Goal: Task Accomplishment & Management: Complete application form

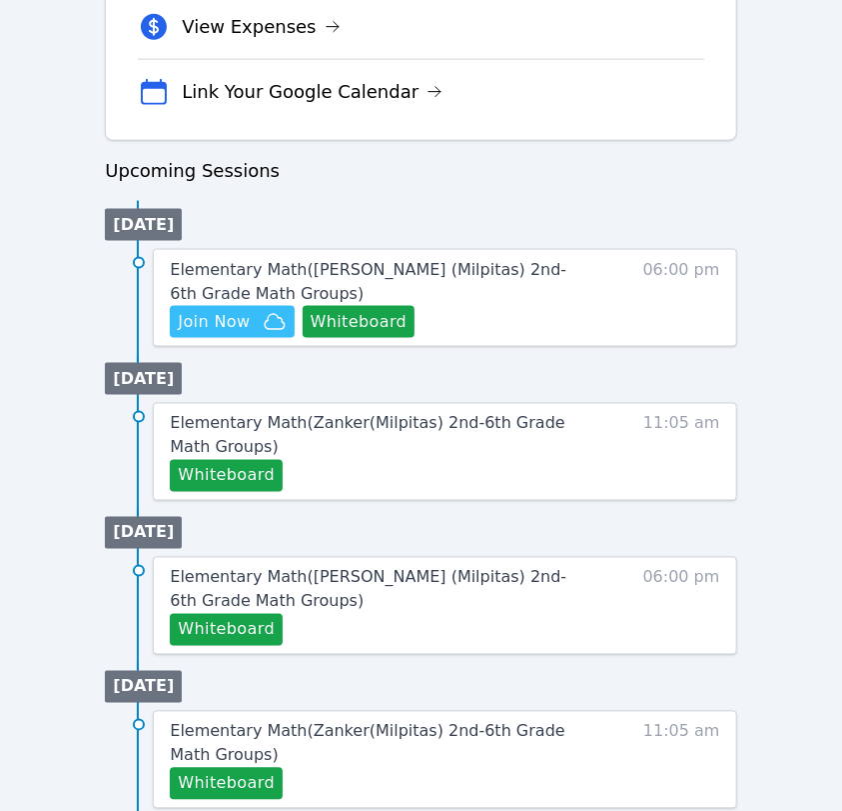
scroll to position [646, 0]
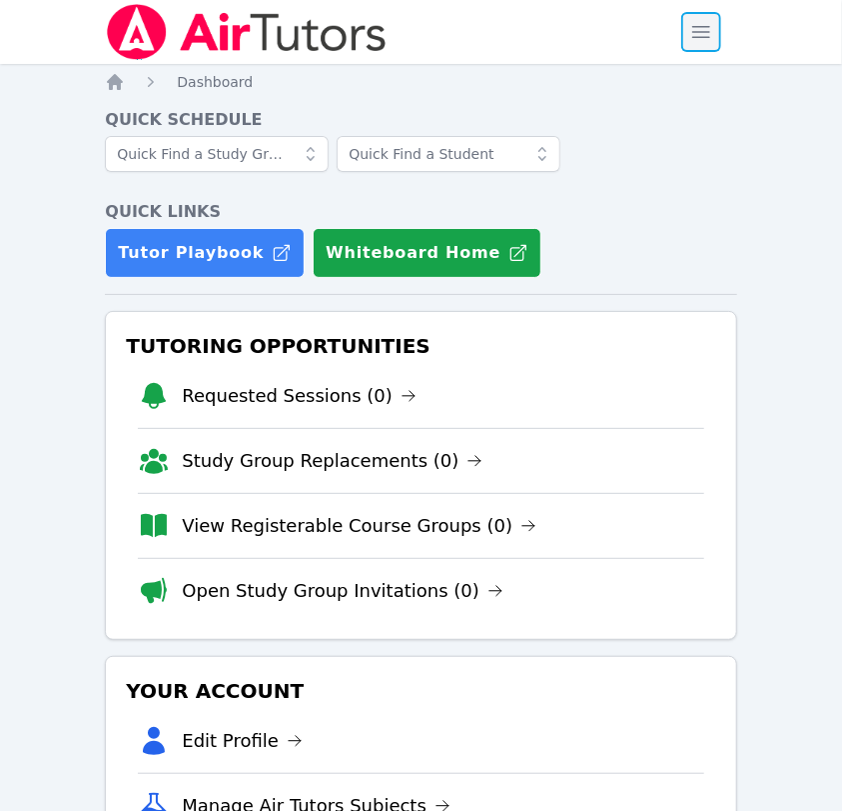
click at [692, 42] on span "button" at bounding box center [702, 32] width 44 height 44
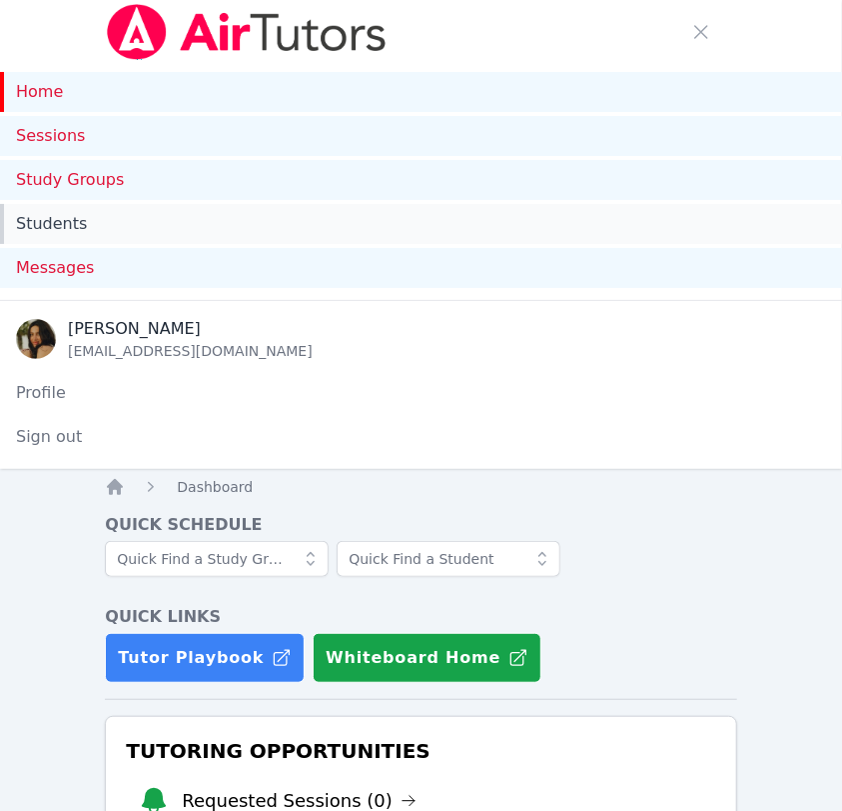
click at [66, 234] on link "Students" at bounding box center [421, 224] width 842 height 40
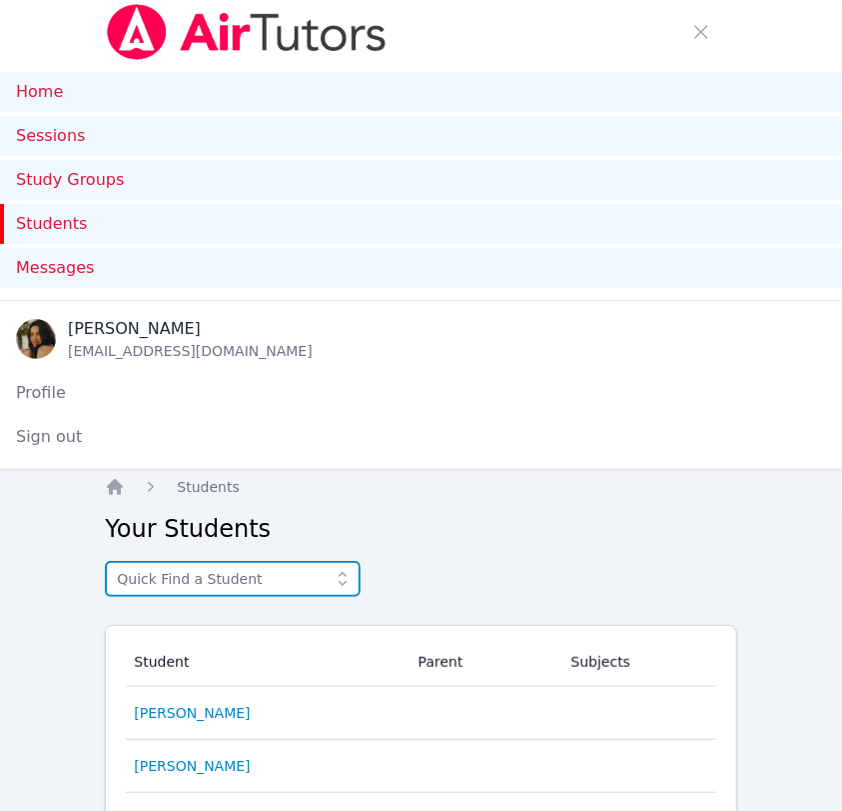
click at [216, 566] on input "text" at bounding box center [233, 579] width 256 height 36
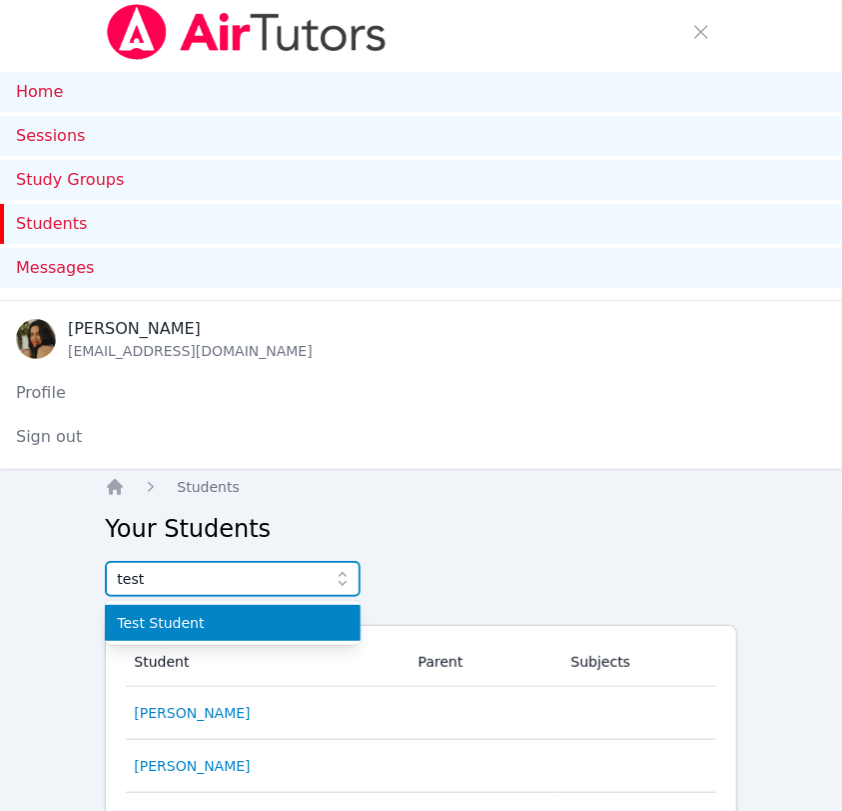
type input "test"
click at [237, 626] on span "Test Student" at bounding box center [233, 623] width 232 height 20
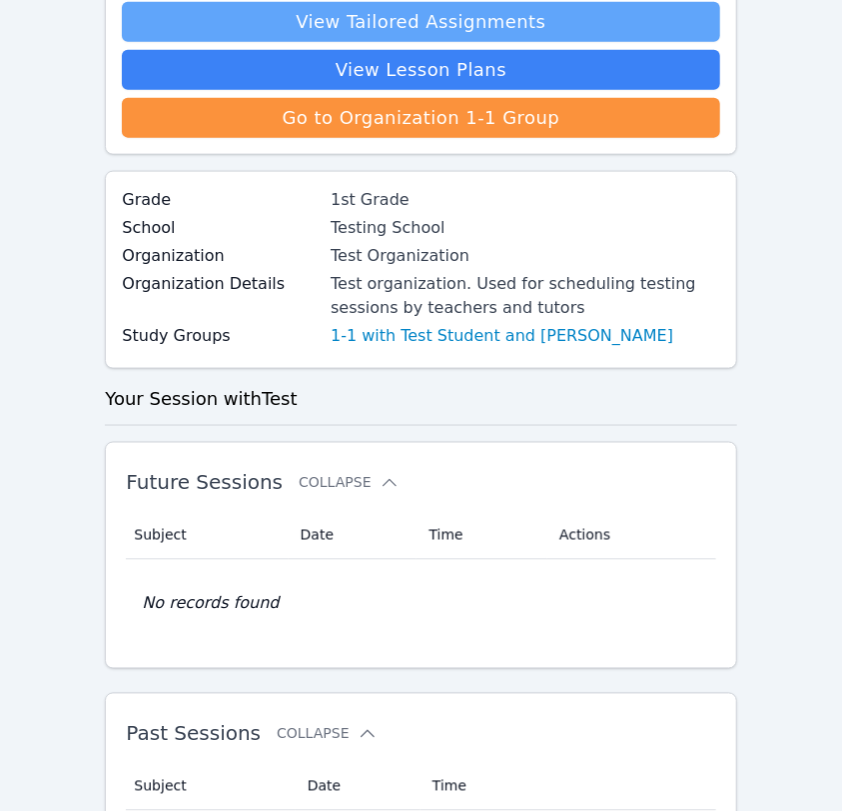
scroll to position [793, 0]
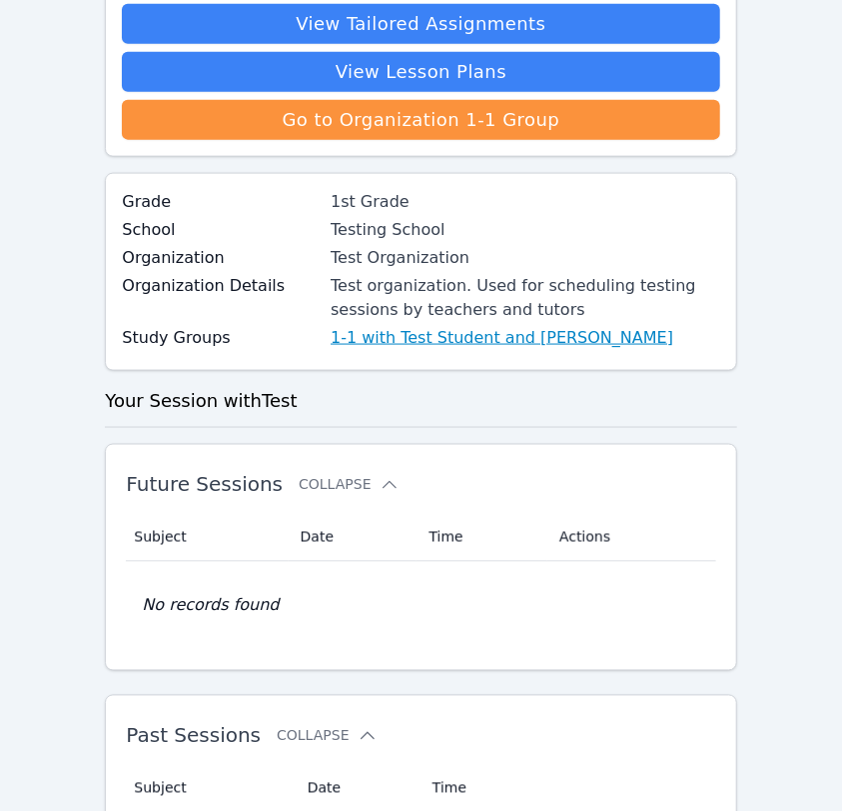
click at [442, 327] on link "1-1 with Test Student and Idalis Walton" at bounding box center [502, 338] width 343 height 24
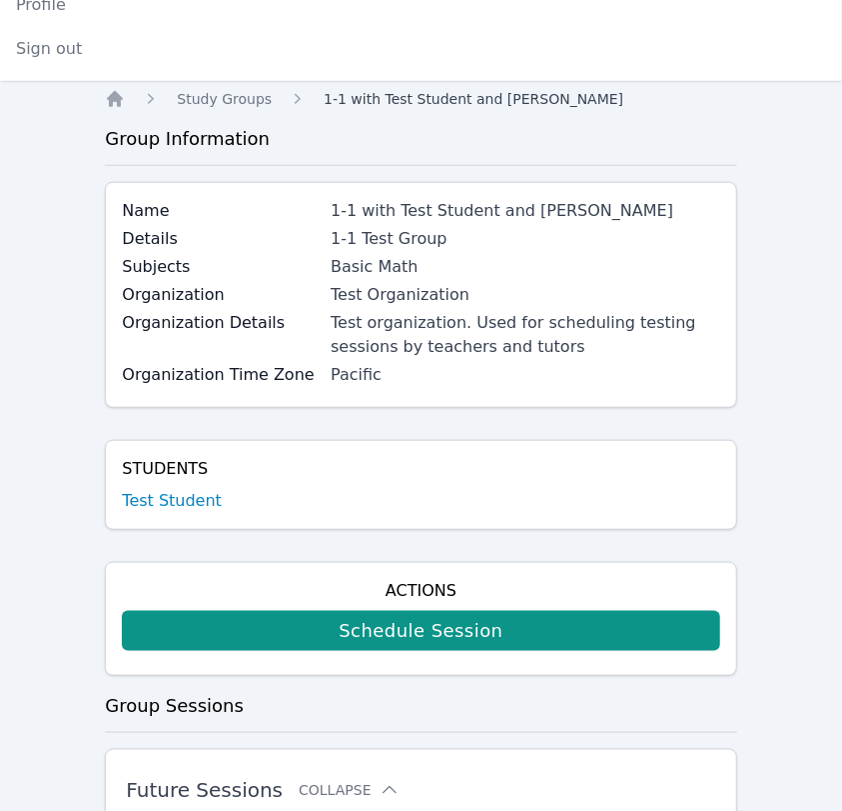
scroll to position [420, 0]
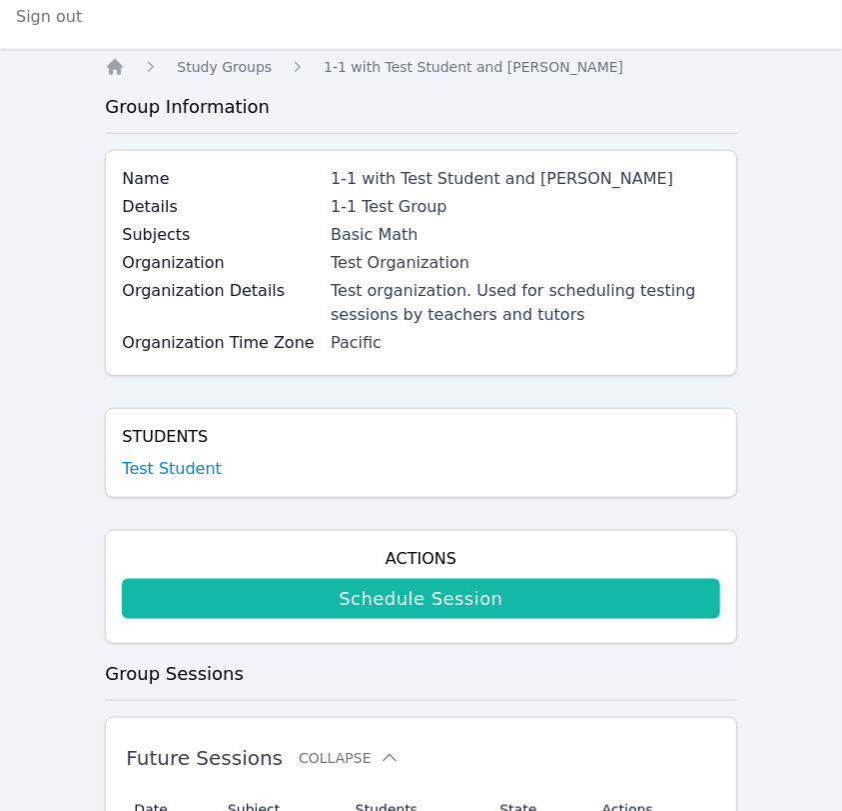
click at [363, 607] on link "Schedule Session" at bounding box center [421, 599] width 598 height 40
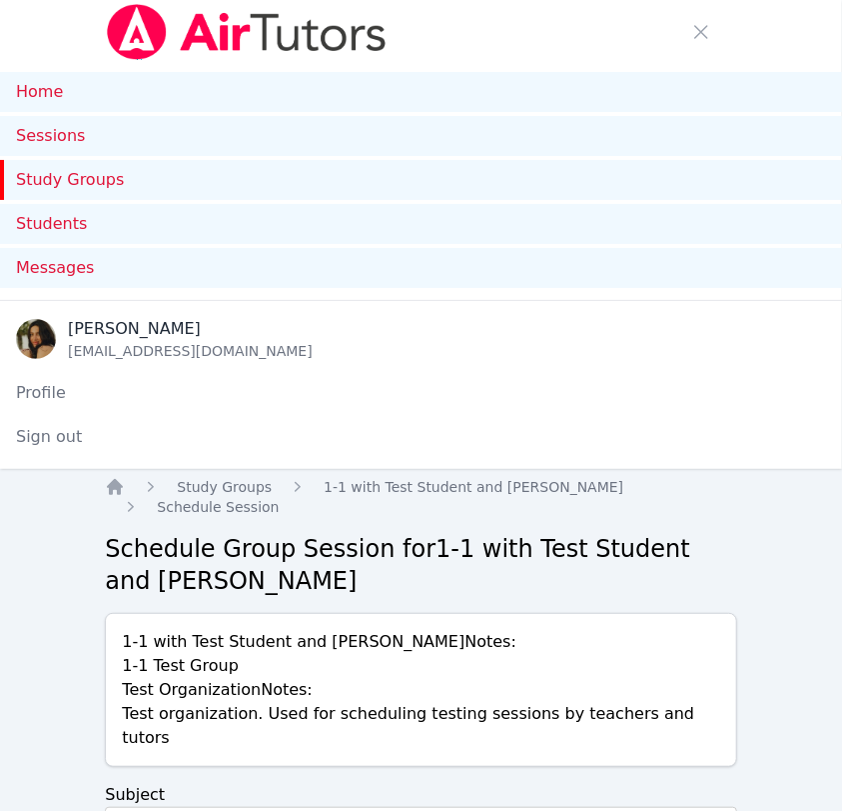
scroll to position [232, 0]
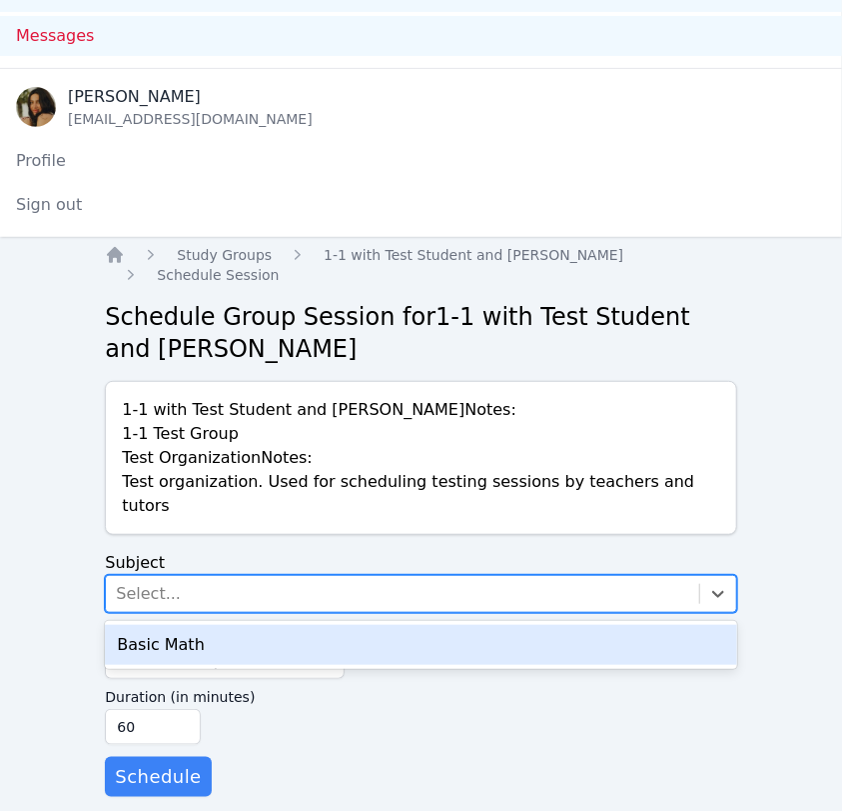
click at [297, 581] on div "Select..." at bounding box center [402, 594] width 593 height 36
click at [270, 625] on div "Basic Math" at bounding box center [421, 645] width 632 height 40
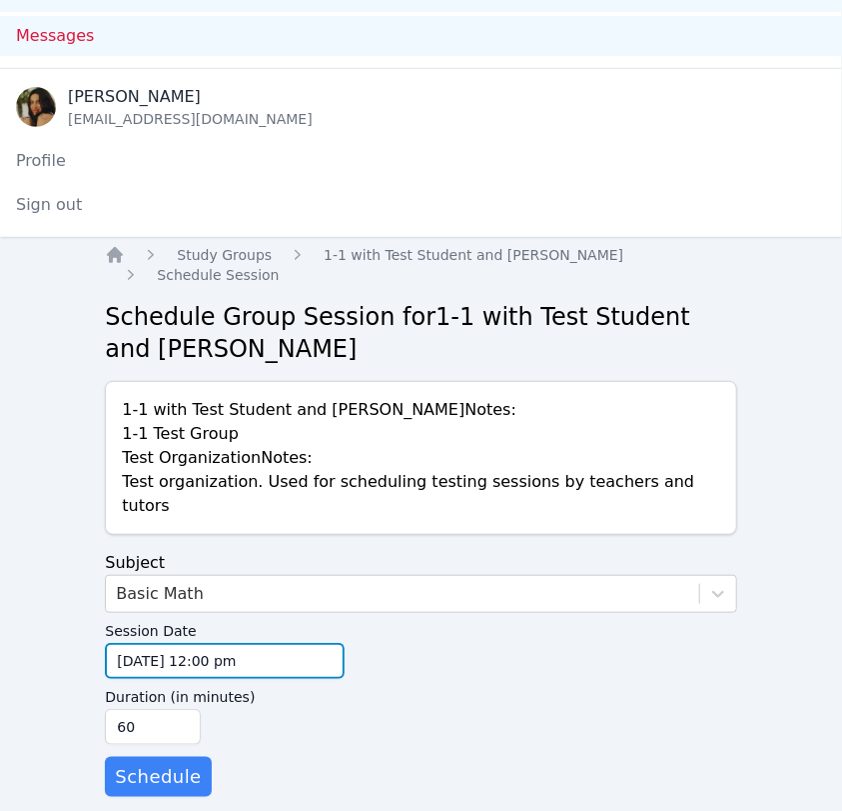
click at [256, 643] on input "09/30/2025 12:00 pm" at bounding box center [225, 661] width 240 height 36
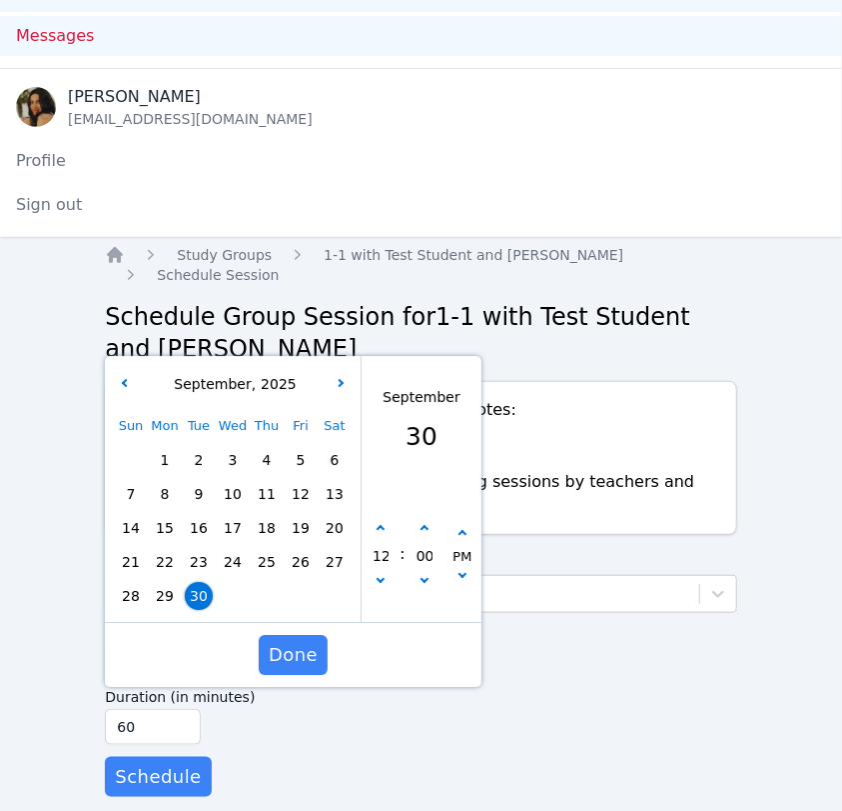
click at [189, 582] on span "30" at bounding box center [199, 596] width 28 height 28
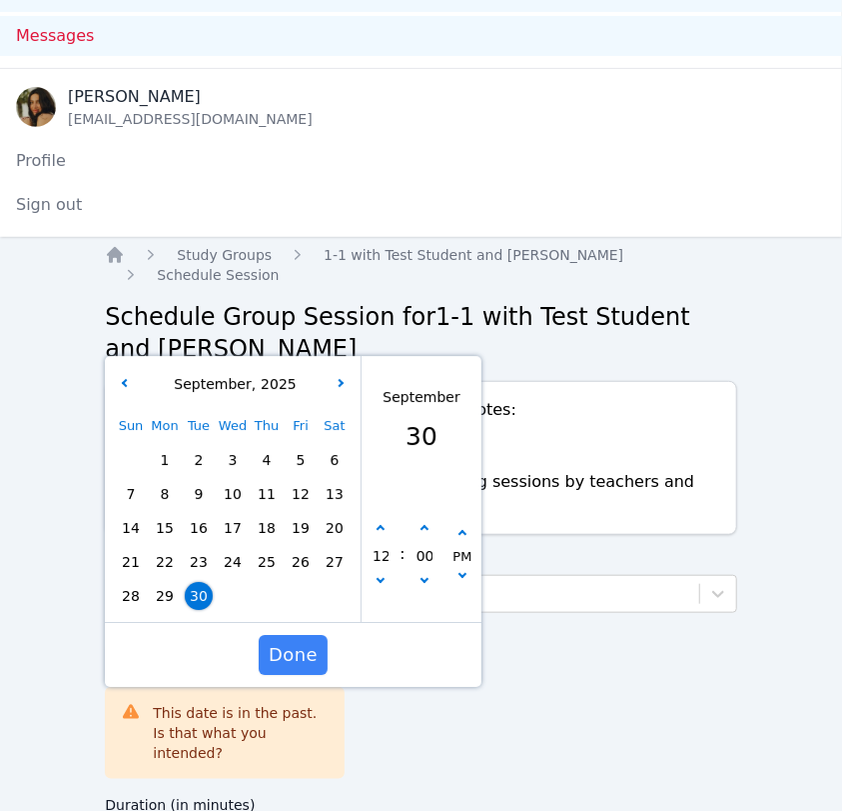
click at [429, 718] on div "Session Date 09/30/2025 12:00 pm 9/30/2025 12:00 pm September , 2025 Sun Mon Tu…" at bounding box center [421, 700] width 632 height 174
click at [298, 641] on span "Done" at bounding box center [293, 655] width 49 height 28
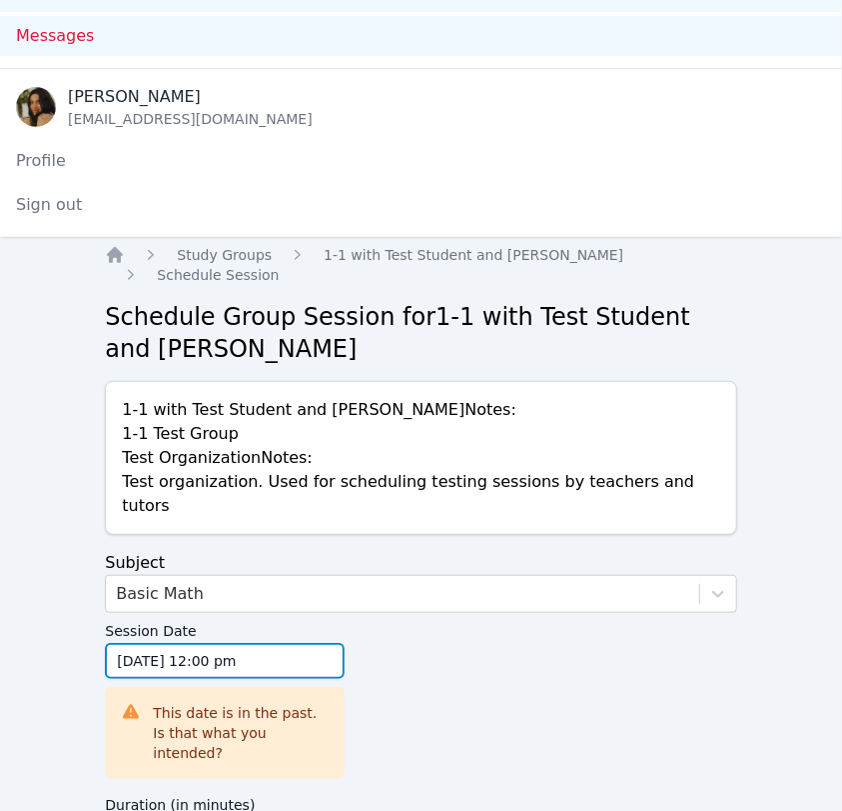
click at [212, 643] on input "09/30/2025 12:00 pm" at bounding box center [225, 661] width 240 height 36
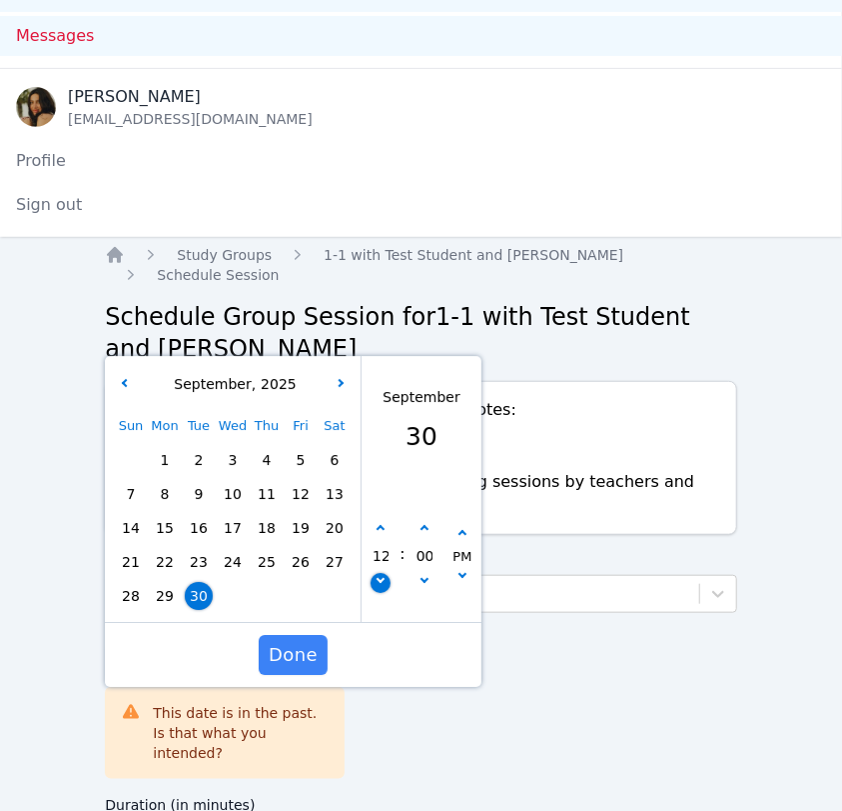
click at [380, 575] on icon "button" at bounding box center [381, 579] width 8 height 8
type input "09/30/2025 11:00 am"
type input "11"
click at [380, 575] on icon "button" at bounding box center [381, 579] width 8 height 8
type input "09/30/2025 10:00 am"
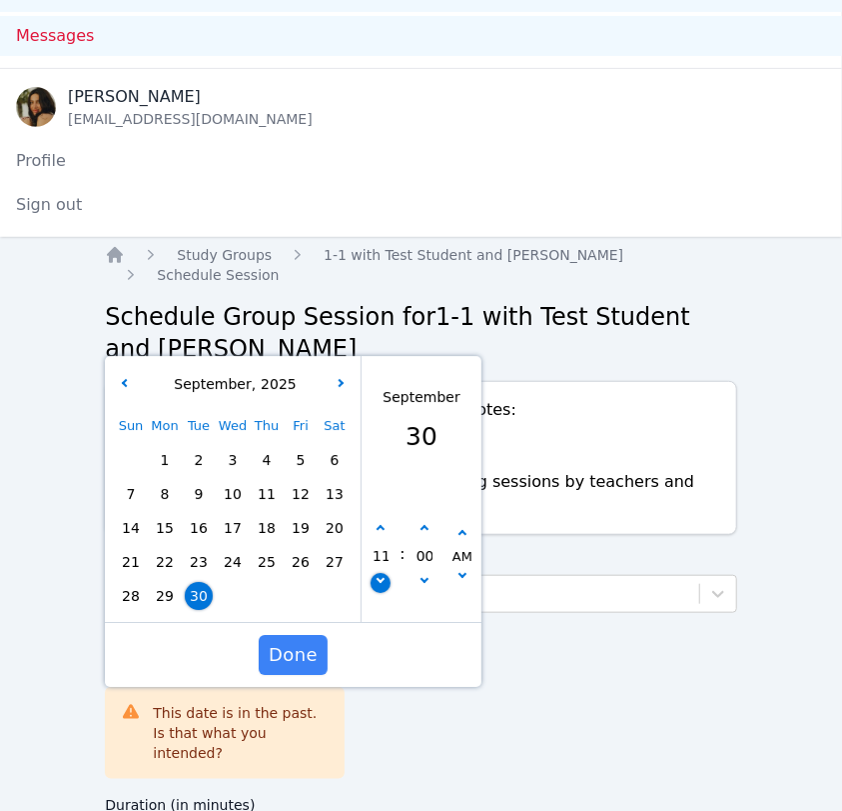
type input "10"
click at [380, 575] on icon "button" at bounding box center [381, 579] width 8 height 8
type input "09/30/2025 09:00 am"
type input "09"
click at [380, 575] on icon "button" at bounding box center [381, 579] width 8 height 8
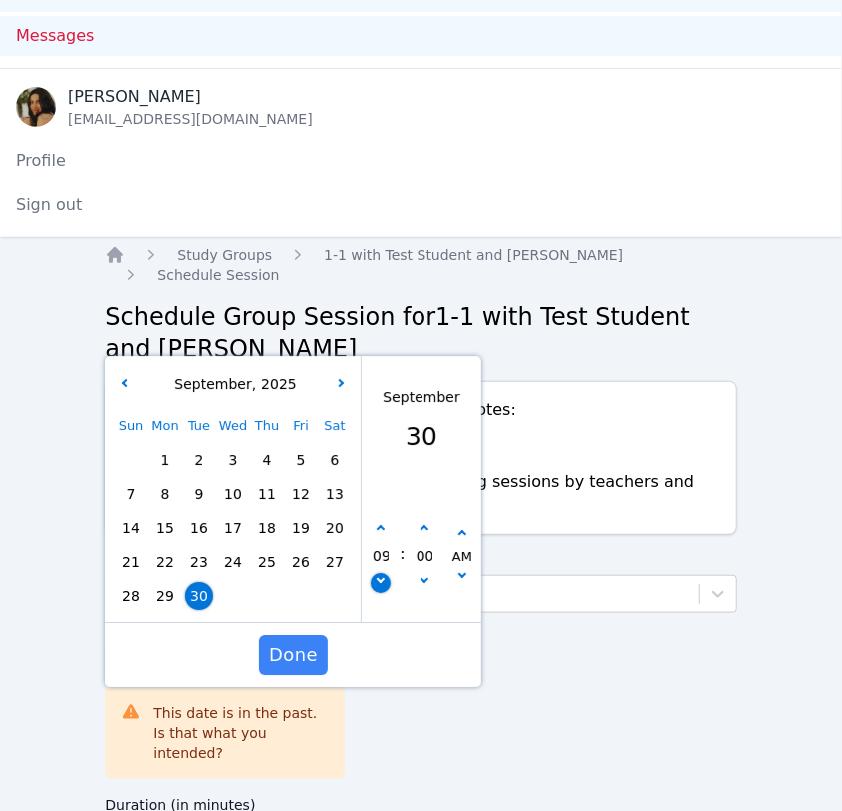
type input "09/30/2025 08:00 am"
type input "08"
click at [380, 575] on icon "button" at bounding box center [381, 579] width 8 height 8
type input "09/30/2025 07:00 am"
type input "07"
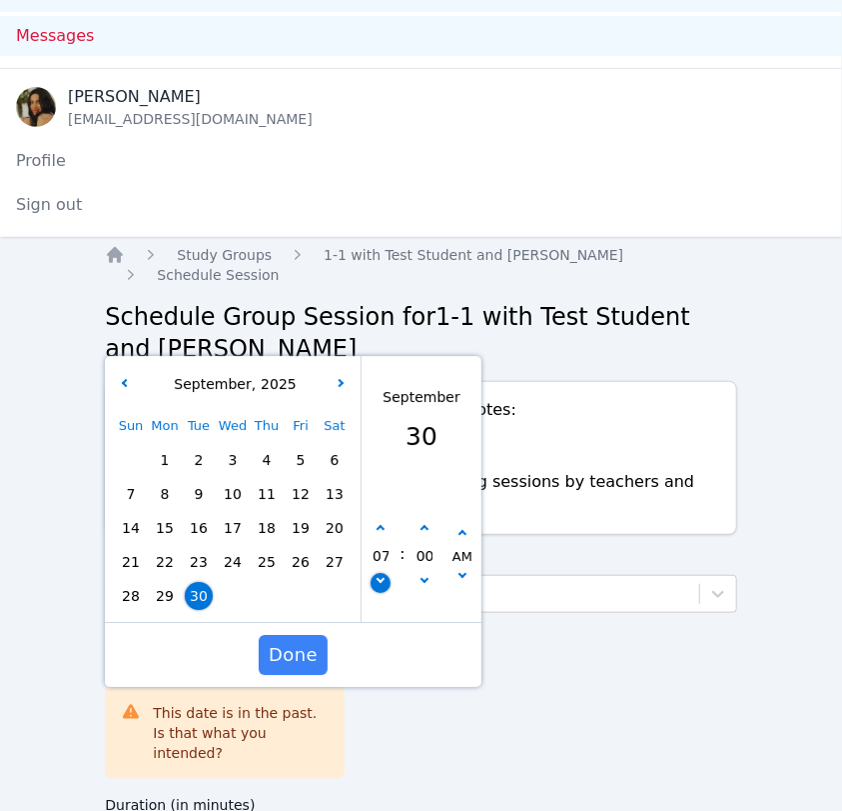
click at [380, 575] on icon "button" at bounding box center [381, 579] width 8 height 8
type input "09/30/2025 06:00 am"
type input "06"
click at [380, 575] on icon "button" at bounding box center [381, 579] width 8 height 8
type input "09/30/2025 05:00 am"
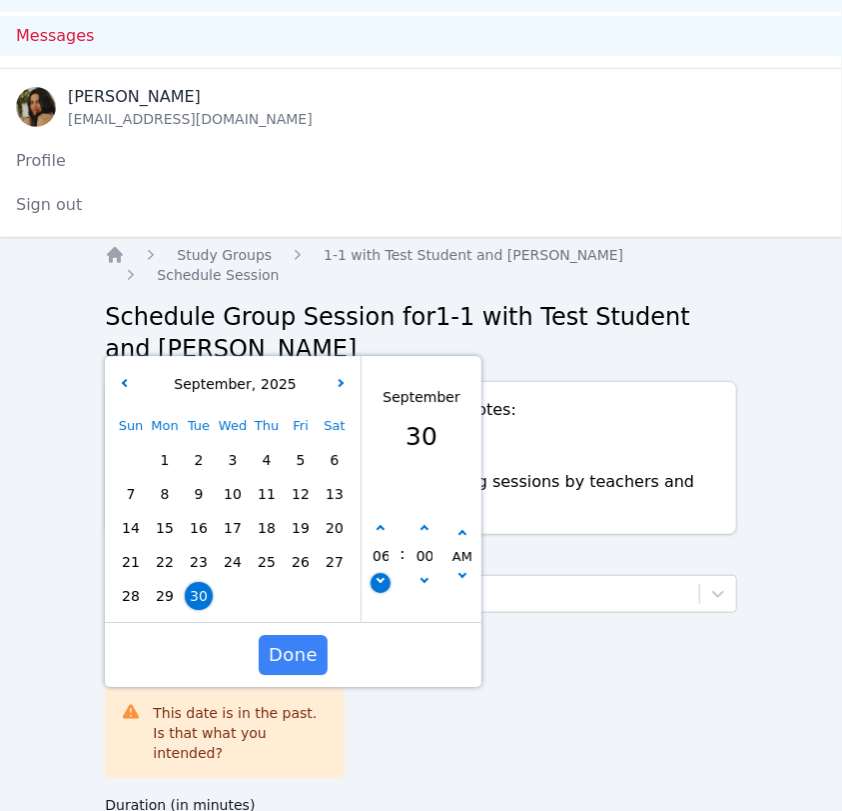
type input "05"
click at [432, 574] on button "button" at bounding box center [425, 584] width 20 height 20
type input "09/30/2025 04:55 am"
type input "04"
type input "55"
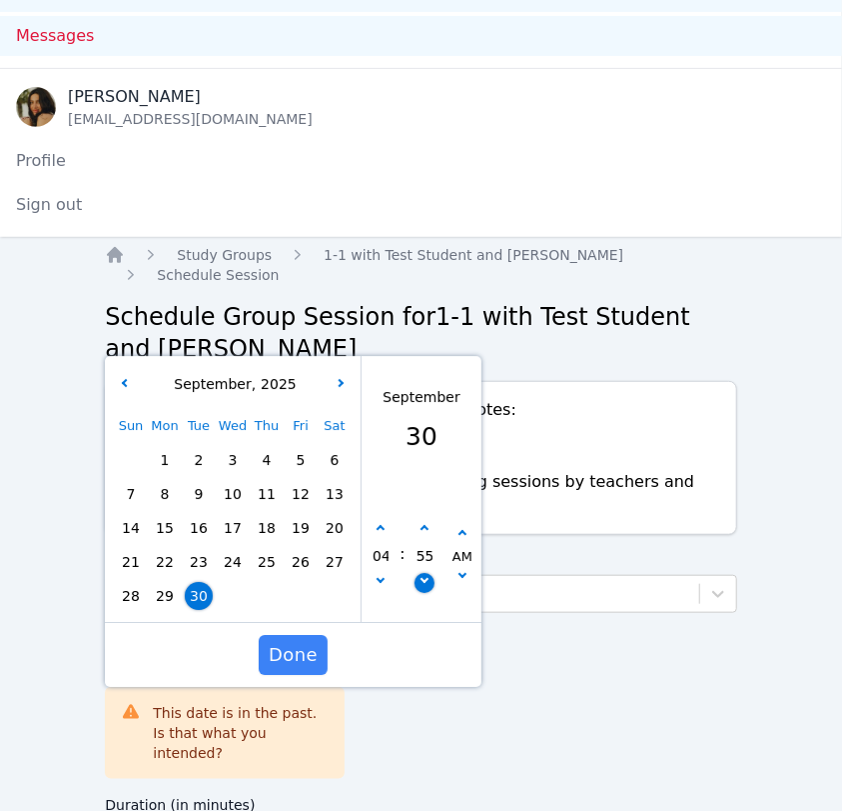
click at [432, 574] on button "button" at bounding box center [425, 584] width 20 height 20
type input "09/30/2025 04:50 am"
type input "50"
click at [432, 574] on button "button" at bounding box center [425, 584] width 20 height 20
type input "09/30/2025 04:45 am"
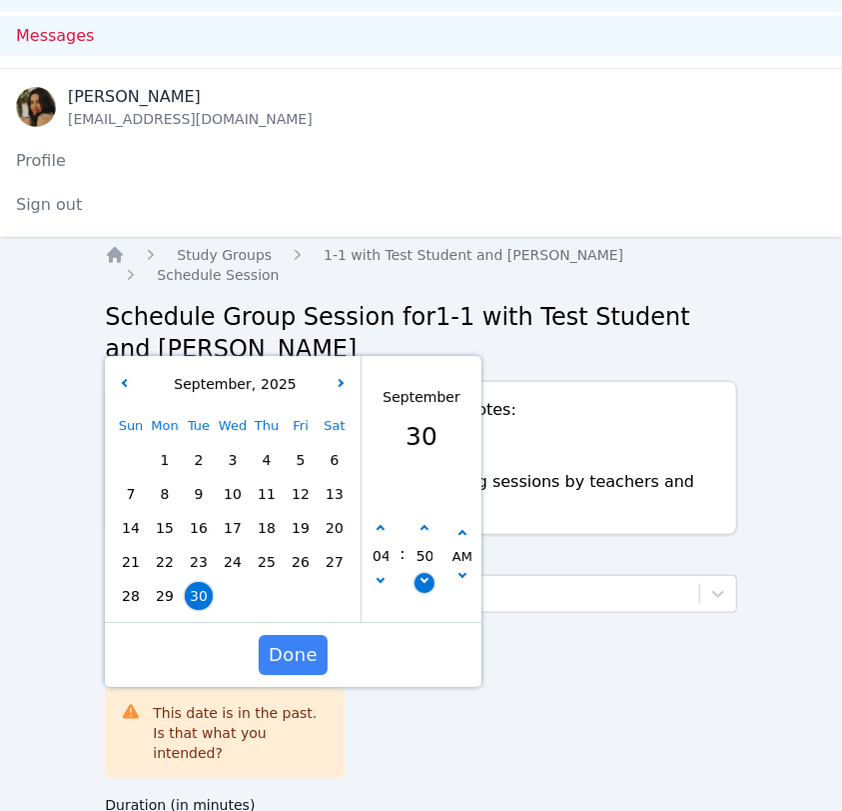
type input "45"
click at [424, 525] on icon "button" at bounding box center [425, 529] width 8 height 8
type input "09/30/2025 04:50 am"
type input "50"
click at [424, 525] on icon "button" at bounding box center [425, 529] width 8 height 8
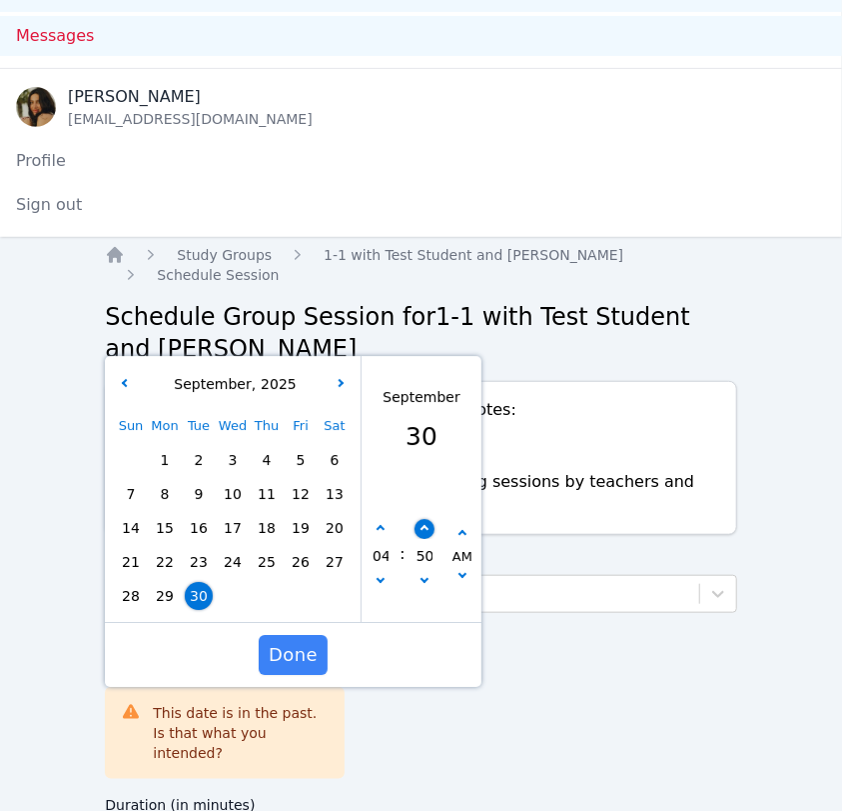
type input "09/30/2025 04:55 am"
type input "55"
click at [422, 525] on icon "button" at bounding box center [425, 529] width 8 height 8
type input "09/30/2025 05:00 am"
type input "05"
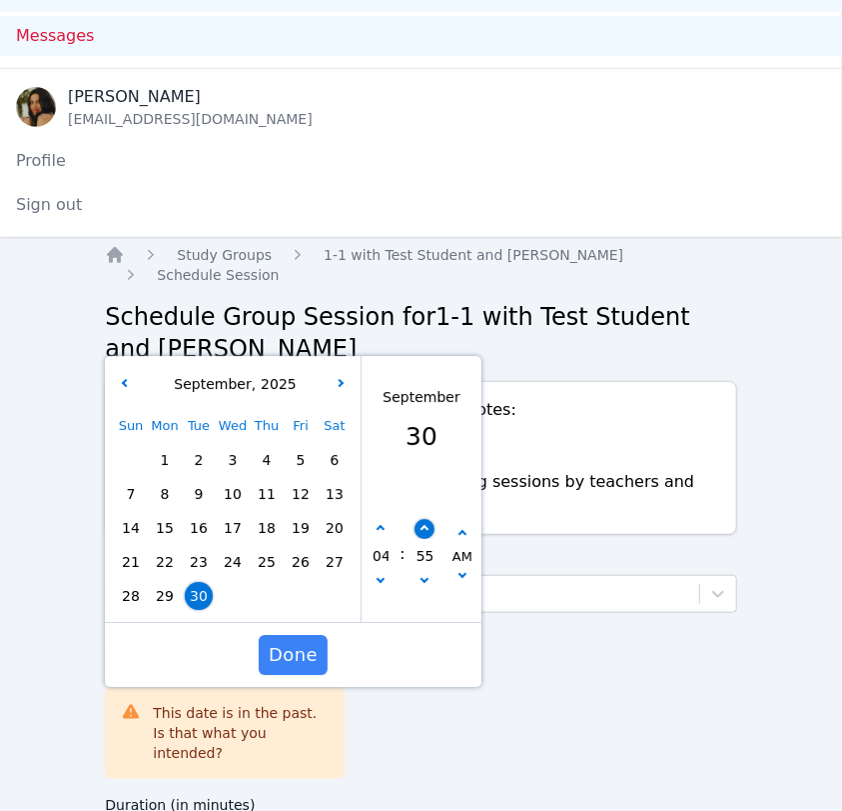
type input "00"
click at [426, 525] on icon "button" at bounding box center [425, 529] width 8 height 8
type input "09/30/2025 05:05 am"
type input "05"
click at [426, 525] on icon "button" at bounding box center [425, 529] width 8 height 8
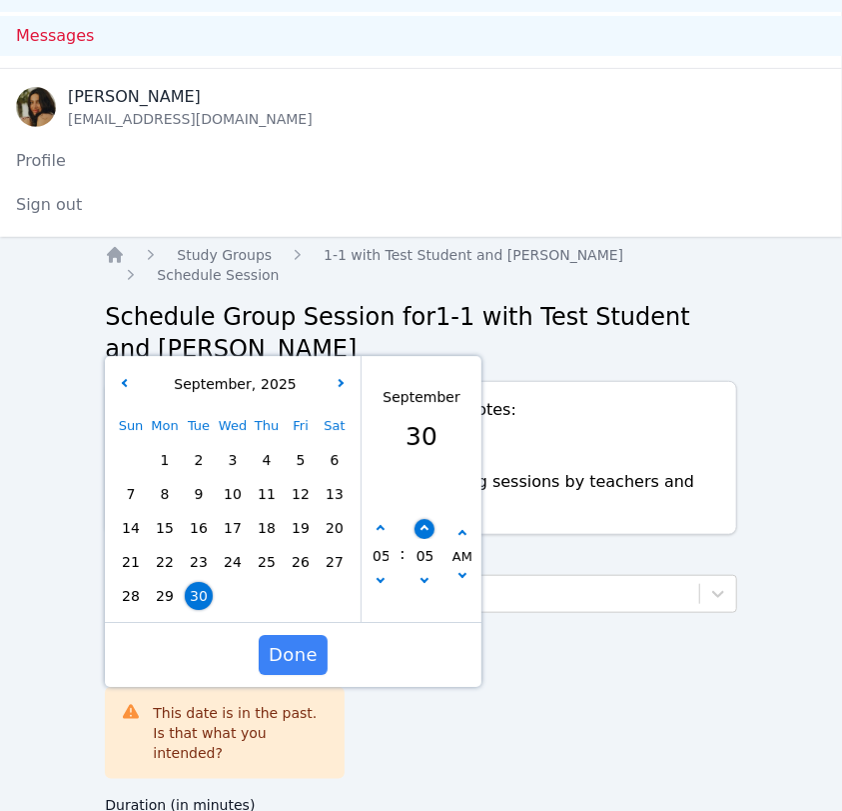
type input "09/30/2025 05:10 am"
type input "10"
click at [426, 525] on icon "button" at bounding box center [425, 529] width 8 height 8
type input "09/30/2025 05:15 am"
type input "15"
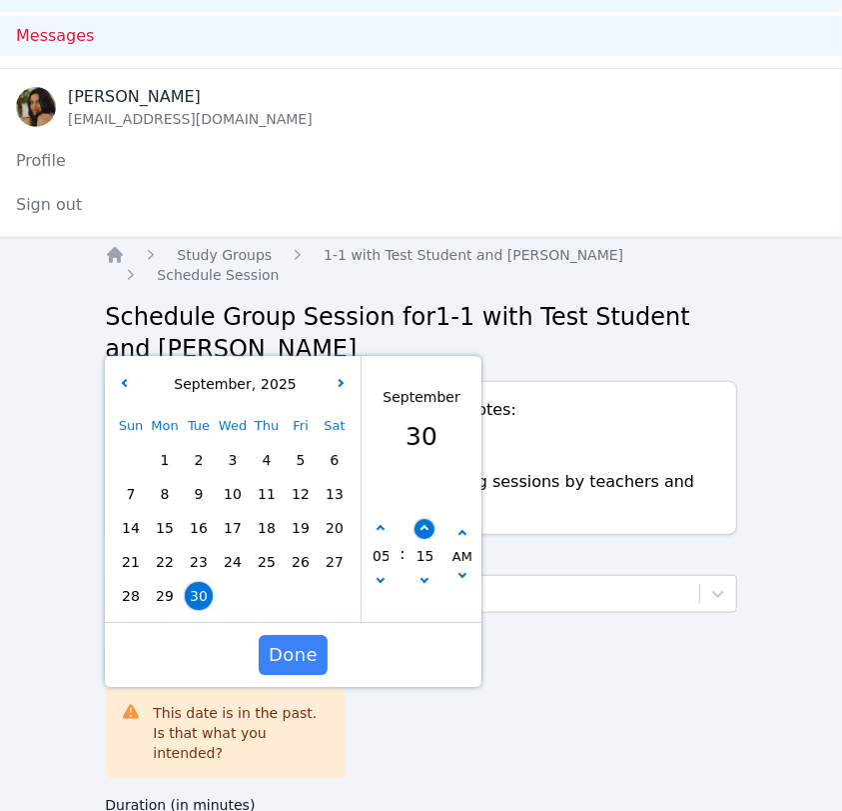
click at [426, 525] on icon "button" at bounding box center [425, 529] width 8 height 8
type input "09/30/2025 05:20 am"
type input "20"
click at [426, 525] on icon "button" at bounding box center [425, 529] width 8 height 8
type input "09/30/2025 05:25 am"
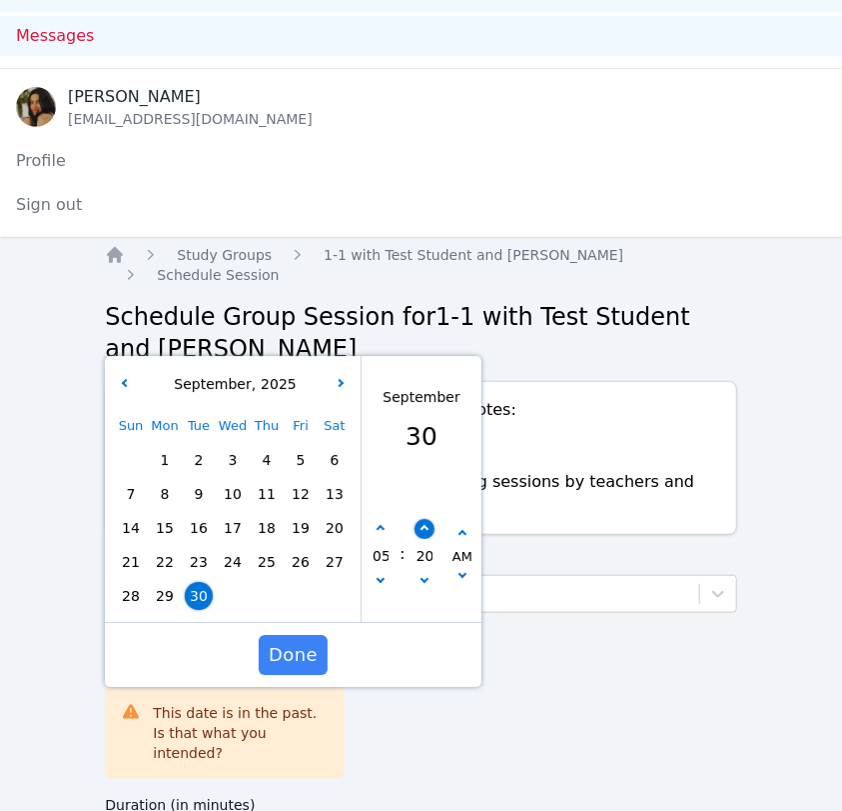
type input "25"
click at [426, 525] on icon "button" at bounding box center [425, 529] width 8 height 8
type input "09/30/2025 05:30 am"
type input "30"
click at [426, 525] on icon "button" at bounding box center [425, 529] width 8 height 8
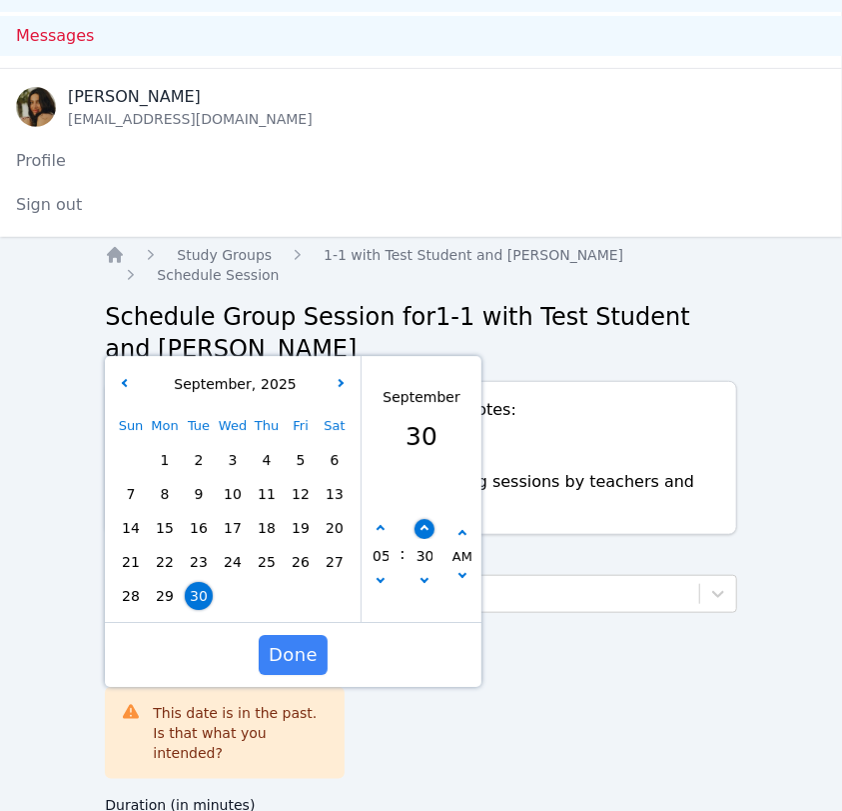
type input "09/30/2025 05:35 am"
type input "35"
click at [426, 525] on icon "button" at bounding box center [425, 529] width 8 height 8
type input "09/30/2025 05:40 am"
type input "40"
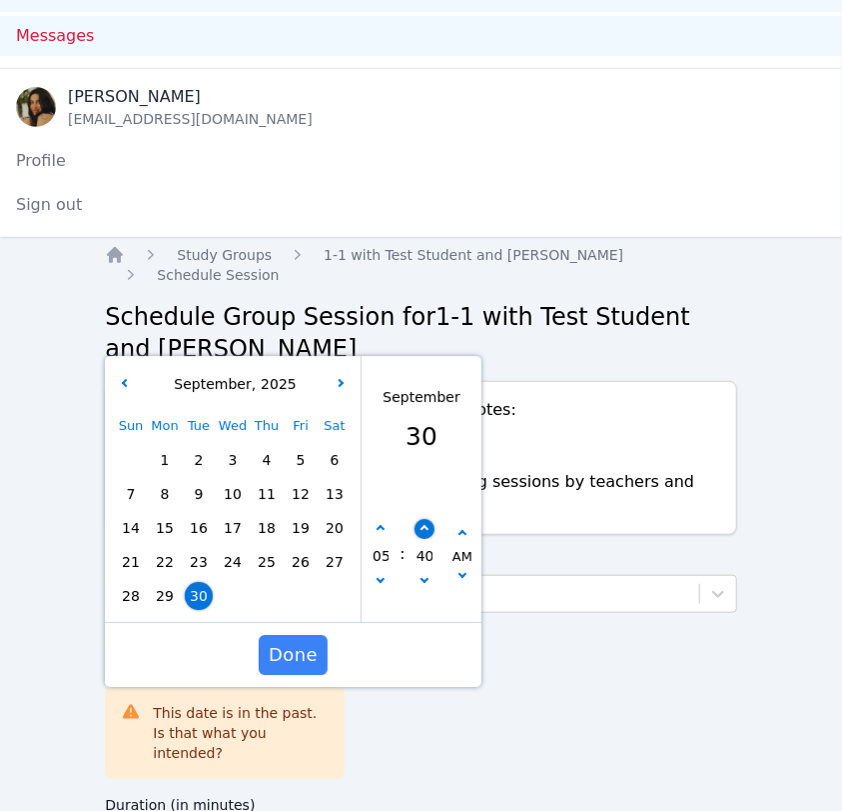
click at [426, 525] on icon "button" at bounding box center [425, 529] width 8 height 8
type input "09/30/2025 05:45 am"
type input "45"
click at [426, 525] on icon "button" at bounding box center [425, 529] width 8 height 8
type input "09/30/2025 05:50 am"
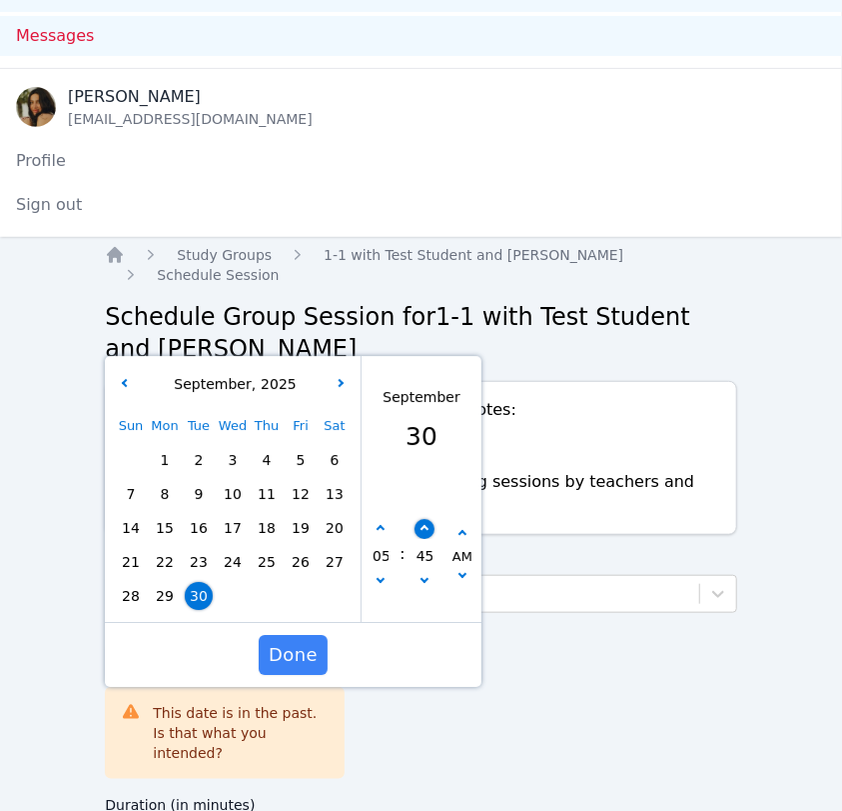
type input "50"
click at [426, 525] on icon "button" at bounding box center [425, 529] width 8 height 8
type input "09/30/2025 05:55 am"
type input "55"
click at [427, 574] on button "button" at bounding box center [425, 584] width 20 height 20
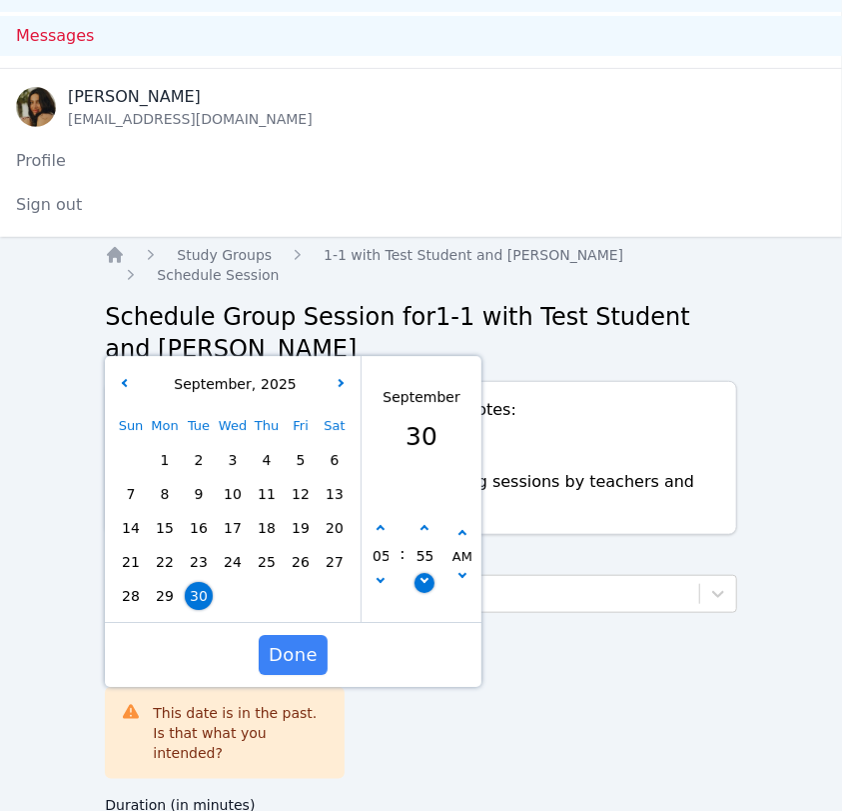
type input "09/30/2025 05:50 am"
type input "50"
click at [466, 569] on button "button" at bounding box center [463, 579] width 20 height 20
click at [283, 641] on span "Done" at bounding box center [293, 655] width 49 height 28
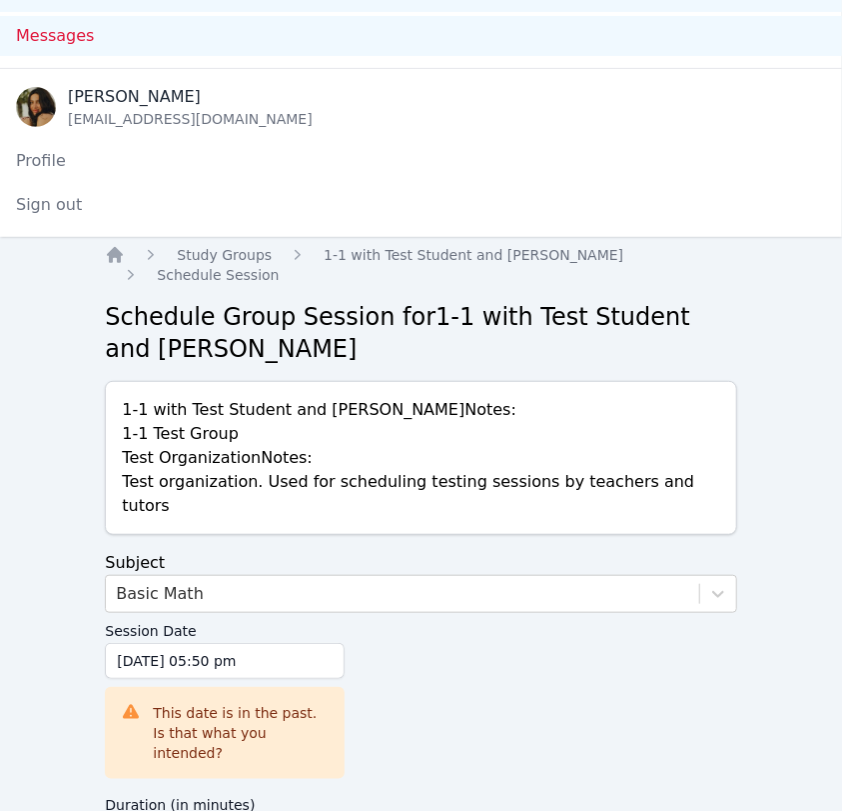
scroll to position [320, 0]
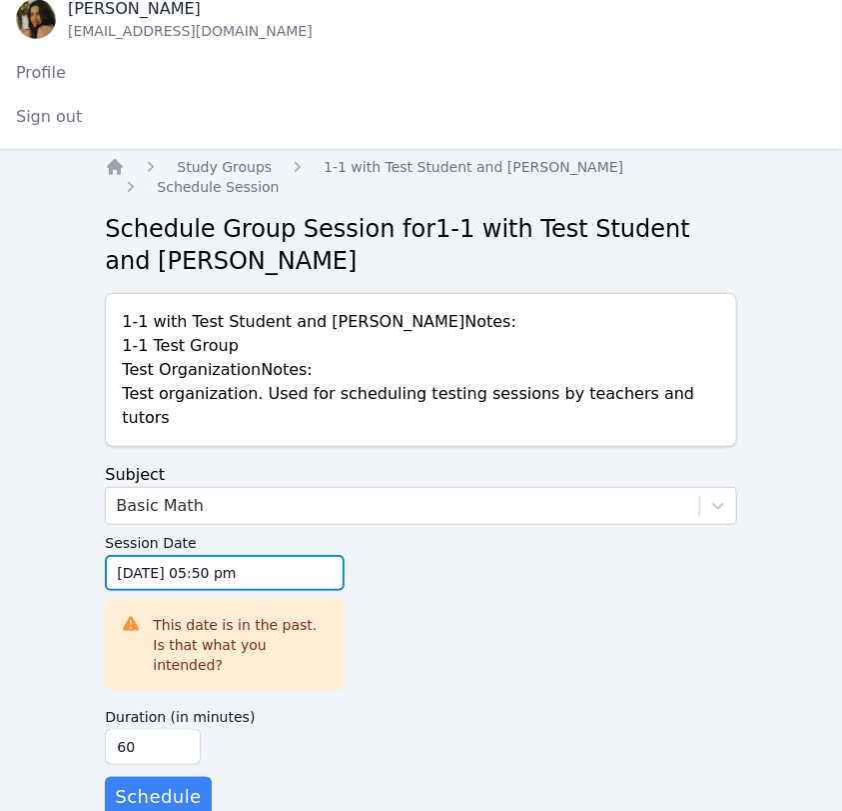
click at [274, 557] on input "09/30/2025 05:50 pm" at bounding box center [225, 573] width 240 height 36
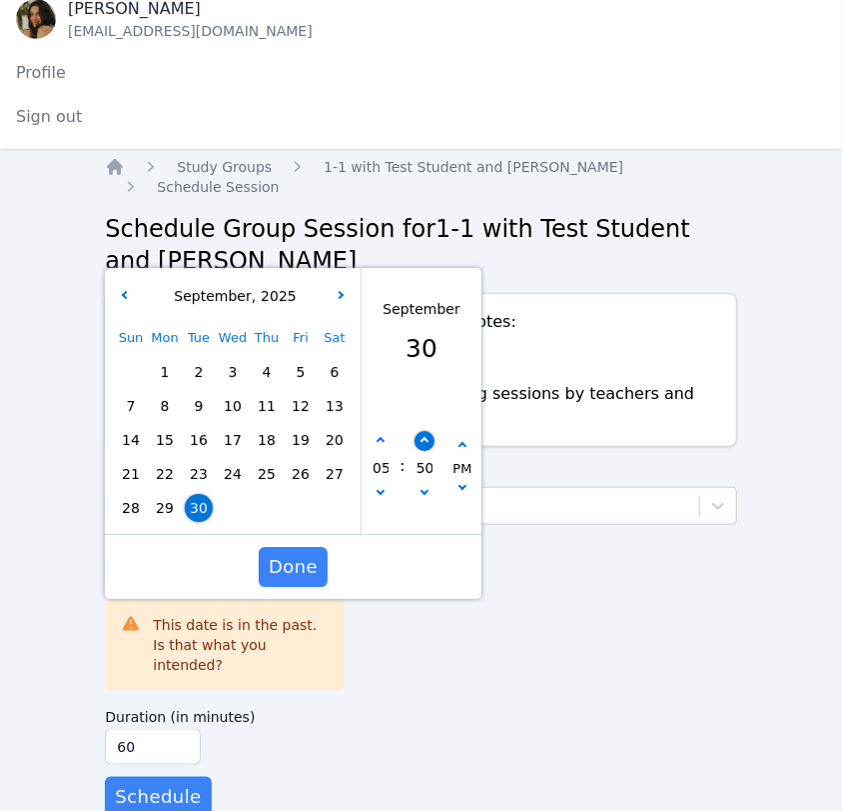
click at [427, 432] on button "button" at bounding box center [425, 442] width 20 height 20
type input "09/30/2025 05:55 pm"
type input "55"
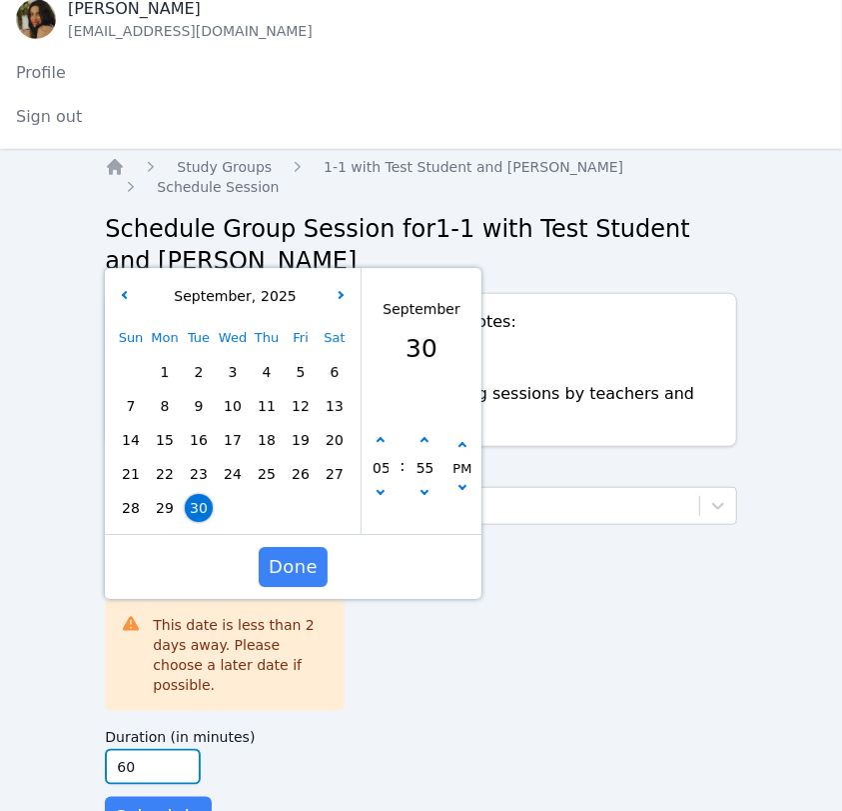
click at [164, 749] on input "60" at bounding box center [153, 767] width 96 height 36
type input "6"
type input "5"
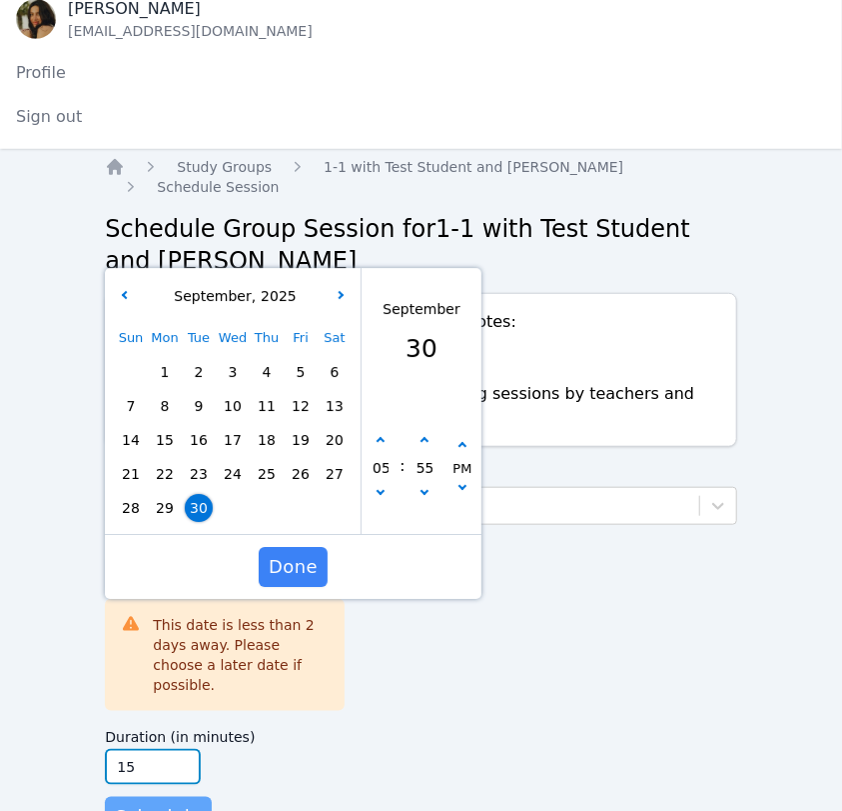
type input "15"
click at [170, 797] on button "Schedule" at bounding box center [158, 817] width 106 height 40
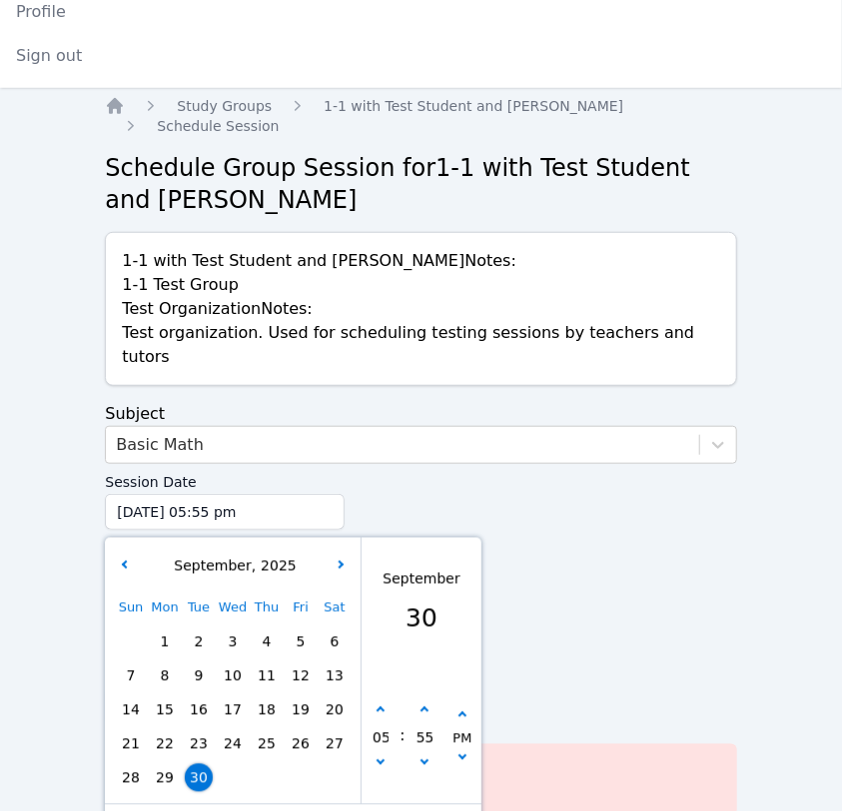
scroll to position [428, 0]
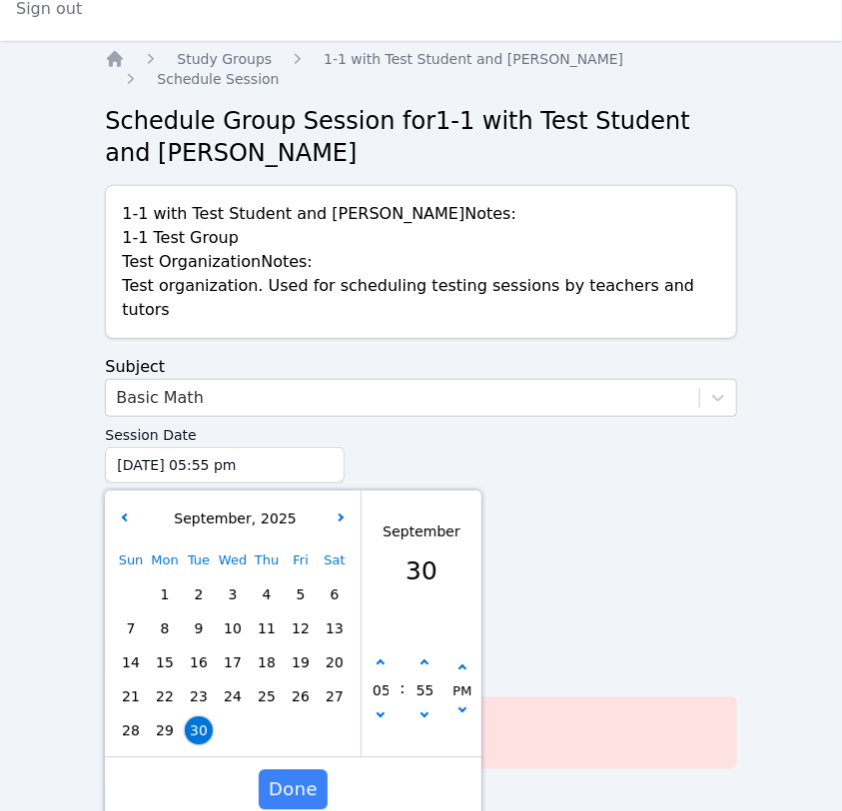
click at [637, 515] on div "Session Date 09/30/2025 05:55 pm 9/30/2025 5:55 pm September , 2025 Sun Mon Tue…" at bounding box center [421, 514] width 632 height 194
click at [308, 776] on span "Done" at bounding box center [293, 790] width 49 height 28
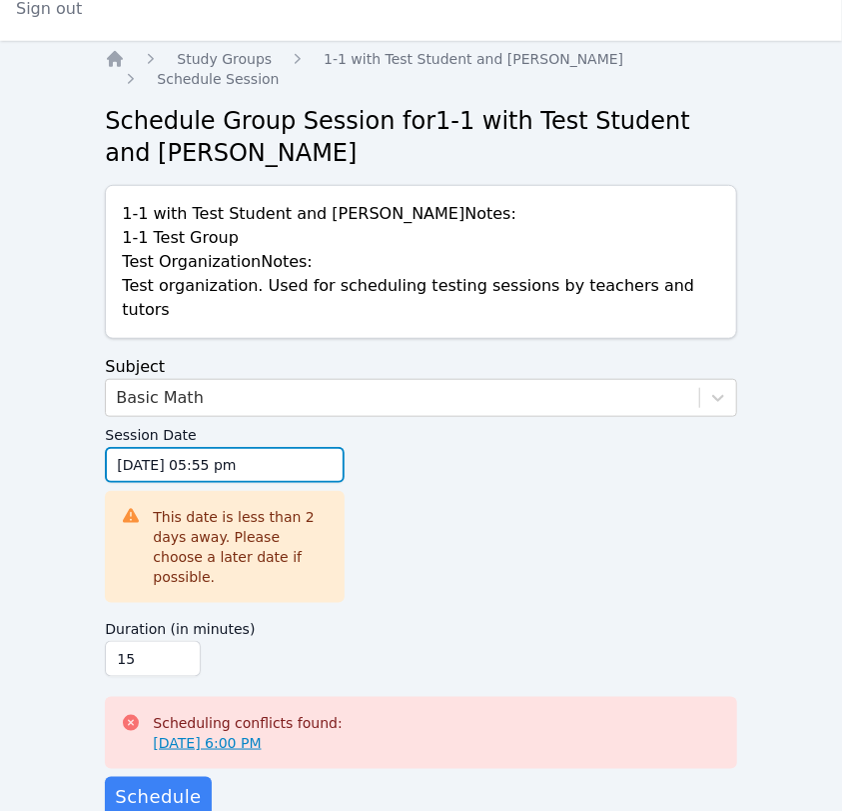
click at [226, 447] on input "09/30/2025 05:55 pm" at bounding box center [225, 465] width 240 height 36
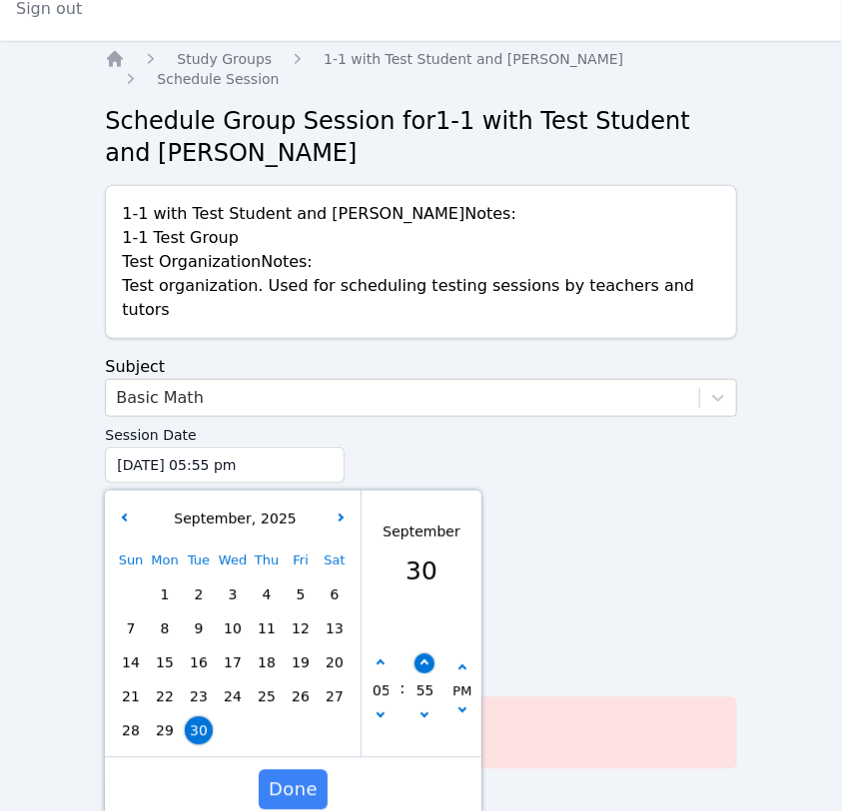
click at [426, 654] on button "button" at bounding box center [425, 664] width 20 height 20
type input "09/30/2025 06:00 pm"
type input "06"
type input "00"
click at [423, 710] on icon "button" at bounding box center [425, 714] width 8 height 8
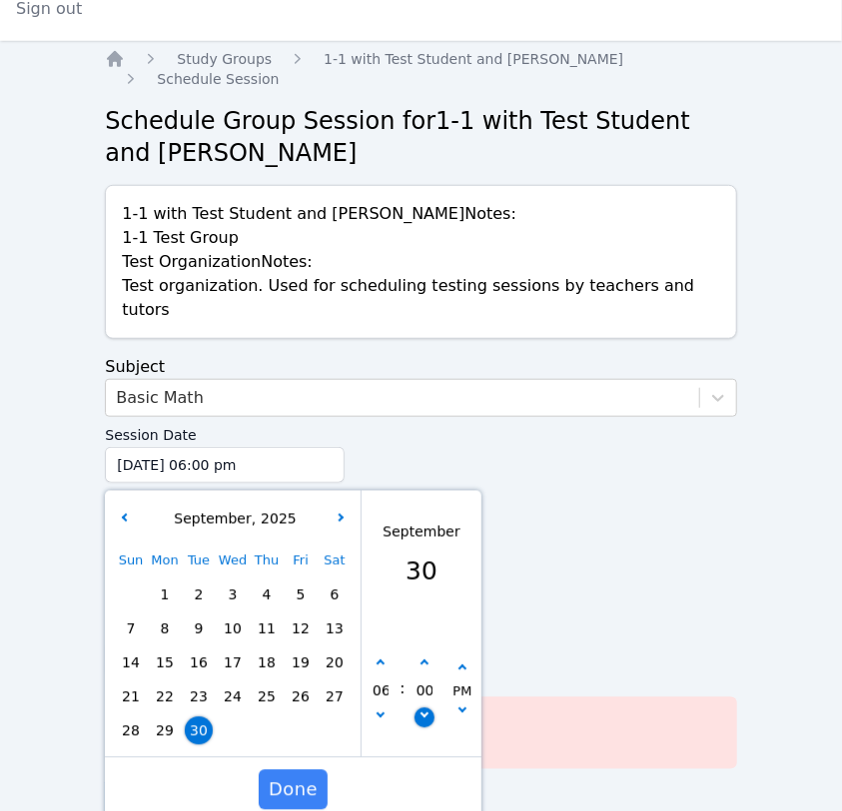
type input "09/30/2025 05:55 pm"
type input "05"
type input "55"
click at [423, 710] on icon "button" at bounding box center [425, 714] width 8 height 8
type input "09/30/2025 05:50 pm"
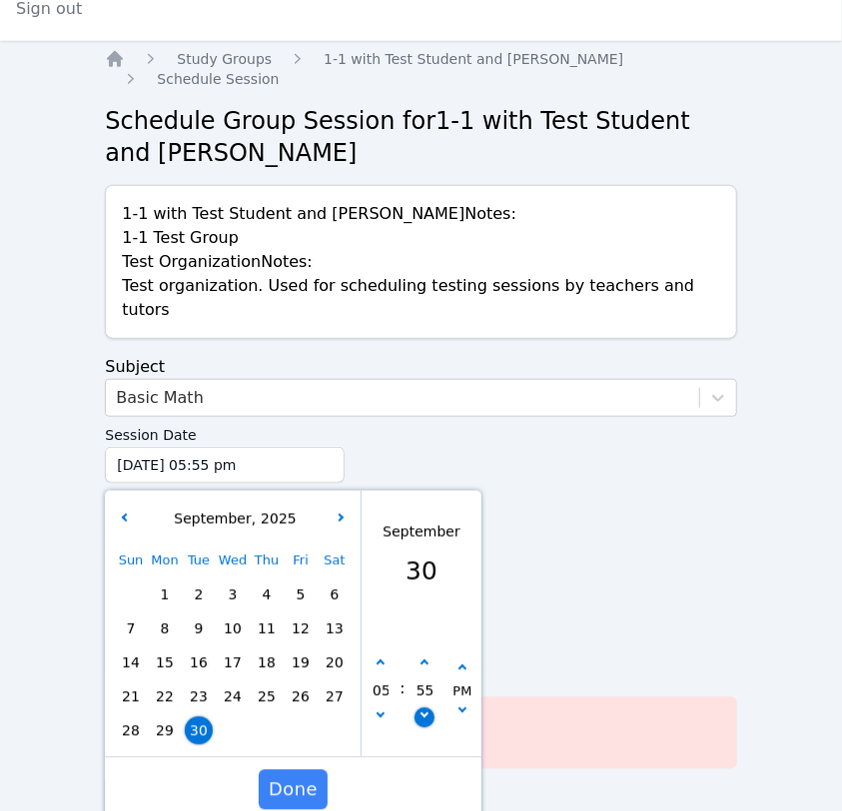
type input "50"
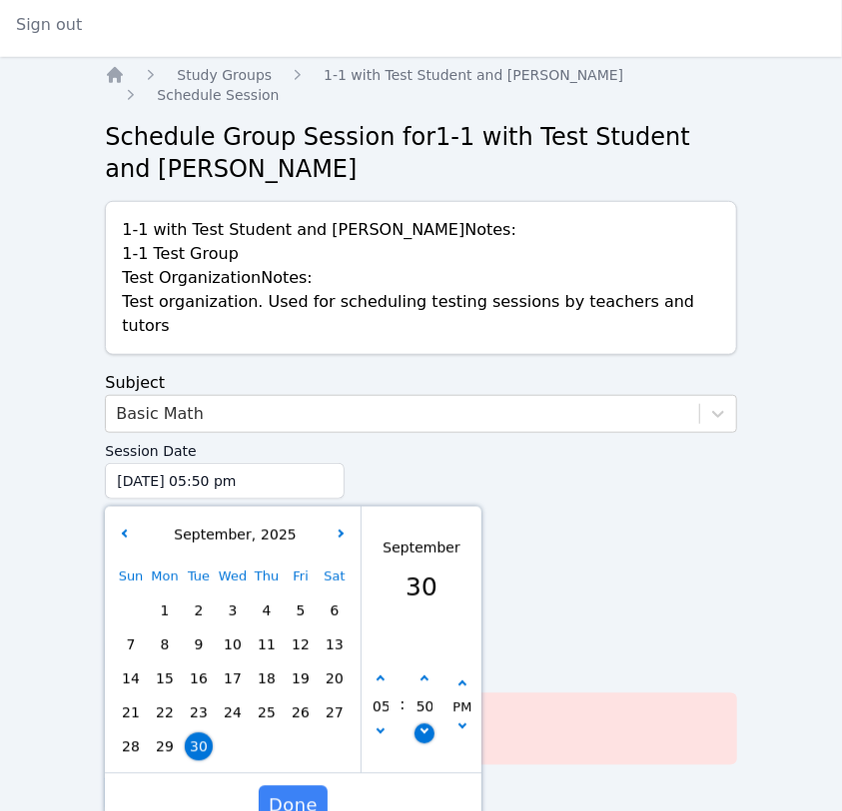
click at [416, 724] on button "button" at bounding box center [425, 734] width 20 height 20
type input "09/30/2025 05:45 pm"
type input "45"
click at [278, 792] on span "Done" at bounding box center [293, 806] width 49 height 28
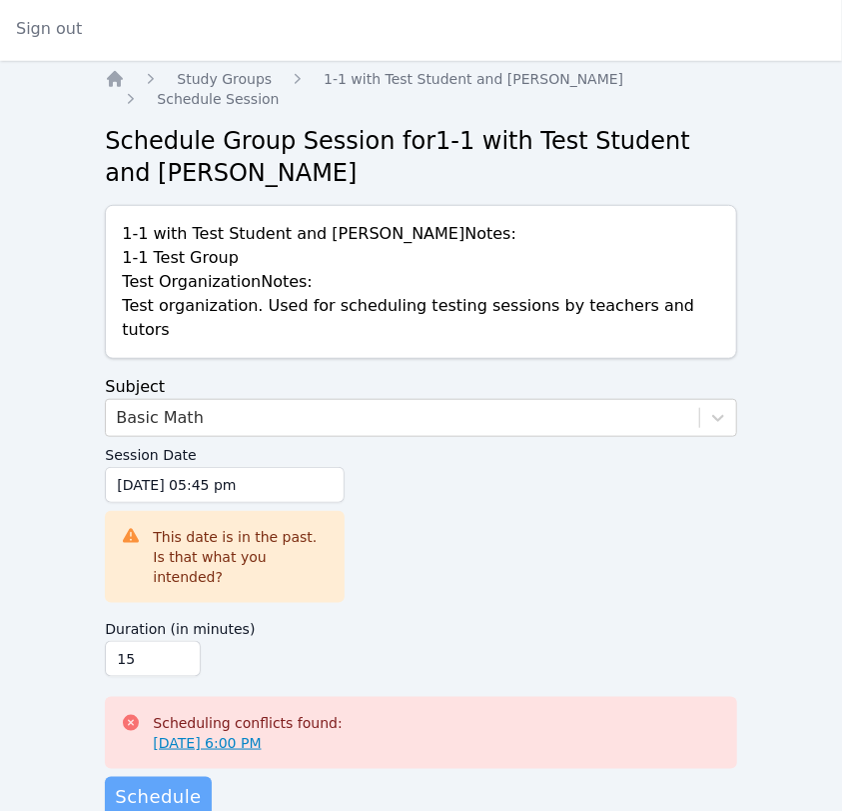
click at [152, 783] on span "Schedule" at bounding box center [158, 797] width 86 height 28
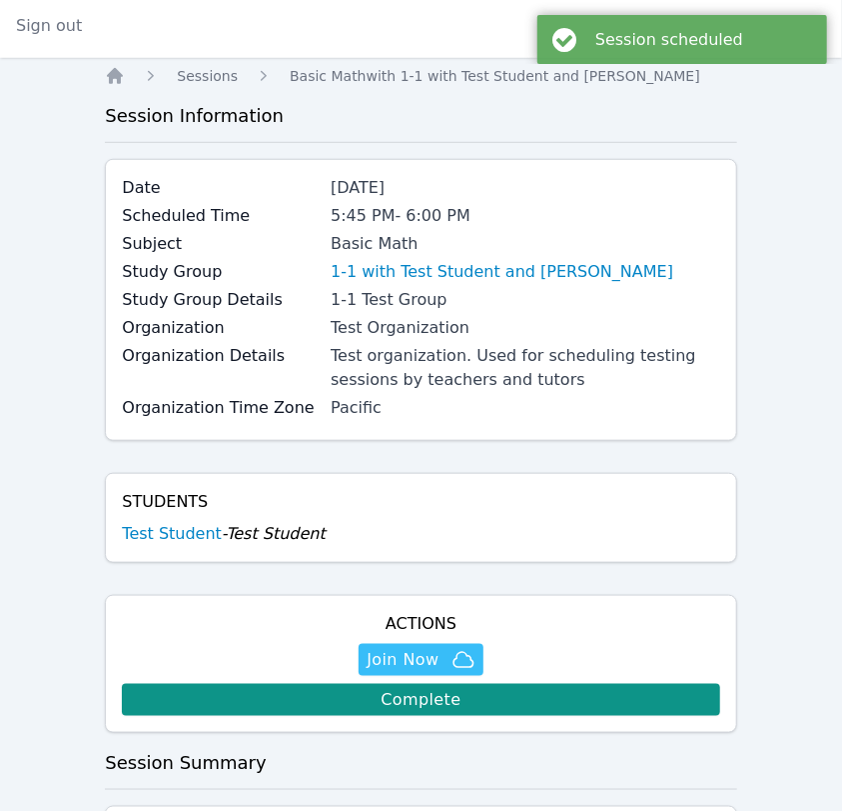
scroll to position [429, 0]
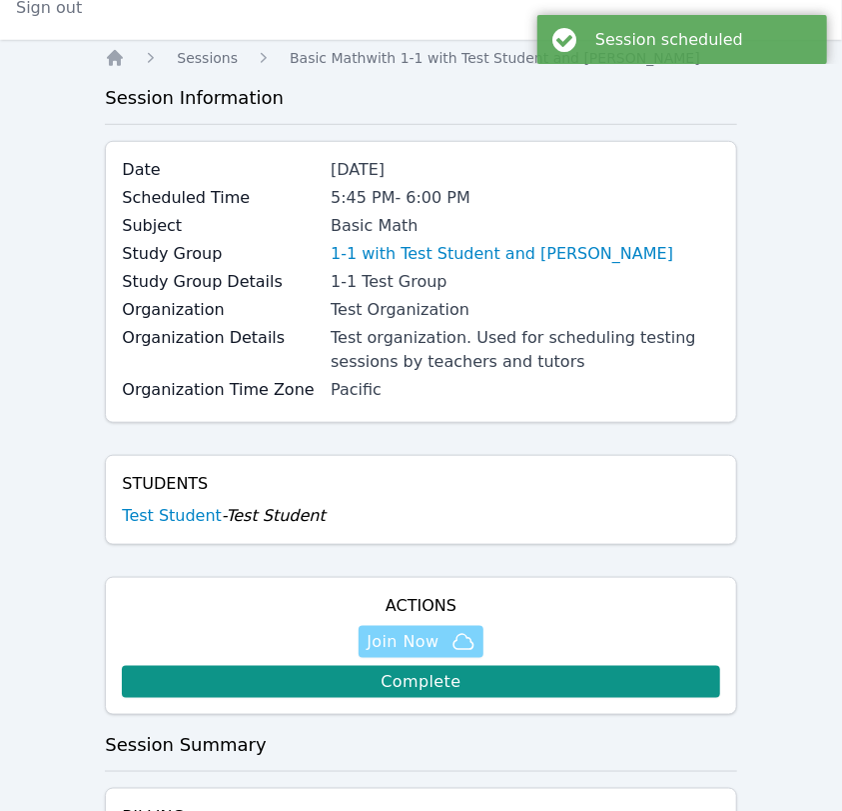
click at [438, 630] on span "Join Now" at bounding box center [403, 642] width 72 height 24
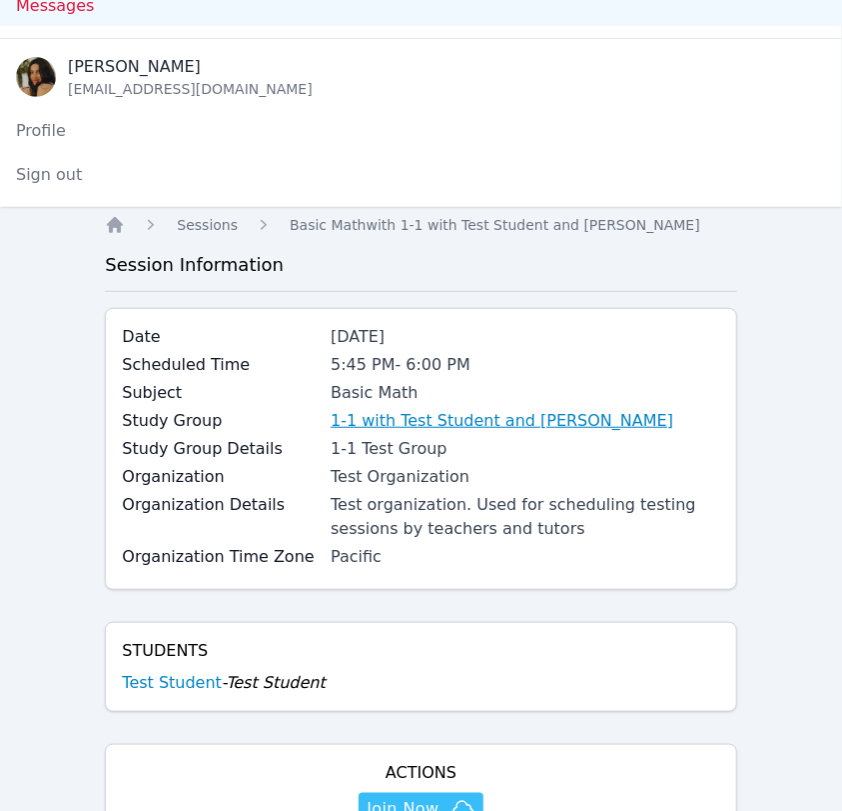
scroll to position [0, 0]
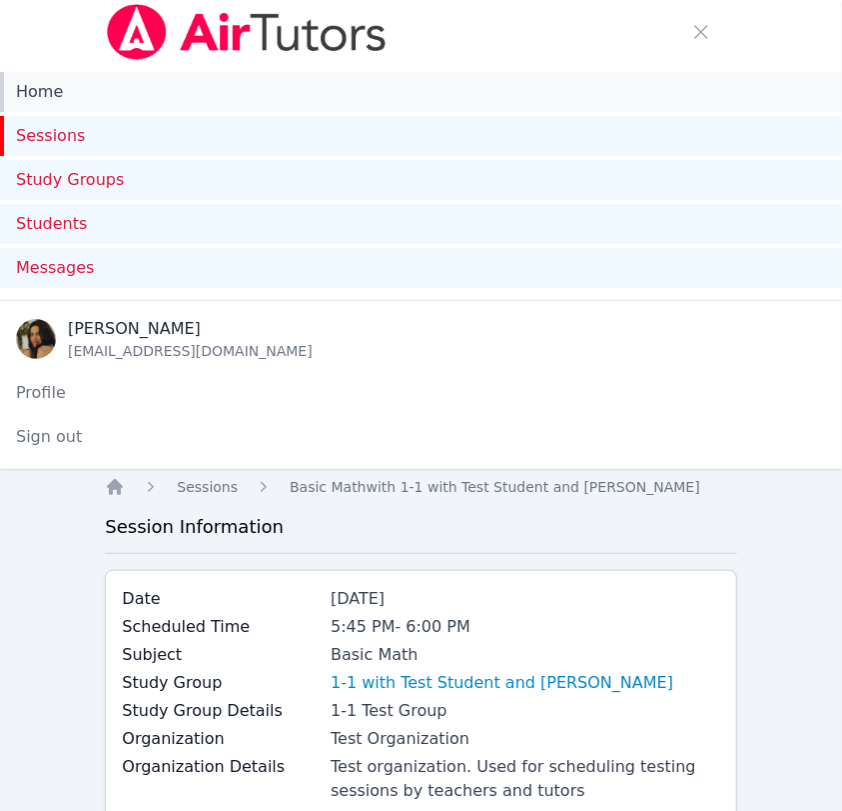
click at [80, 92] on link "Home" at bounding box center [421, 92] width 842 height 40
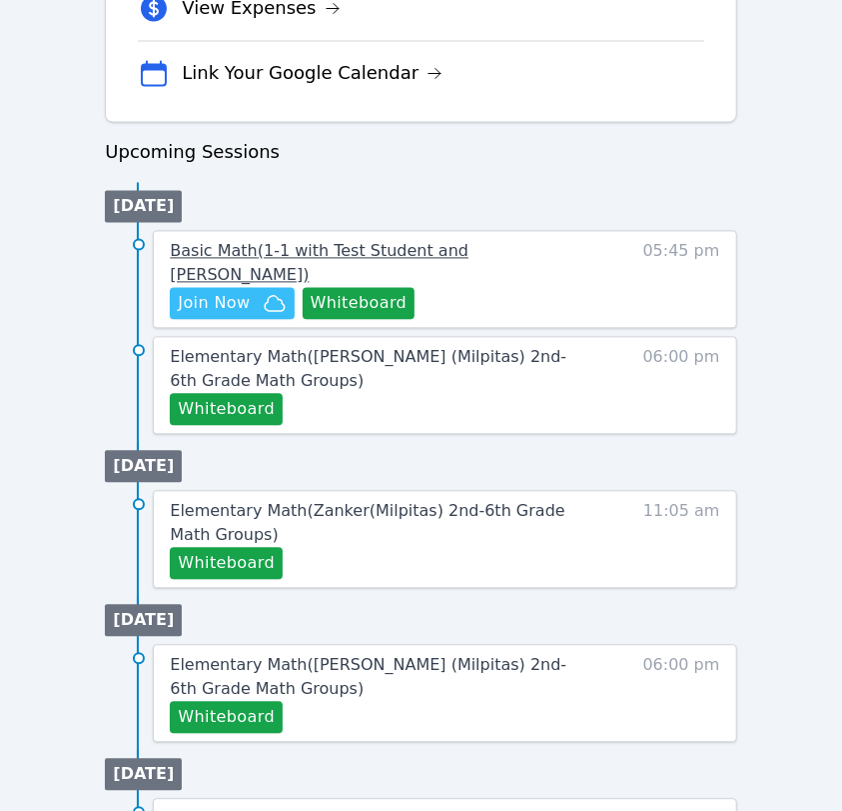
scroll to position [1269, 0]
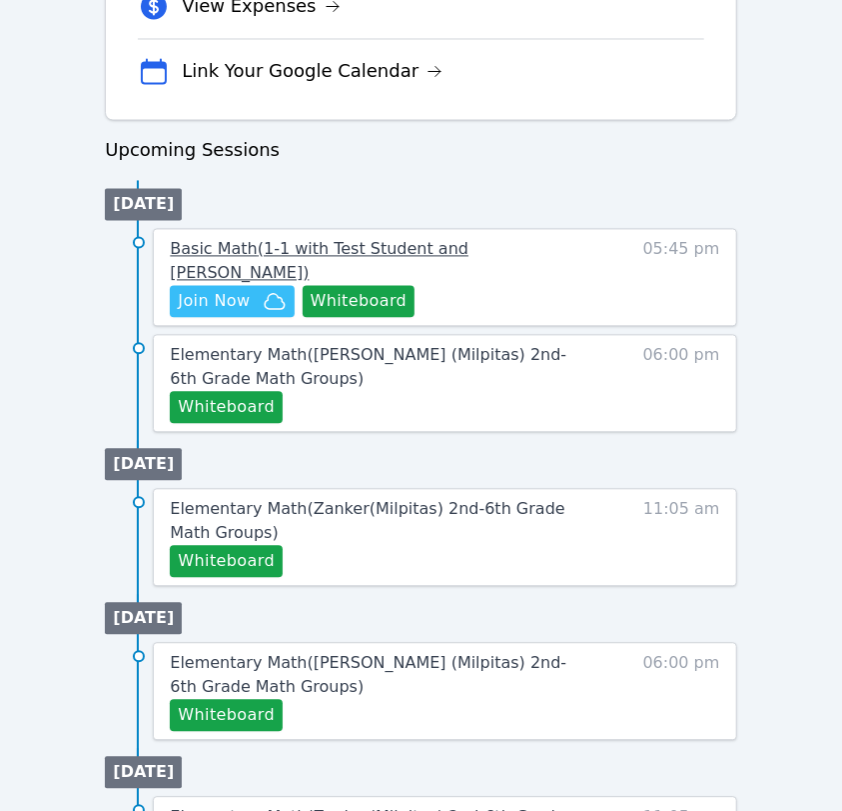
click at [405, 248] on span "Basic Math ( 1-1 with Test Student and Idalis Walton )" at bounding box center [319, 260] width 299 height 43
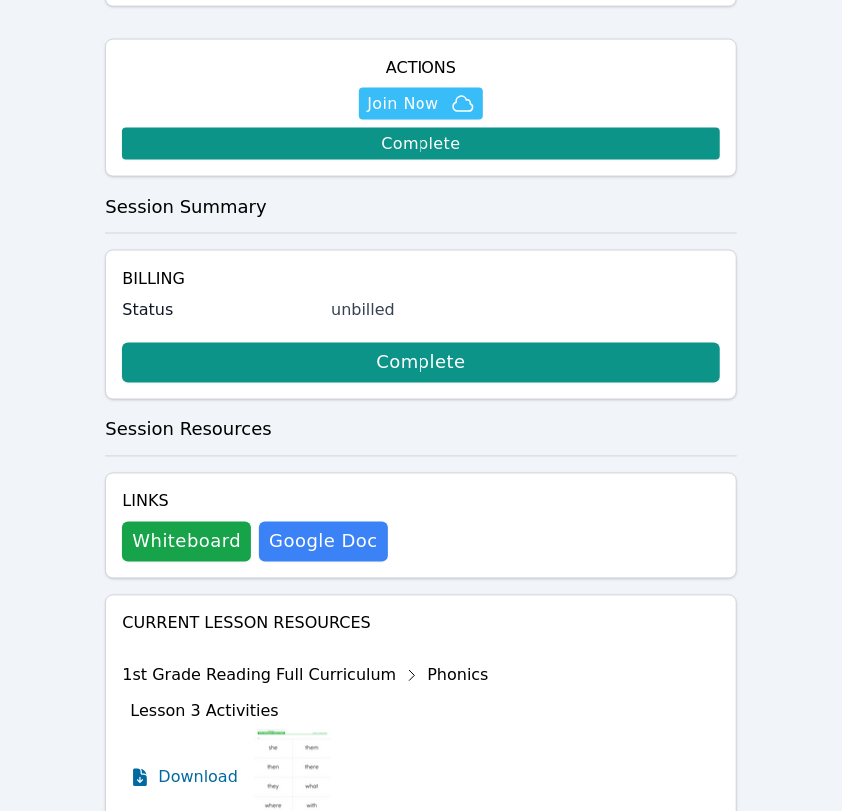
scroll to position [897, 0]
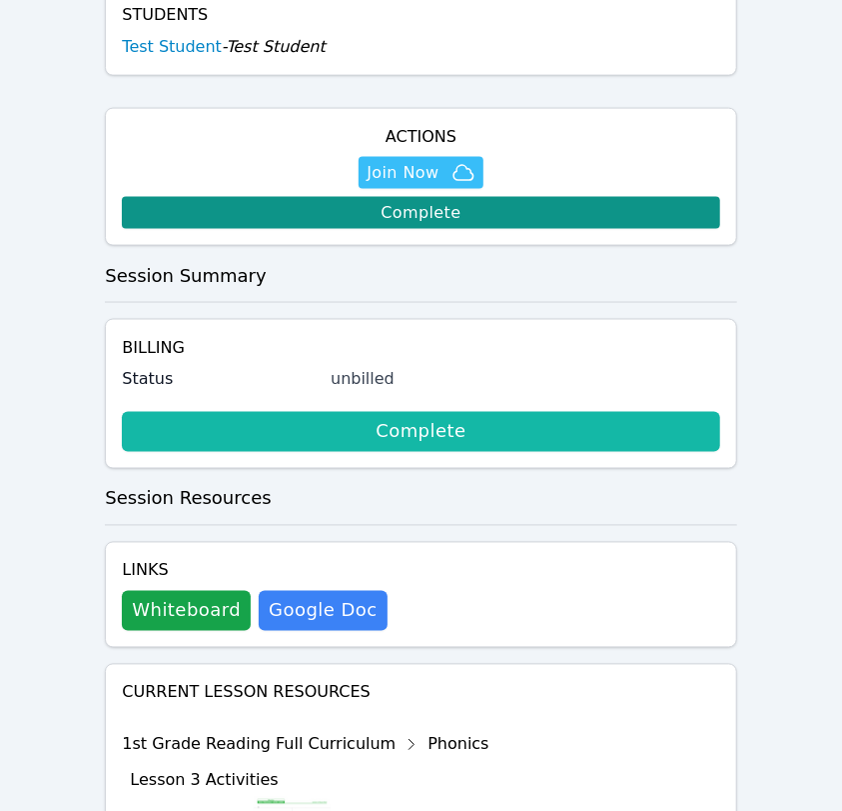
click at [349, 422] on link "Complete" at bounding box center [421, 432] width 598 height 40
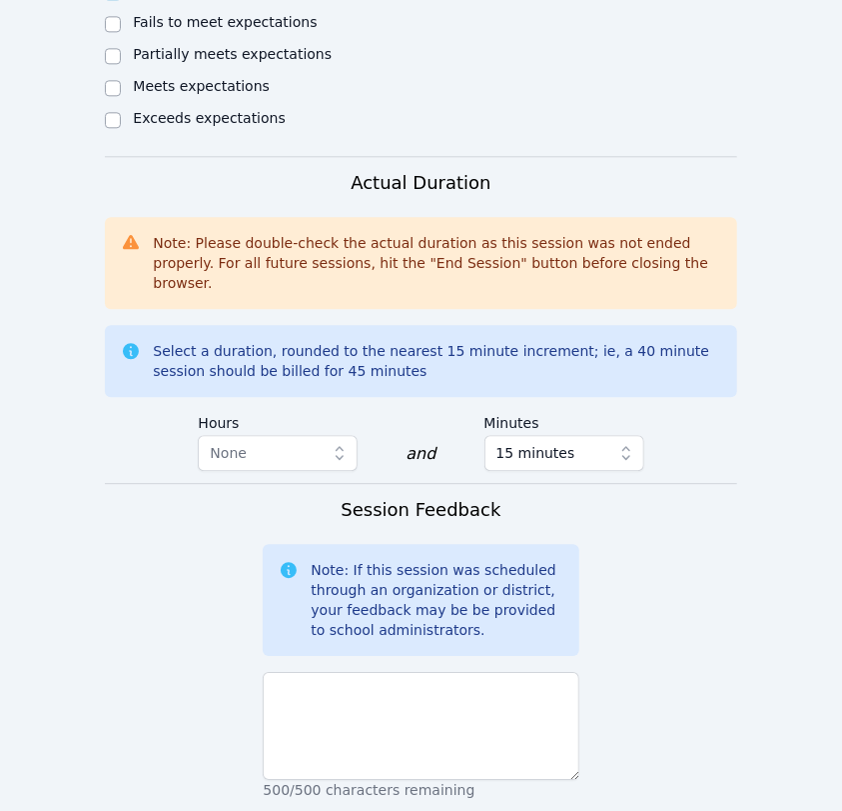
scroll to position [1683, 0]
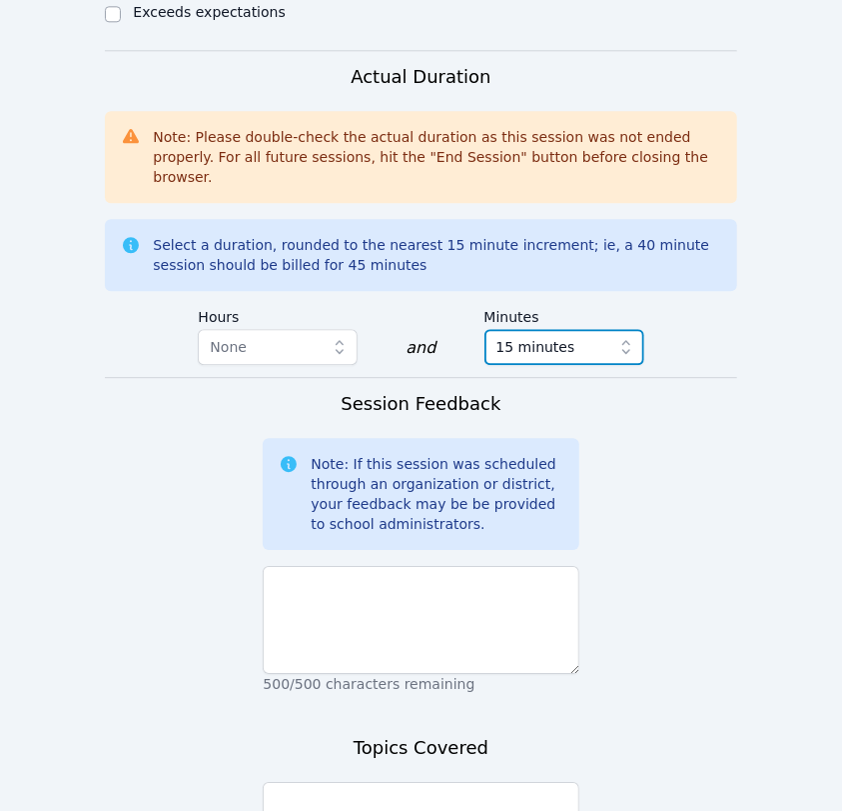
click at [585, 335] on span "15 minutes" at bounding box center [551, 347] width 108 height 24
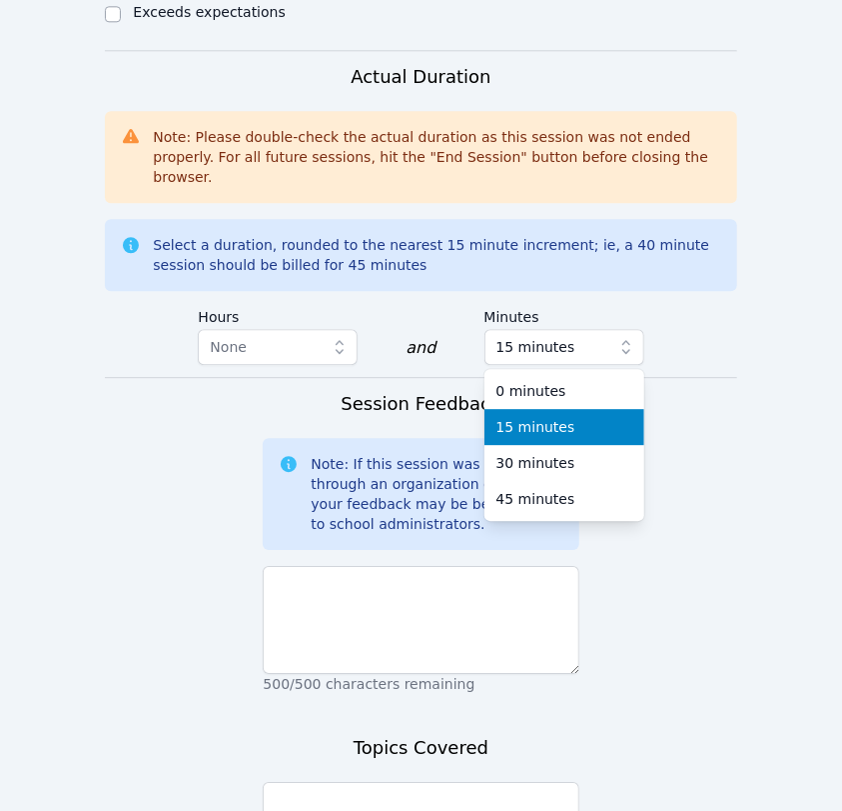
click at [572, 373] on li "0 minutes" at bounding box center [565, 391] width 160 height 36
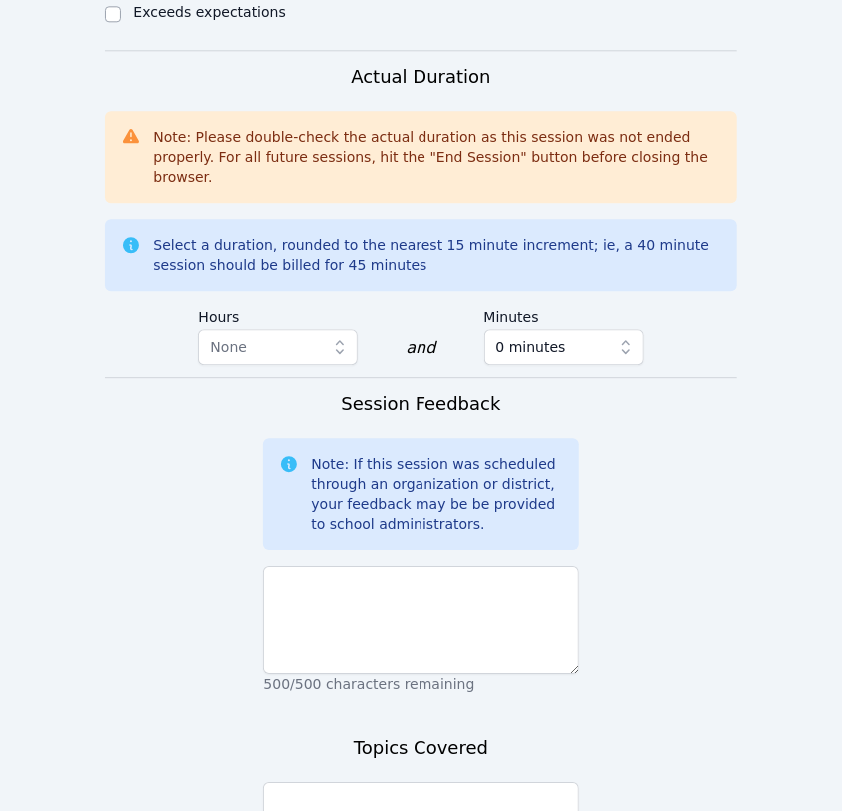
click at [420, 558] on div "500/500 characters remaining" at bounding box center [421, 626] width 316 height 136
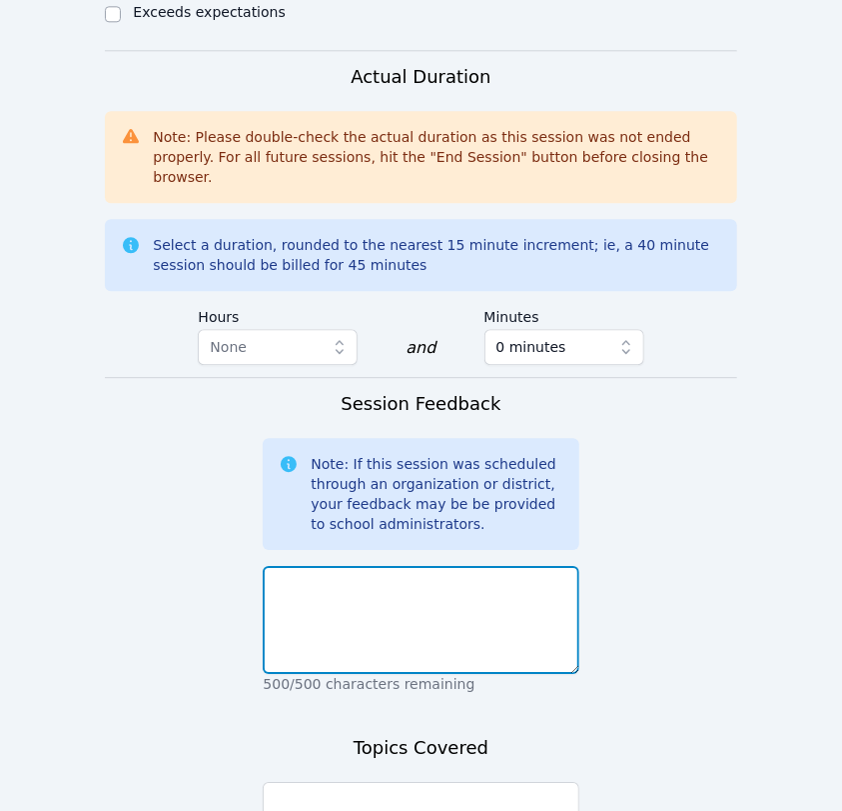
click at [413, 566] on textarea at bounding box center [421, 620] width 316 height 108
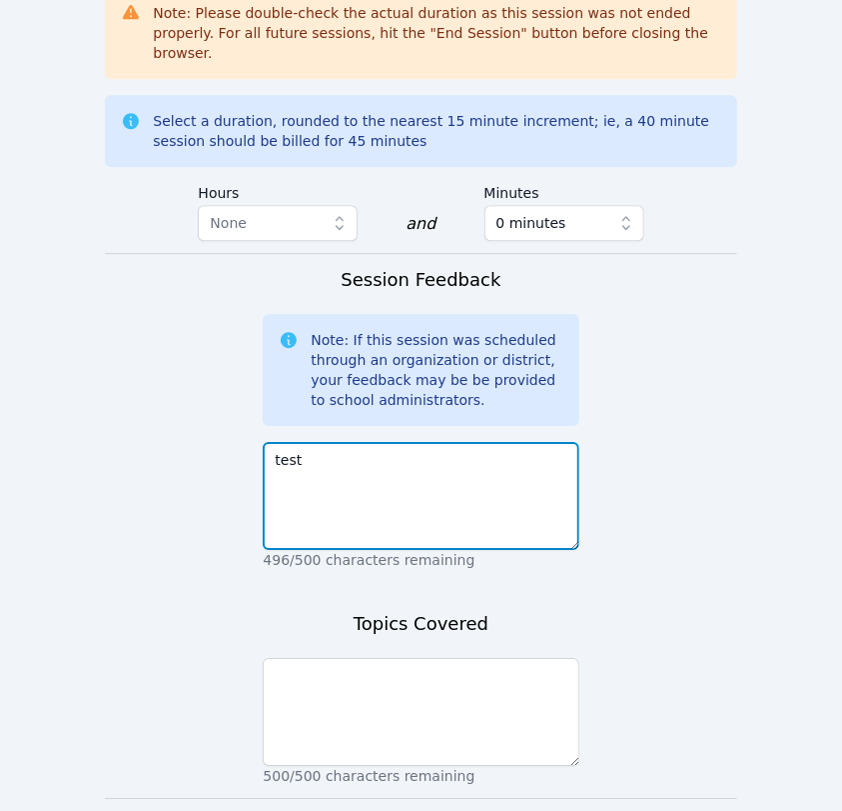
scroll to position [1974, 0]
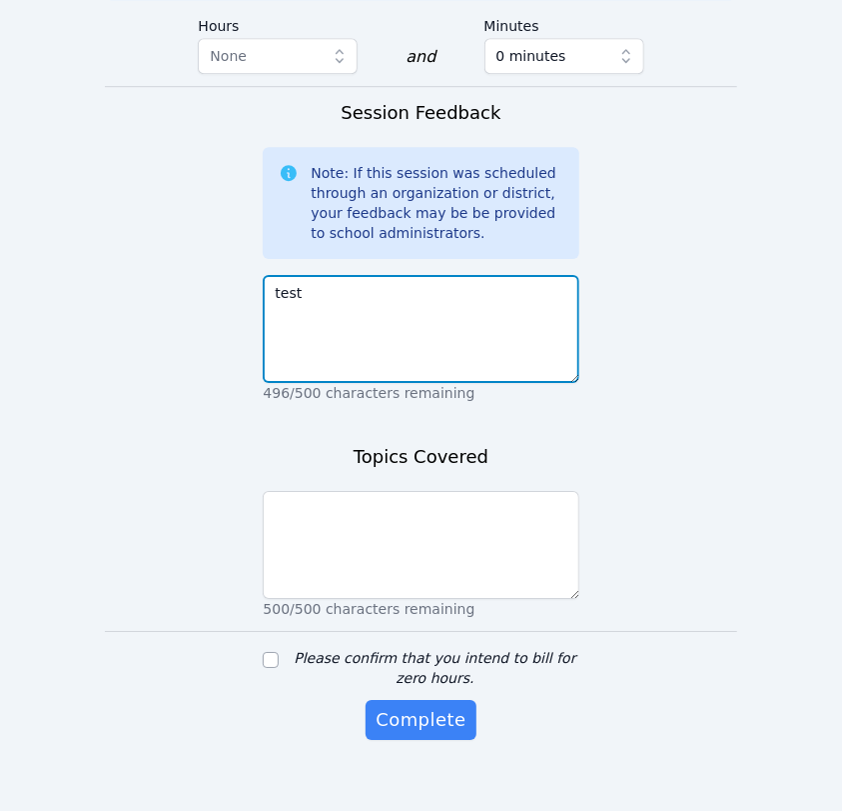
type textarea "test"
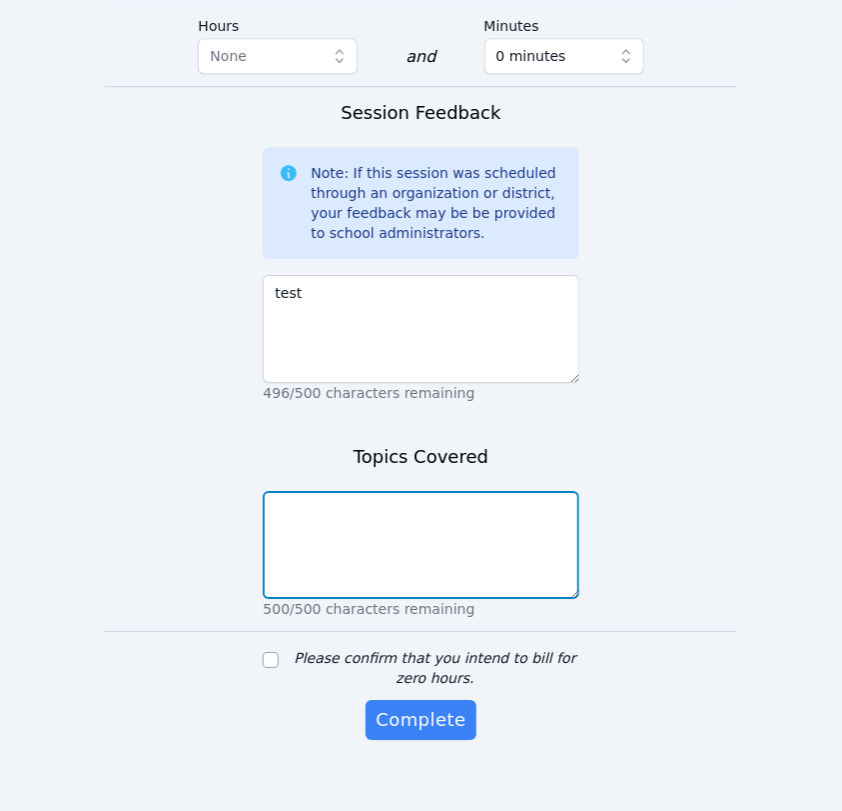
click at [421, 504] on textarea at bounding box center [421, 545] width 316 height 108
type textarea "test"
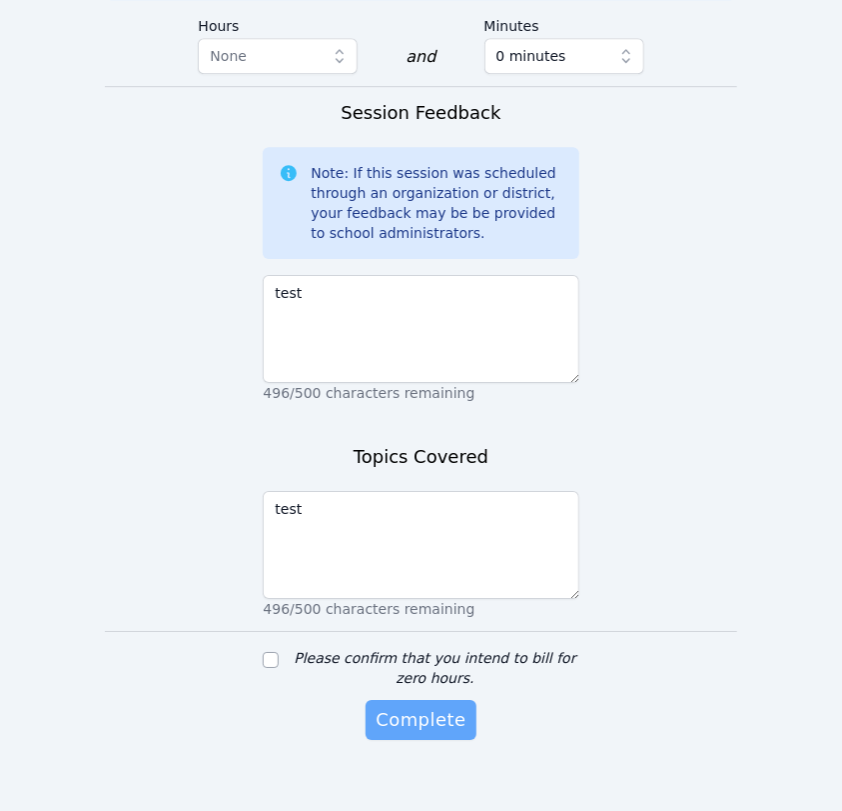
click at [414, 706] on span "Complete" at bounding box center [421, 720] width 90 height 28
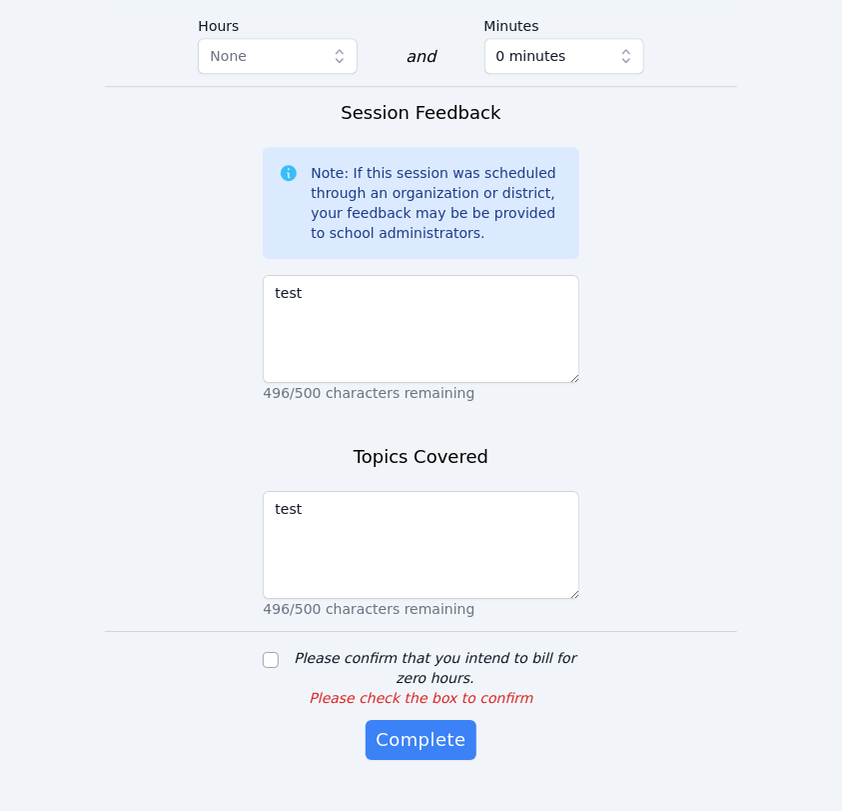
click at [294, 648] on div "Please confirm that you intend to bill for zero hours." at bounding box center [435, 668] width 288 height 40
click at [284, 648] on div "Please confirm that you intend to bill for zero hours." at bounding box center [421, 668] width 316 height 40
click at [271, 652] on input "Please confirm that you intend to bill for zero hours." at bounding box center [271, 660] width 16 height 16
checkbox input "true"
click at [393, 726] on span "Complete" at bounding box center [421, 740] width 90 height 28
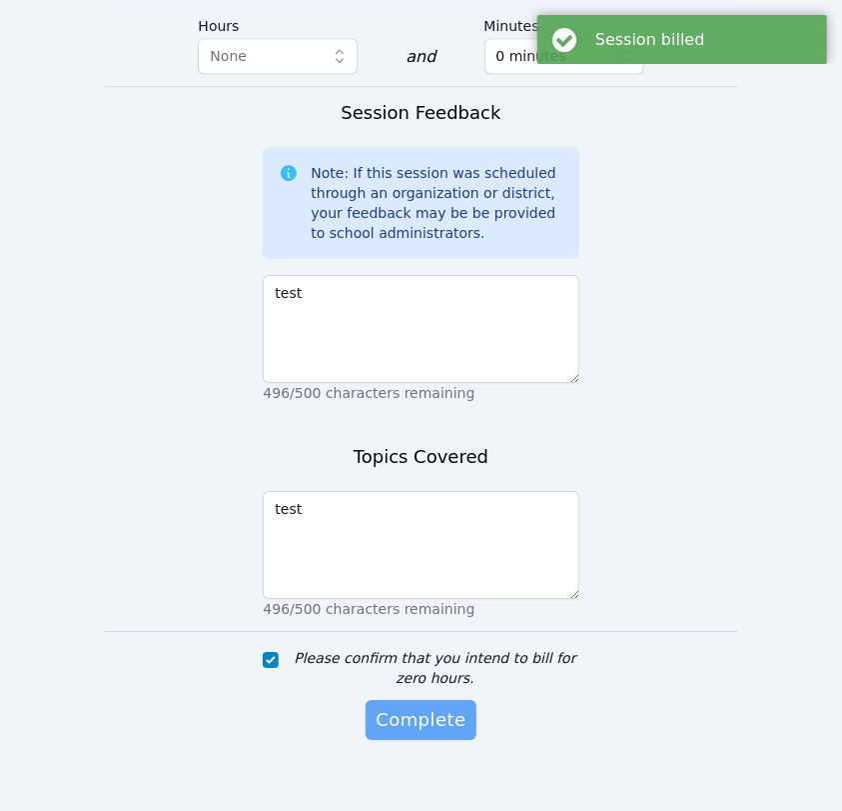
scroll to position [0, 0]
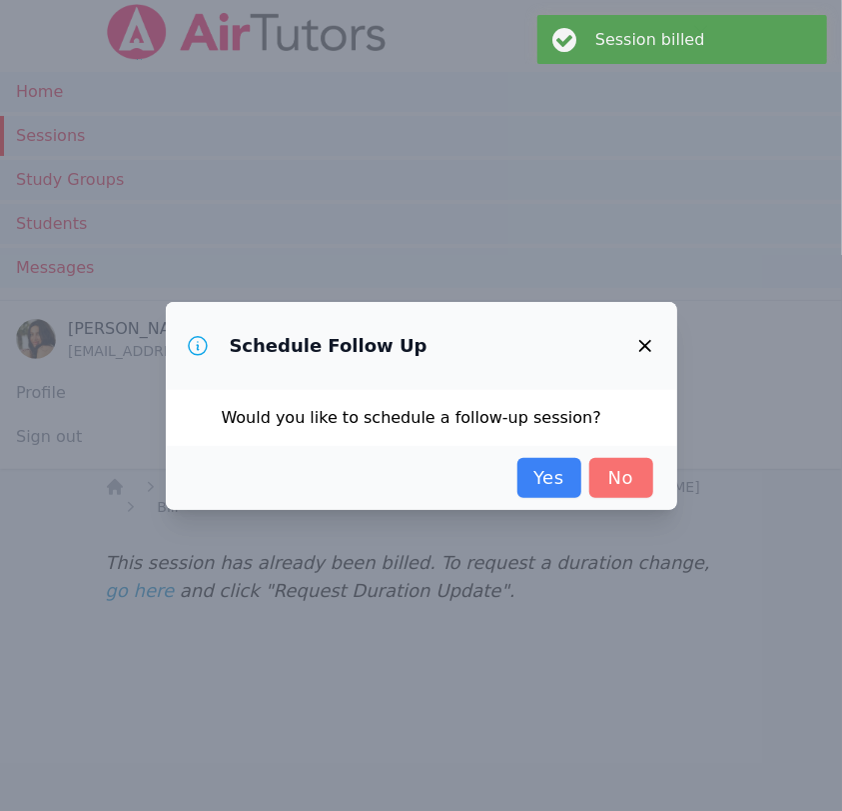
click at [619, 482] on link "No" at bounding box center [622, 478] width 64 height 40
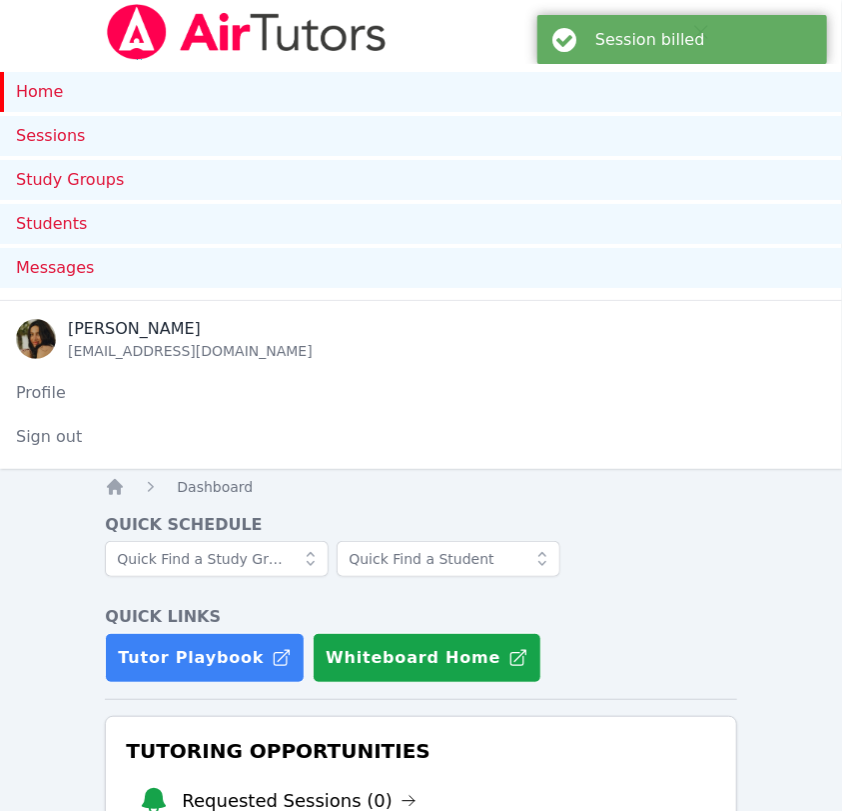
click at [58, 85] on link "Home" at bounding box center [421, 92] width 842 height 40
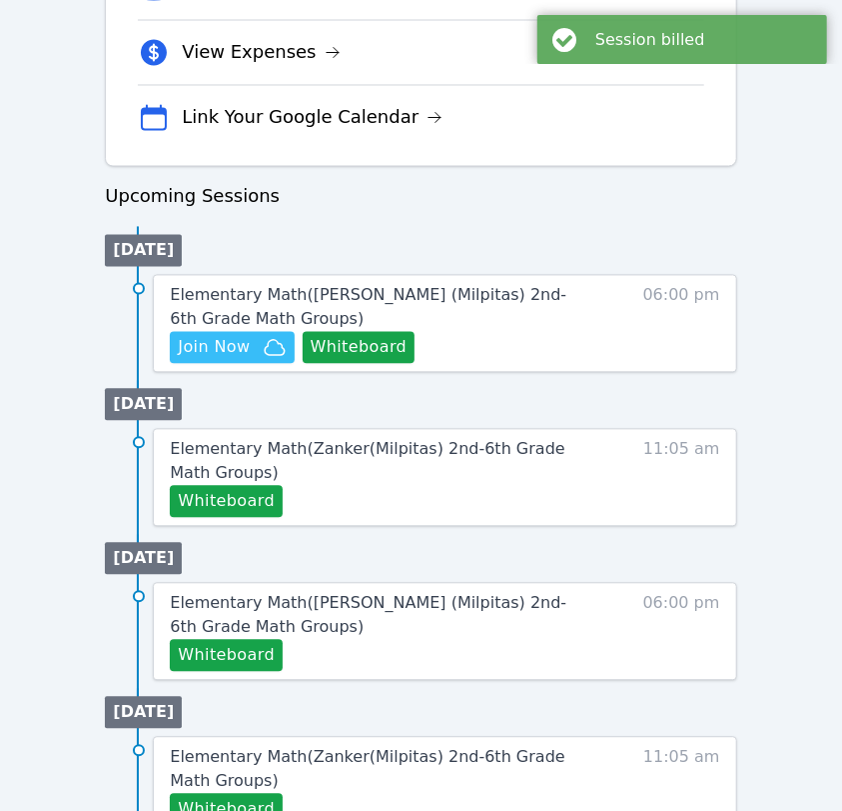
scroll to position [1221, 0]
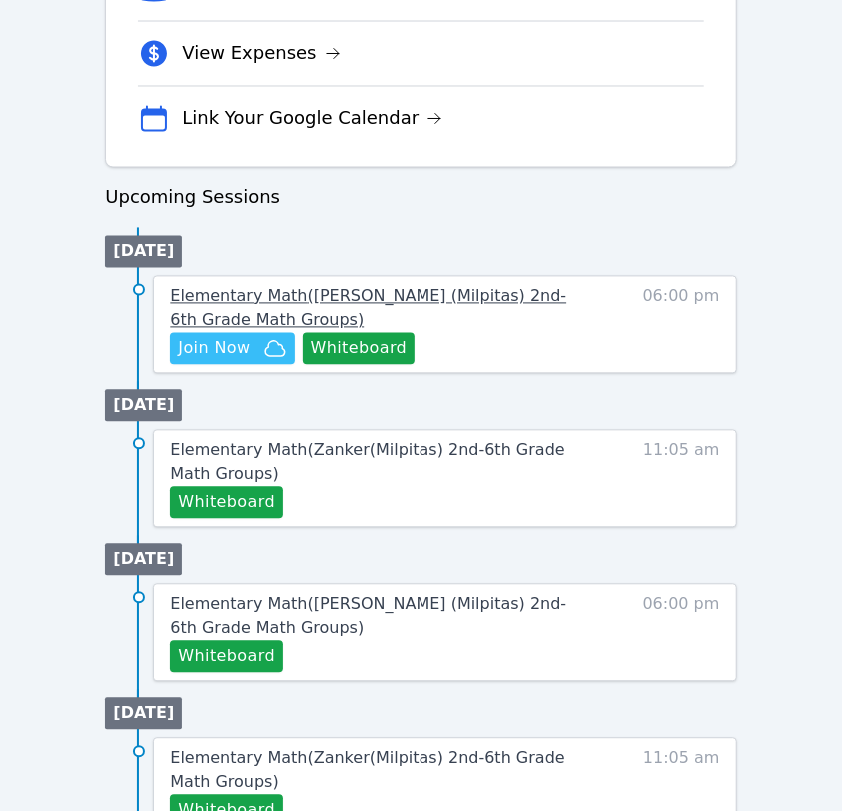
click at [382, 287] on span "Elementary Math ( Spangler (Milpitas) 2nd-6th Grade Math Groups )" at bounding box center [368, 308] width 397 height 43
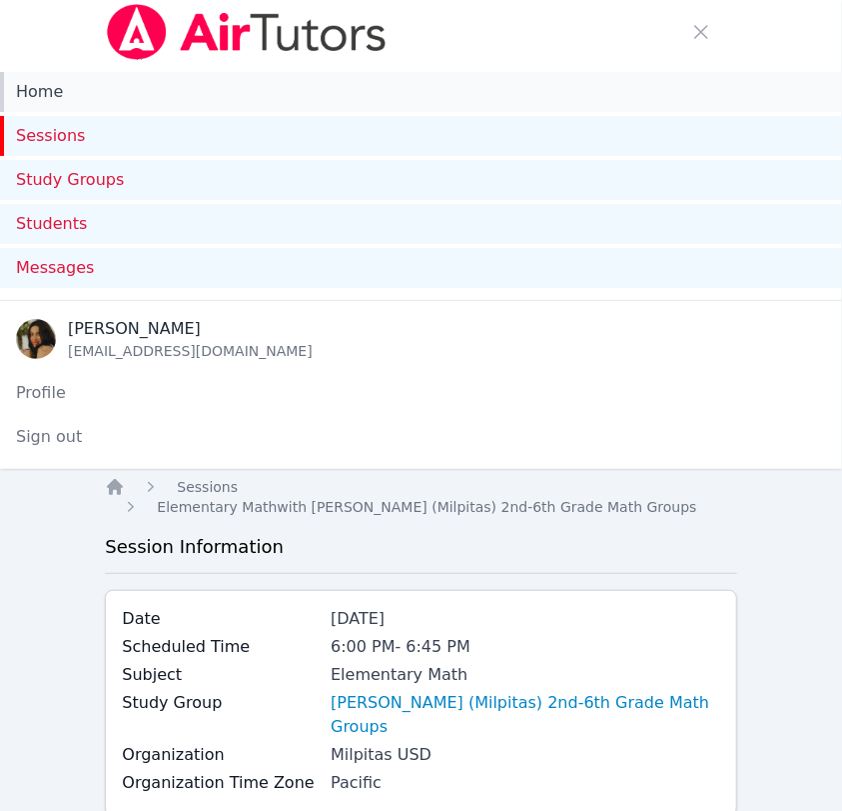
click at [101, 95] on link "Home" at bounding box center [421, 92] width 842 height 40
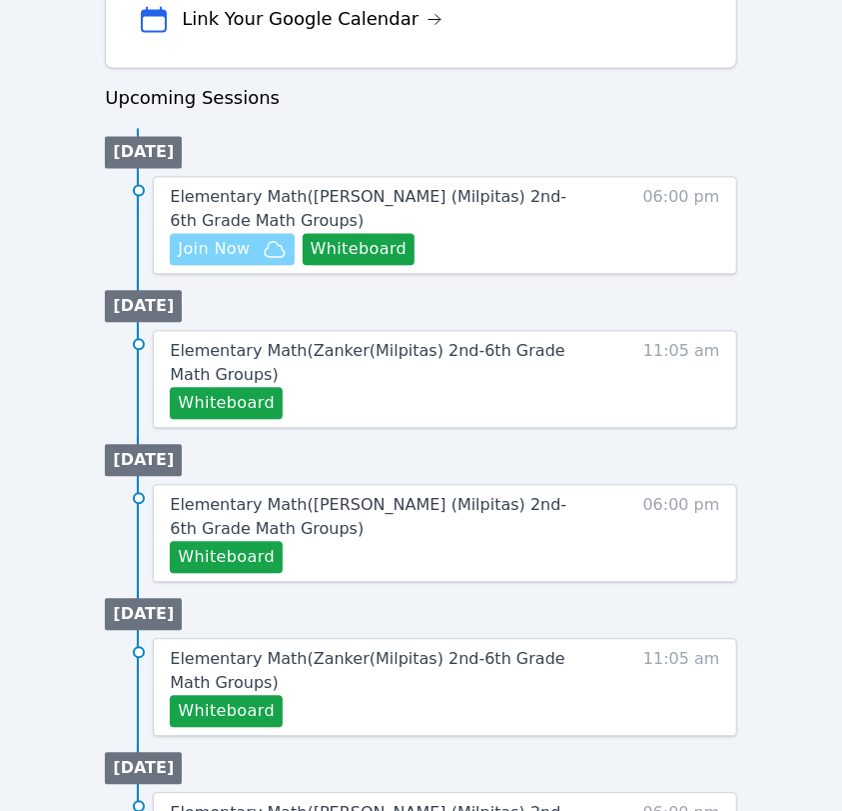
scroll to position [1311, 0]
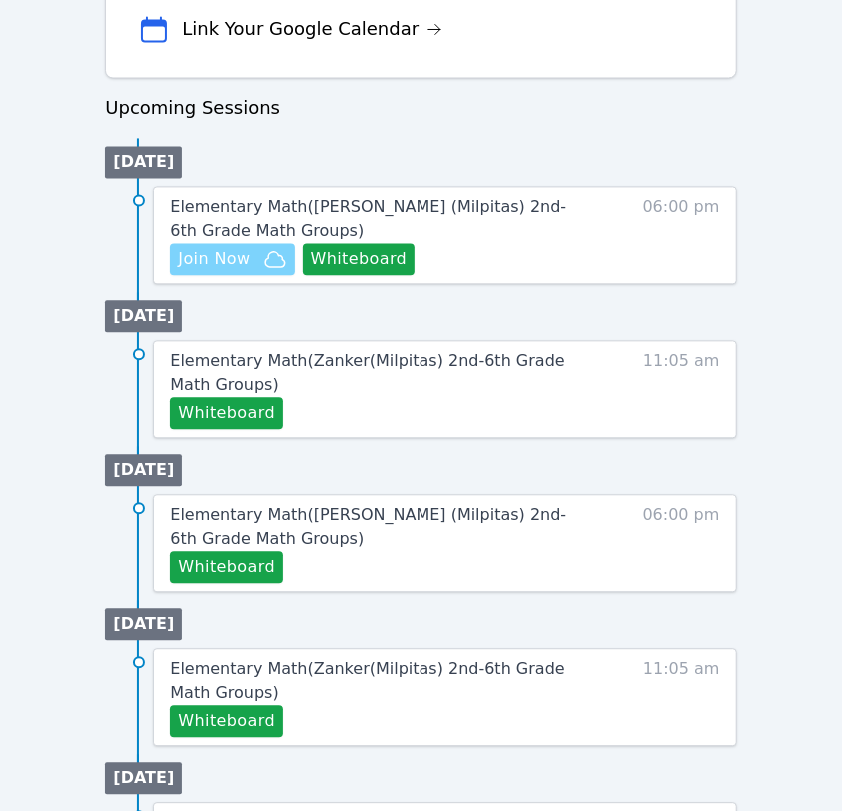
click at [226, 255] on span "Join Now" at bounding box center [214, 259] width 72 height 24
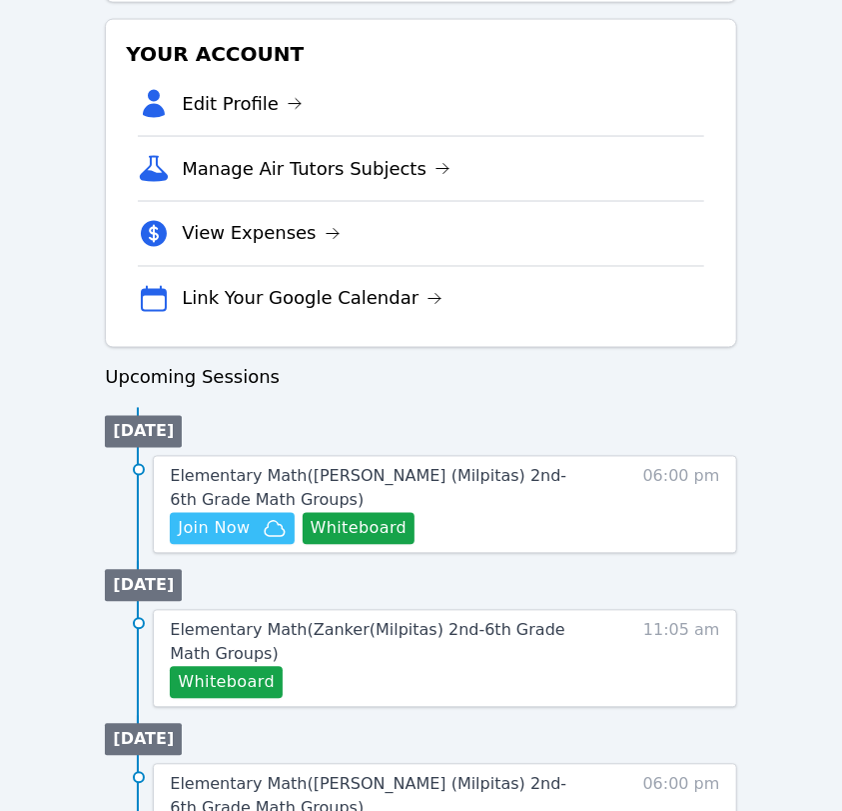
scroll to position [1052, 0]
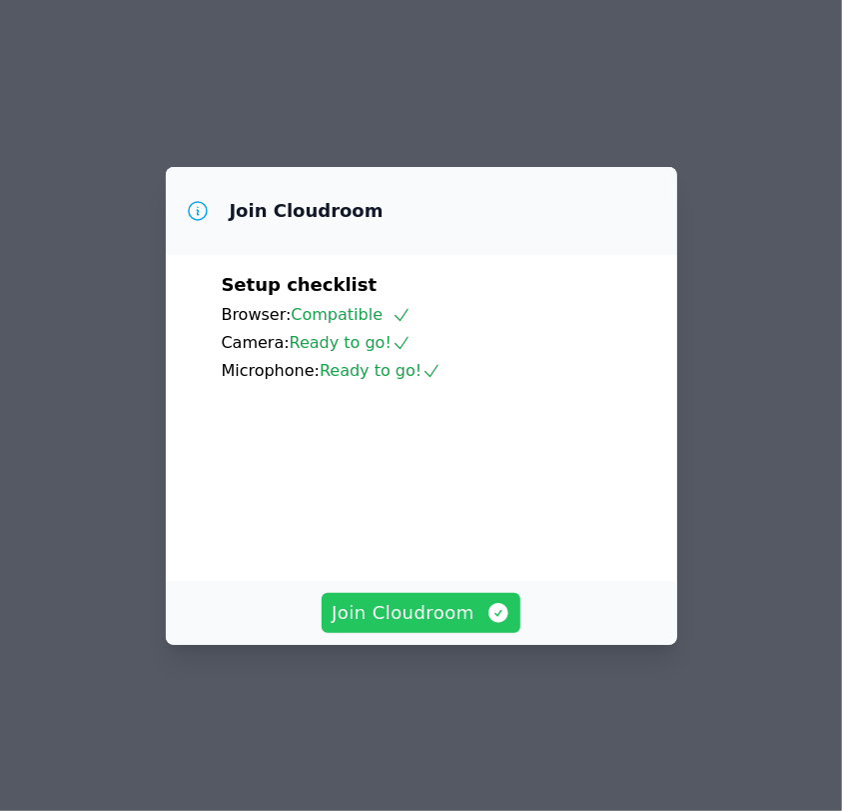
click at [435, 627] on span "Join Cloudroom" at bounding box center [421, 613] width 179 height 28
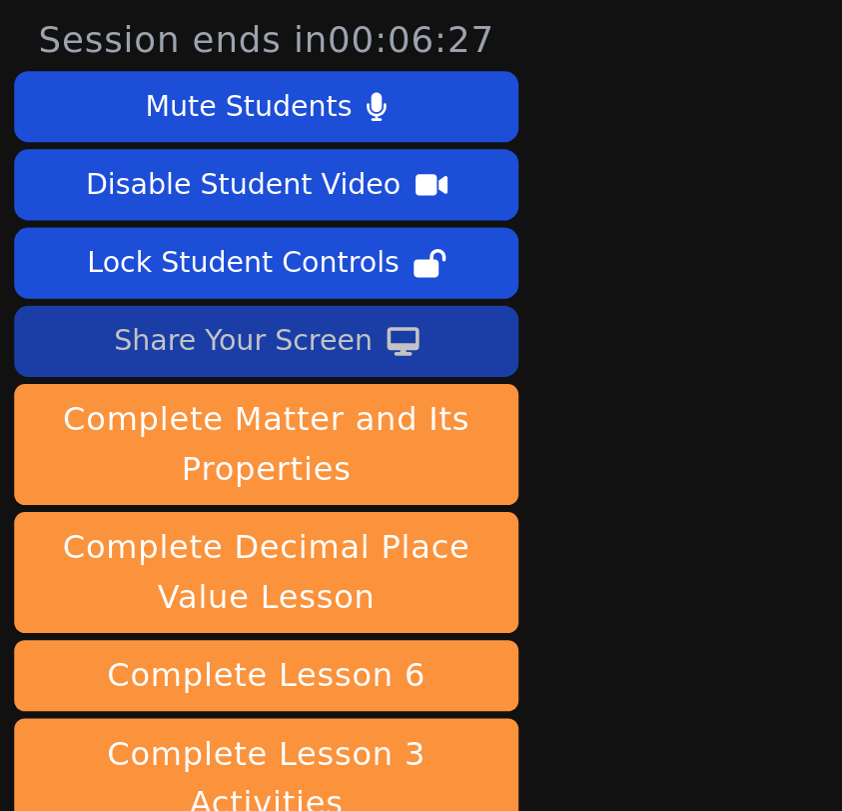
click at [180, 182] on div "Share Your Screen" at bounding box center [137, 192] width 146 height 32
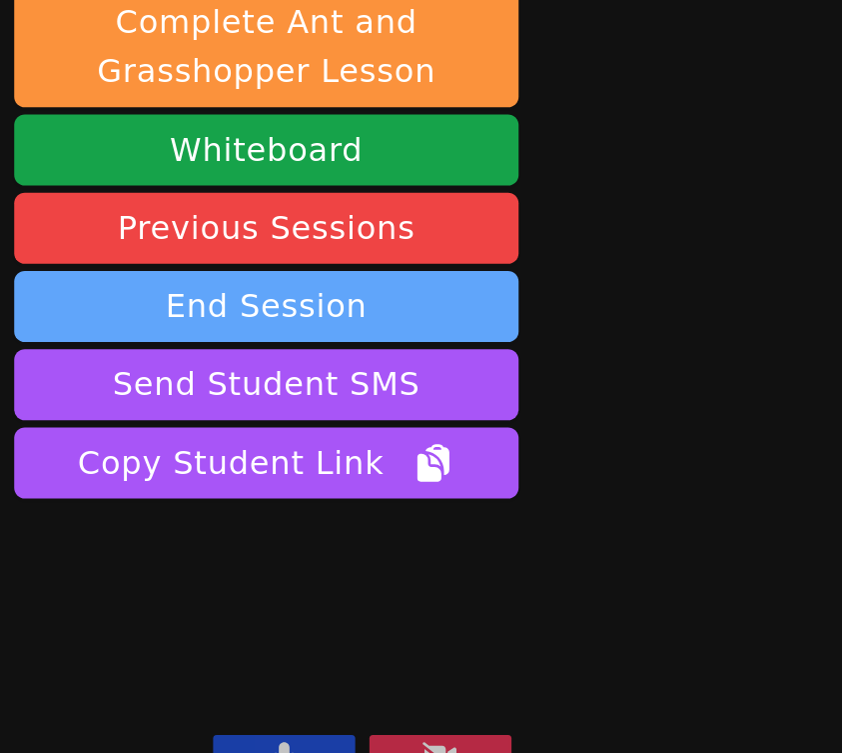
click at [193, 482] on button "End Session" at bounding box center [150, 502] width 284 height 40
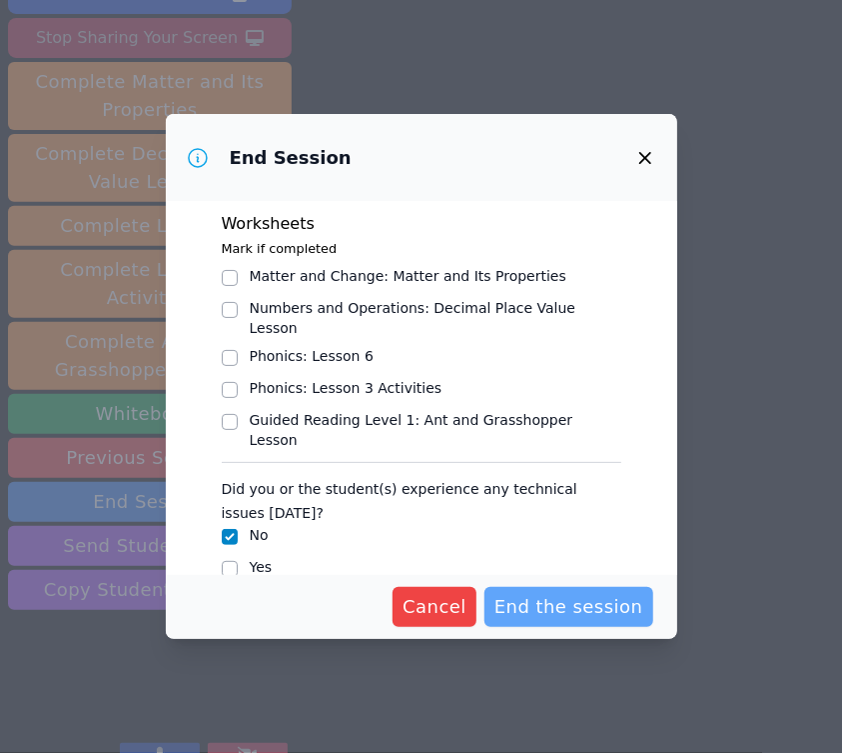
click at [585, 608] on span "End the session" at bounding box center [569, 607] width 149 height 28
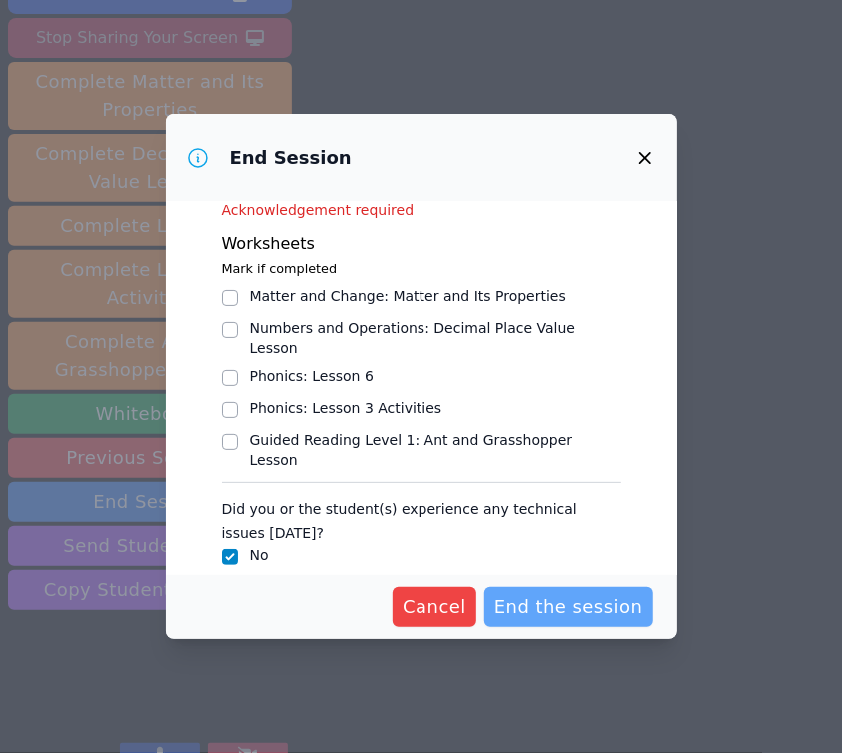
scroll to position [118, 0]
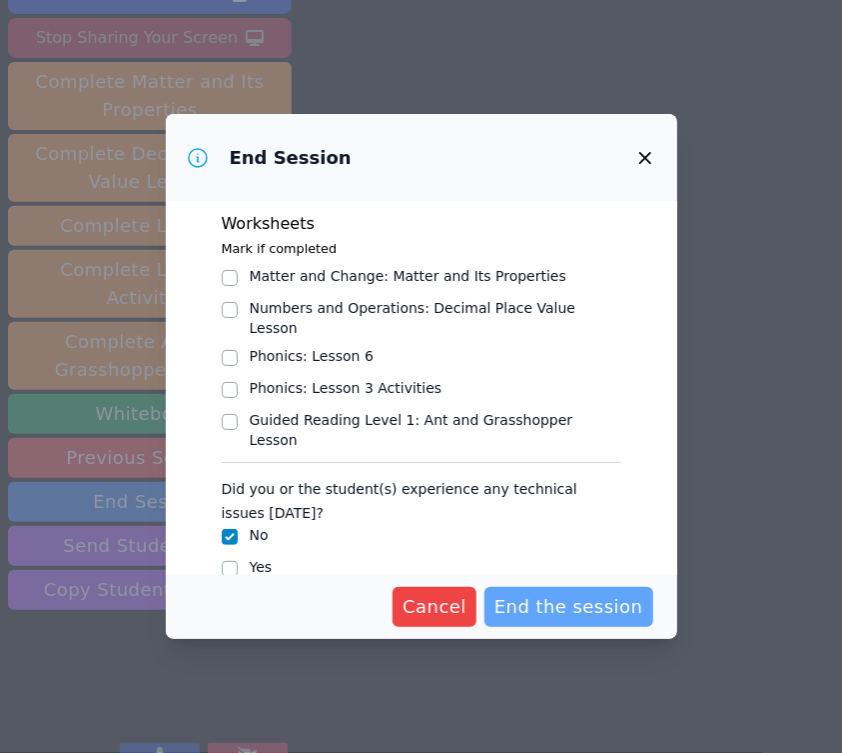
click at [550, 615] on span "End the session" at bounding box center [569, 607] width 149 height 28
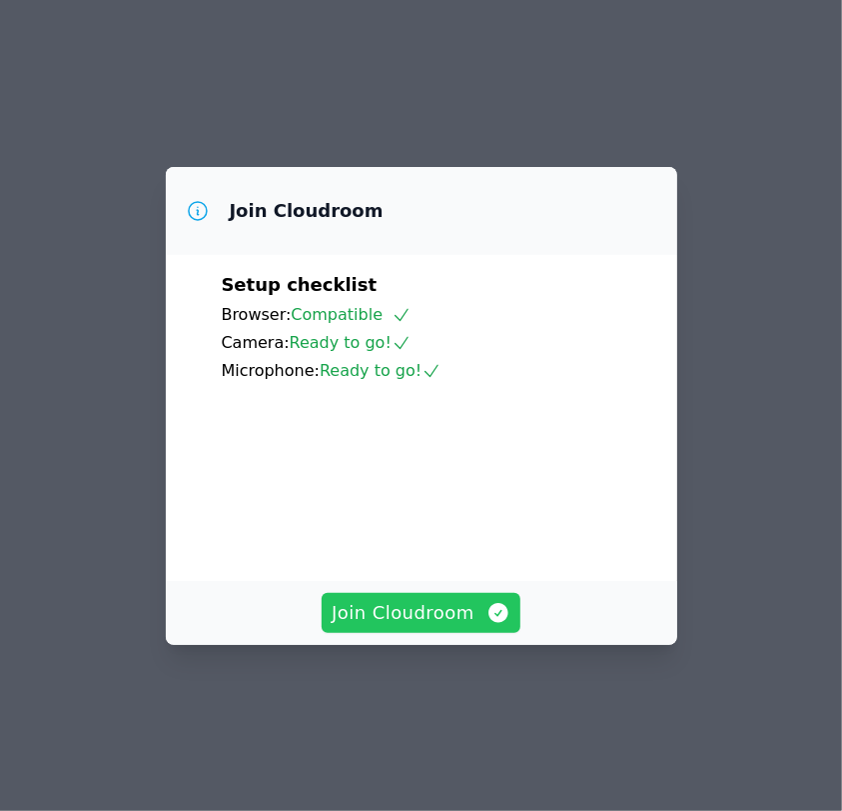
click at [443, 627] on span "Join Cloudroom" at bounding box center [421, 613] width 179 height 28
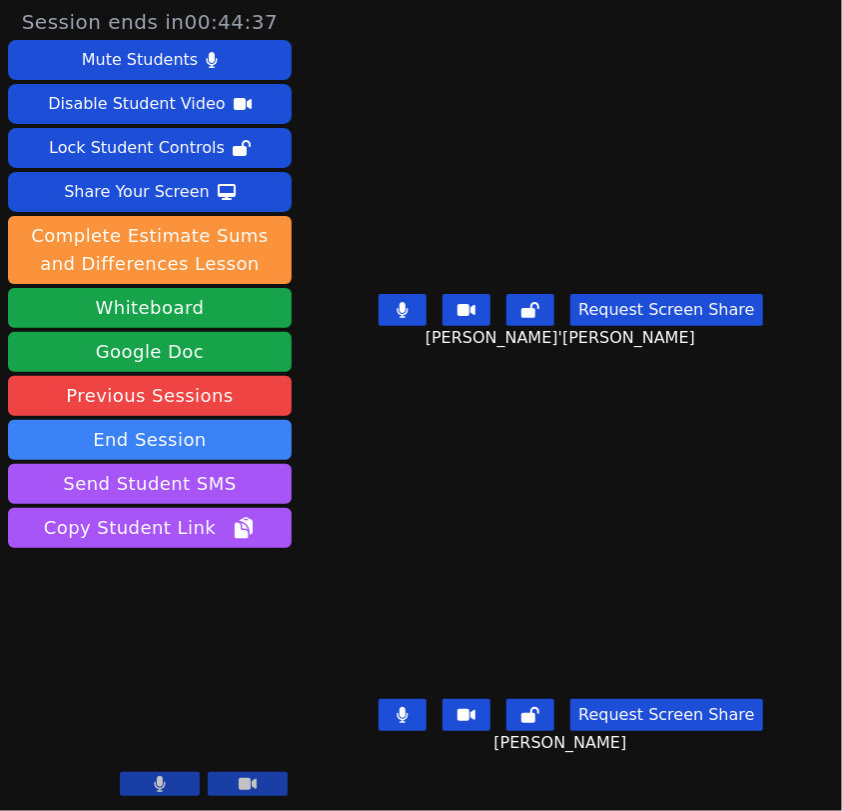
click at [403, 326] on button at bounding box center [403, 310] width 48 height 32
click at [401, 731] on button at bounding box center [403, 715] width 48 height 32
click at [413, 318] on icon at bounding box center [403, 310] width 20 height 16
click at [404, 723] on icon at bounding box center [403, 715] width 20 height 16
click at [409, 318] on icon at bounding box center [403, 310] width 12 height 16
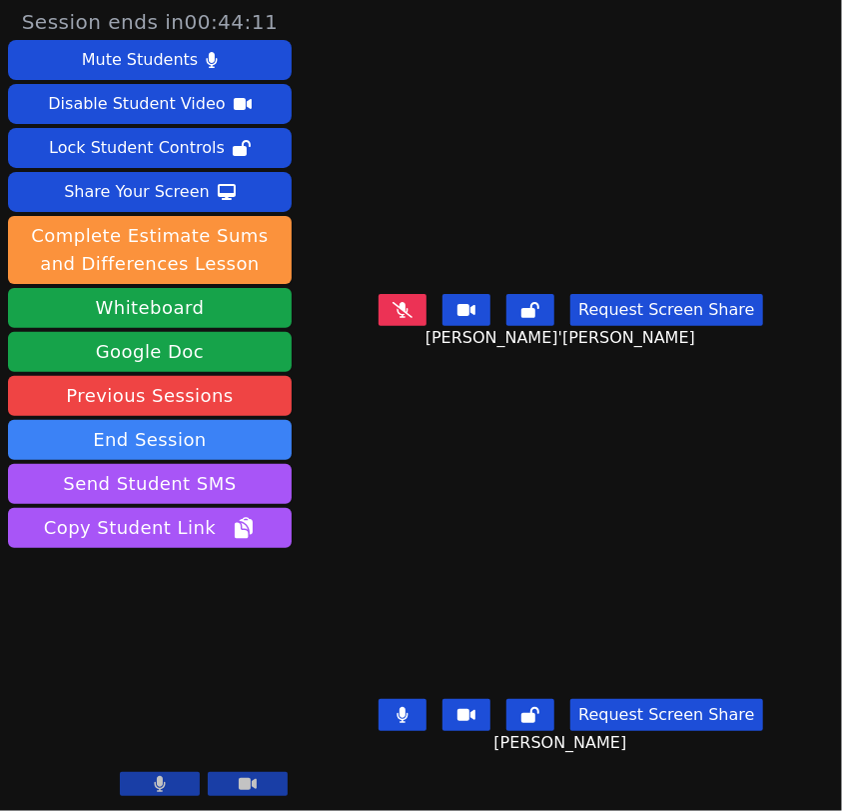
click at [408, 723] on icon at bounding box center [403, 715] width 11 height 16
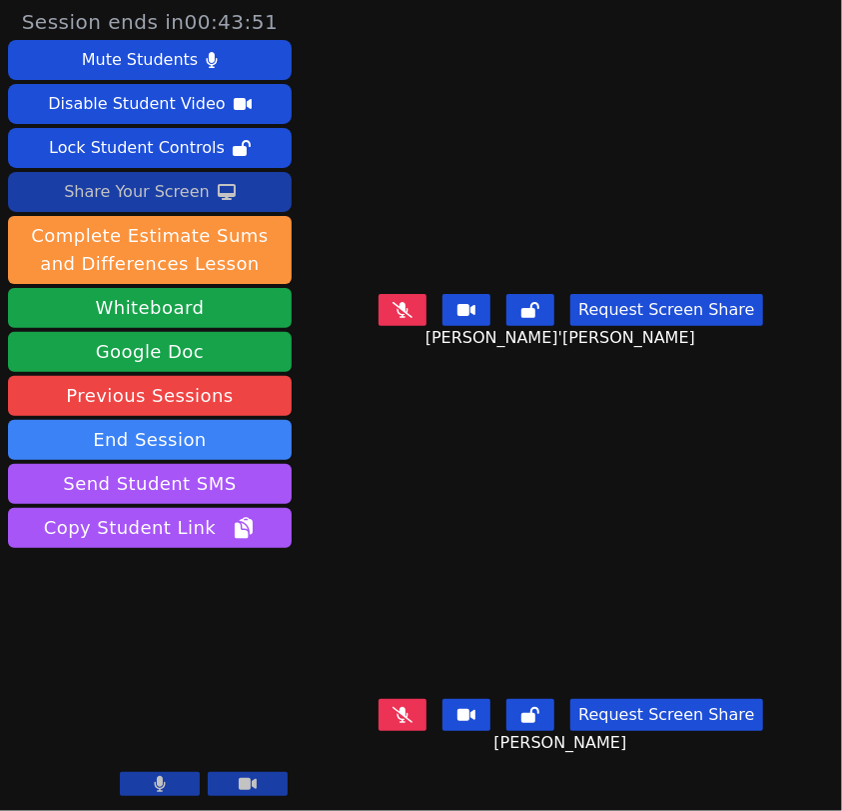
click at [218, 194] on icon at bounding box center [227, 192] width 18 height 16
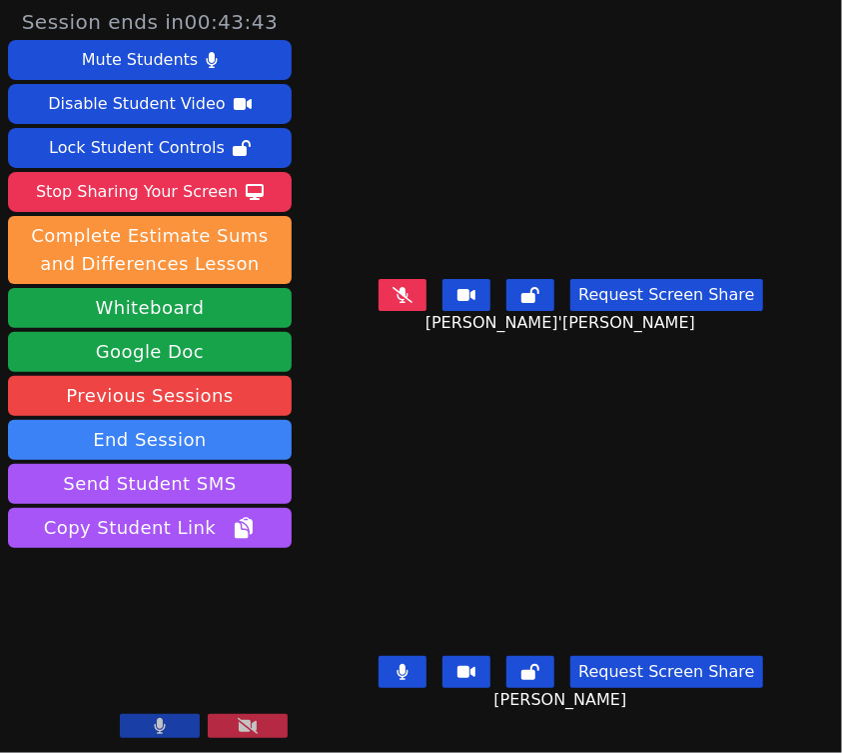
click at [408, 303] on icon at bounding box center [403, 295] width 20 height 16
click at [410, 300] on button at bounding box center [403, 295] width 48 height 32
click at [407, 688] on button at bounding box center [403, 672] width 48 height 32
click at [413, 303] on icon at bounding box center [403, 295] width 20 height 16
click at [409, 680] on icon at bounding box center [403, 672] width 11 height 16
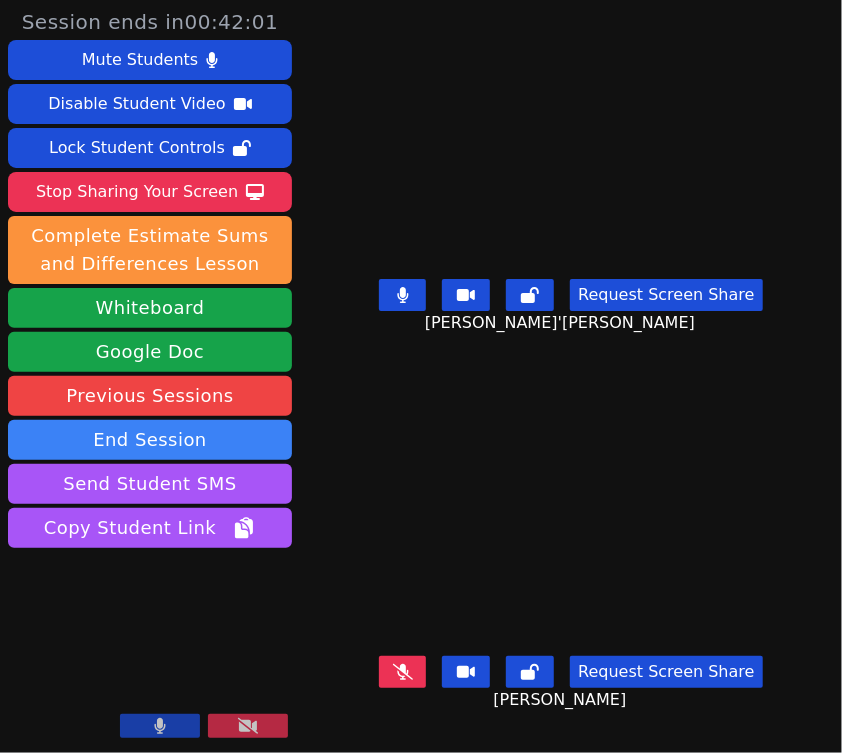
click at [413, 680] on icon at bounding box center [403, 672] width 20 height 16
click at [409, 680] on icon at bounding box center [403, 672] width 11 height 16
click at [400, 688] on button at bounding box center [403, 672] width 48 height 32
click at [409, 680] on icon at bounding box center [403, 672] width 11 height 16
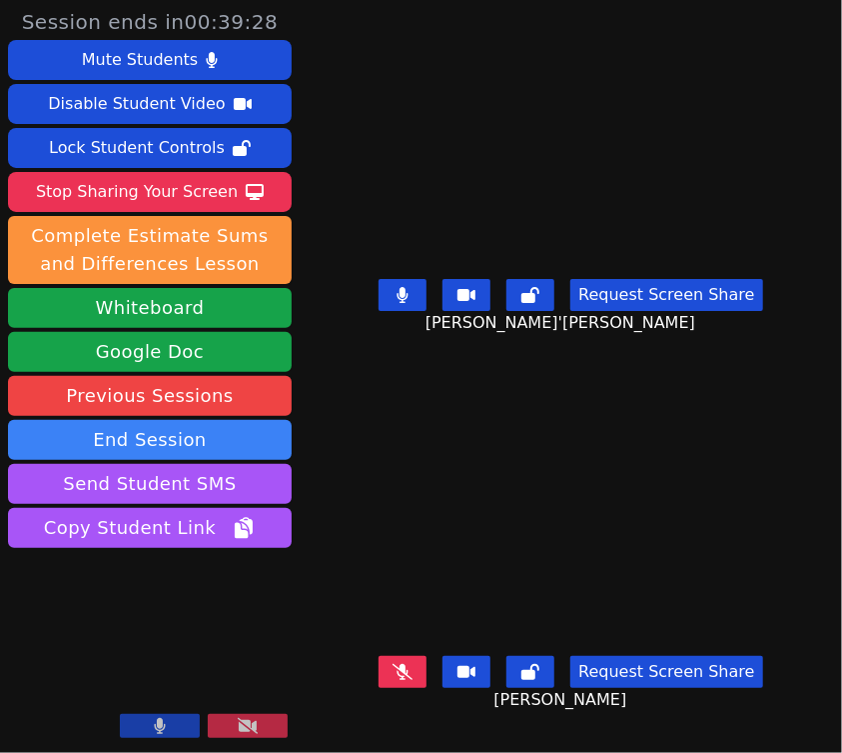
click at [423, 677] on button at bounding box center [403, 672] width 48 height 32
click at [408, 303] on icon at bounding box center [403, 295] width 12 height 16
click at [405, 680] on icon at bounding box center [403, 672] width 12 height 16
click at [406, 680] on icon at bounding box center [403, 672] width 20 height 16
click at [413, 303] on icon at bounding box center [403, 295] width 20 height 16
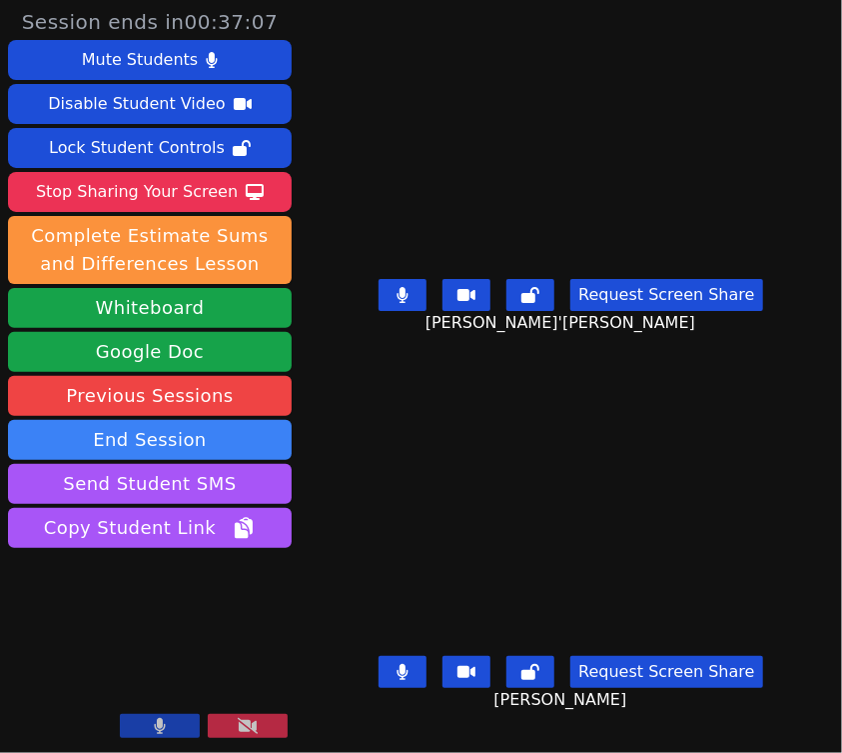
click at [407, 303] on icon at bounding box center [403, 295] width 11 height 16
click at [408, 303] on icon at bounding box center [403, 295] width 20 height 16
click at [407, 303] on icon at bounding box center [403, 295] width 12 height 16
click at [413, 303] on icon at bounding box center [403, 295] width 20 height 16
click at [414, 311] on button at bounding box center [403, 295] width 48 height 32
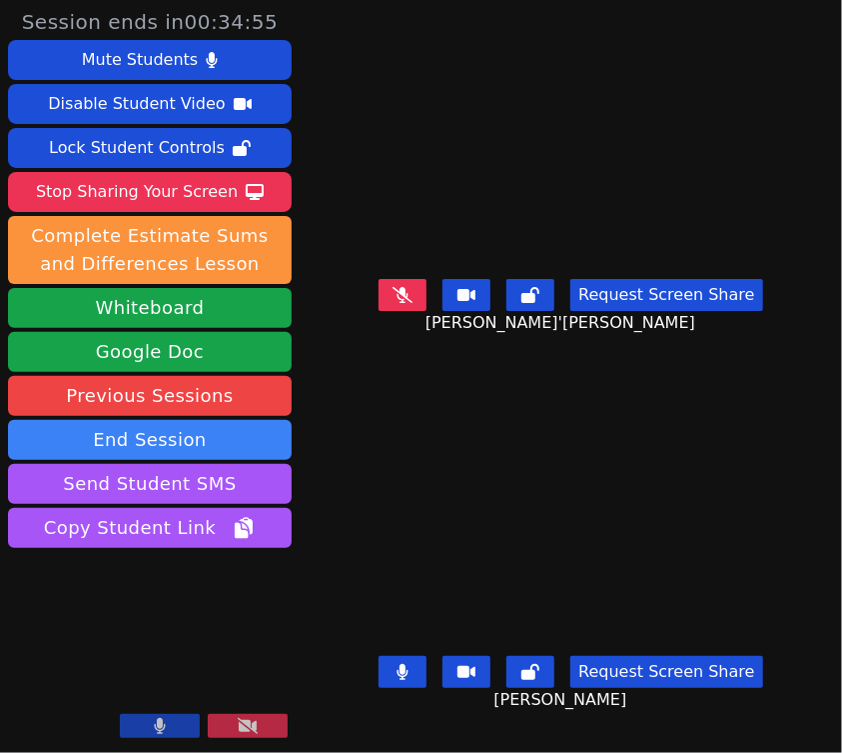
click at [411, 303] on icon at bounding box center [403, 295] width 20 height 16
click at [414, 311] on button at bounding box center [403, 295] width 48 height 32
click at [397, 306] on button at bounding box center [403, 295] width 48 height 32
click at [416, 672] on button at bounding box center [403, 672] width 48 height 32
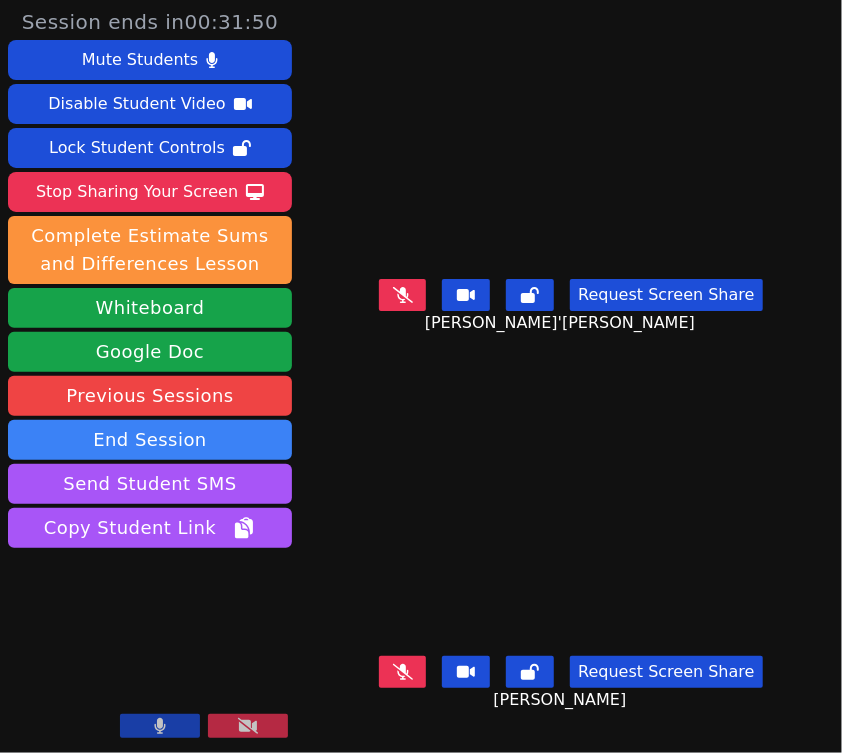
click at [411, 680] on icon at bounding box center [403, 672] width 20 height 16
click at [413, 303] on icon at bounding box center [403, 295] width 20 height 16
click at [409, 303] on icon at bounding box center [403, 295] width 12 height 16
click at [402, 685] on button at bounding box center [403, 672] width 48 height 32
click at [403, 688] on button at bounding box center [403, 672] width 48 height 32
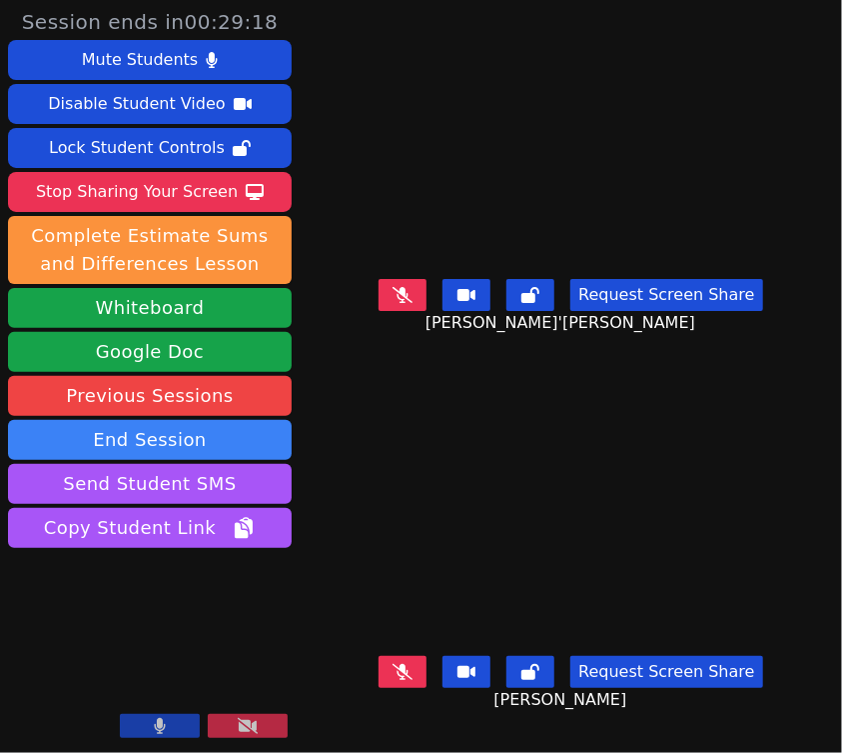
click at [403, 688] on button at bounding box center [403, 672] width 48 height 32
click at [413, 303] on icon at bounding box center [403, 295] width 20 height 16
click at [406, 303] on icon at bounding box center [403, 295] width 12 height 16
click at [396, 688] on button at bounding box center [403, 672] width 48 height 32
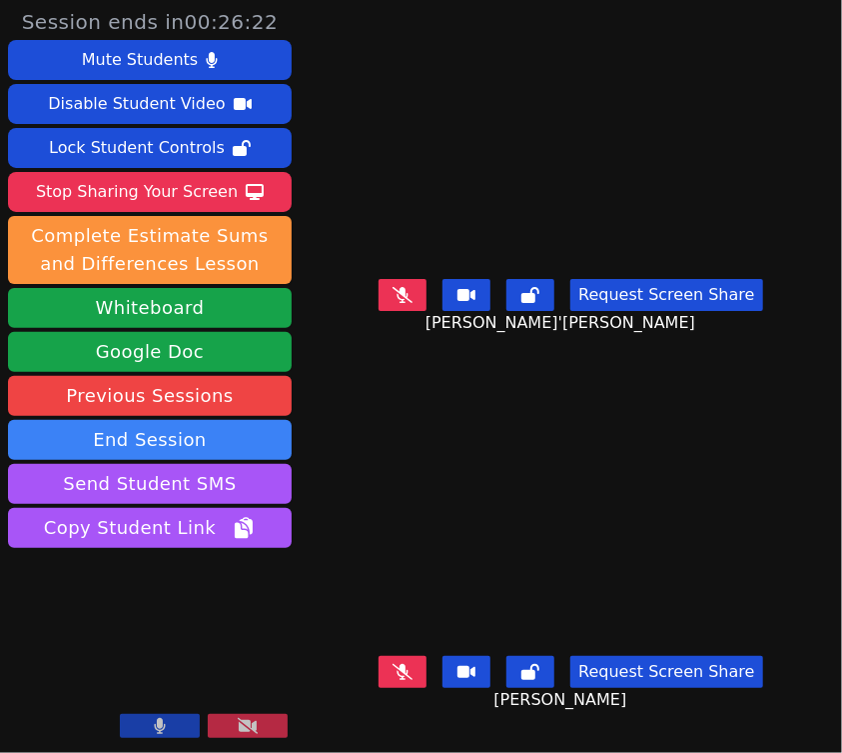
click at [145, 734] on button at bounding box center [160, 726] width 80 height 24
click at [93, 719] on video at bounding box center [150, 665] width 284 height 160
click at [146, 731] on button at bounding box center [160, 726] width 80 height 24
click at [411, 303] on icon at bounding box center [403, 295] width 20 height 16
click at [409, 303] on icon at bounding box center [403, 295] width 12 height 16
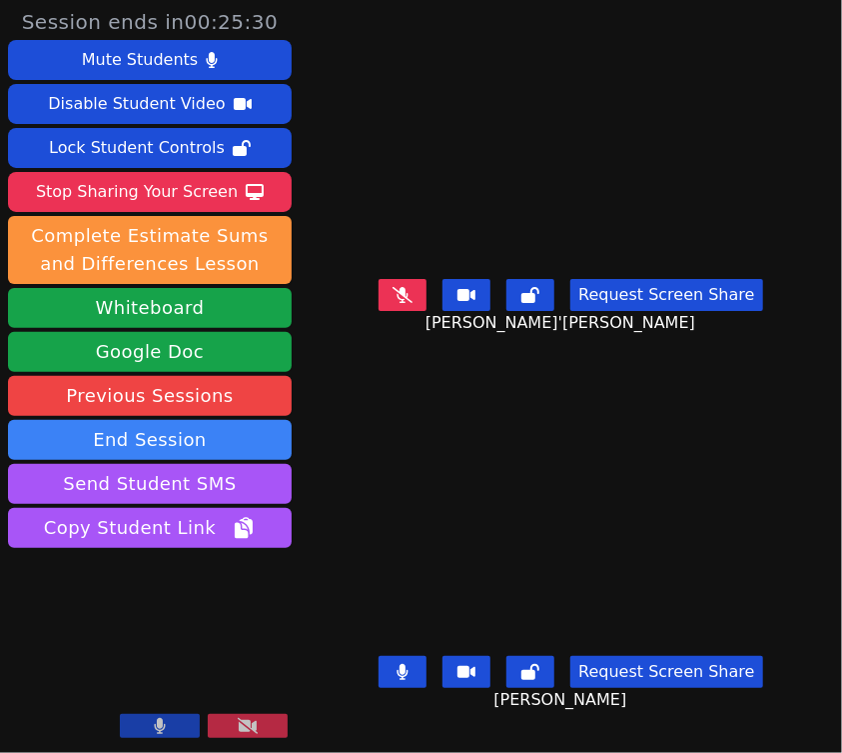
click at [423, 688] on button at bounding box center [403, 672] width 48 height 32
click at [413, 303] on icon at bounding box center [403, 295] width 20 height 16
click at [408, 669] on div "Request Screen Share Francis Luke Tamondong" at bounding box center [571, 688] width 437 height 80
click at [408, 704] on div "Request Screen Share Francis Luke Tamondong" at bounding box center [571, 688] width 437 height 80
click at [399, 688] on button at bounding box center [403, 672] width 48 height 32
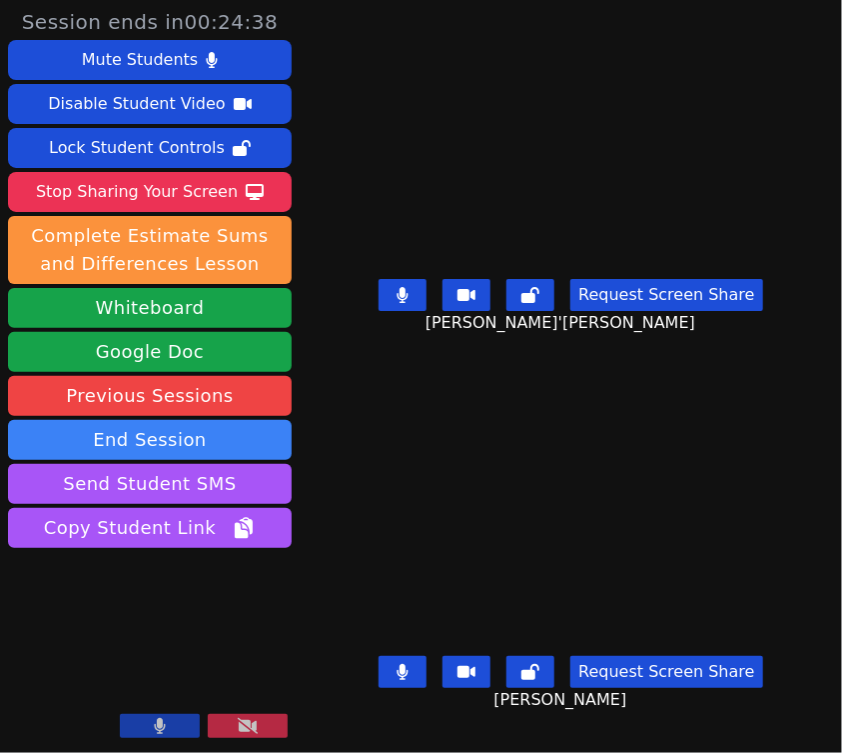
click at [398, 311] on button at bounding box center [403, 295] width 48 height 32
click at [409, 680] on icon at bounding box center [403, 672] width 11 height 16
click at [401, 303] on icon at bounding box center [403, 295] width 20 height 16
click at [409, 311] on button at bounding box center [403, 295] width 48 height 32
click at [403, 303] on icon at bounding box center [403, 295] width 20 height 16
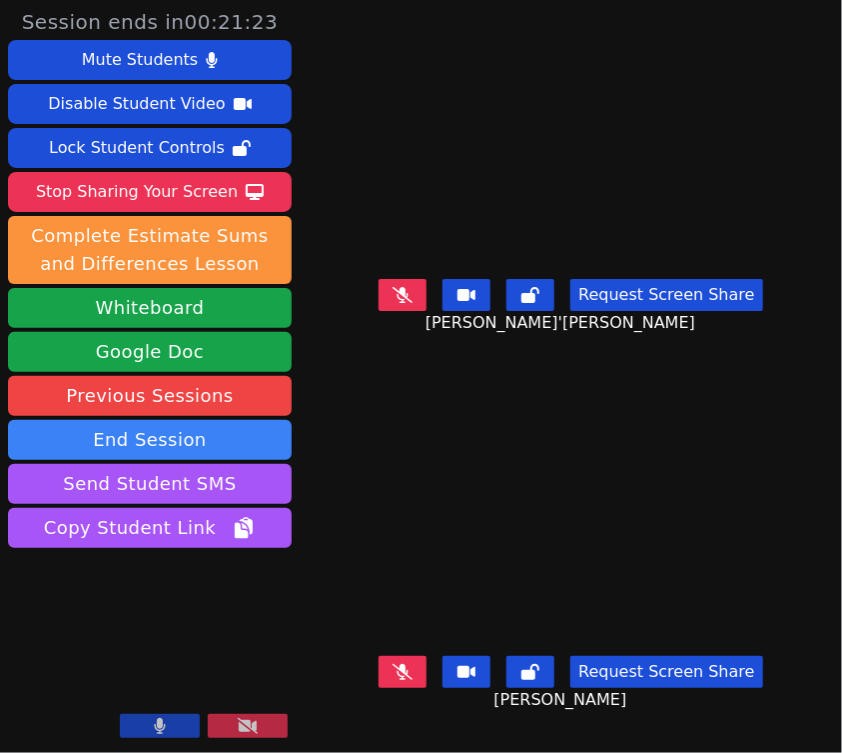
click at [163, 723] on icon at bounding box center [160, 726] width 12 height 16
click at [163, 723] on icon at bounding box center [160, 726] width 20 height 16
click at [170, 734] on button at bounding box center [160, 726] width 80 height 24
click at [143, 728] on button at bounding box center [160, 726] width 80 height 24
click at [404, 680] on icon at bounding box center [403, 672] width 20 height 16
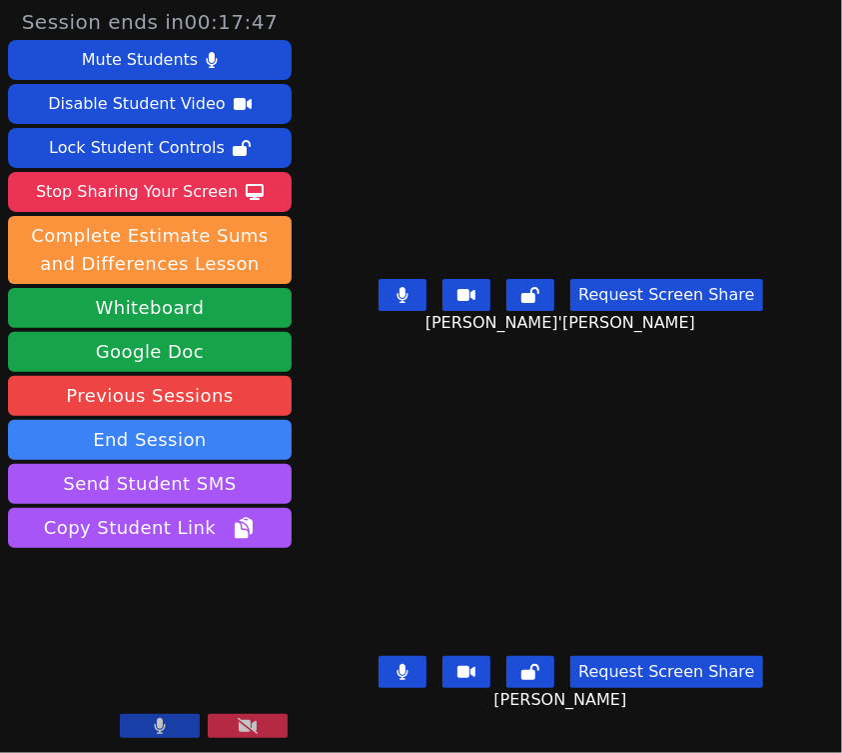
click at [408, 303] on icon at bounding box center [403, 295] width 11 height 16
click at [395, 681] on button at bounding box center [403, 672] width 48 height 32
click at [417, 688] on button at bounding box center [403, 672] width 48 height 32
click at [143, 721] on button at bounding box center [160, 726] width 80 height 24
click at [166, 725] on icon at bounding box center [160, 726] width 20 height 16
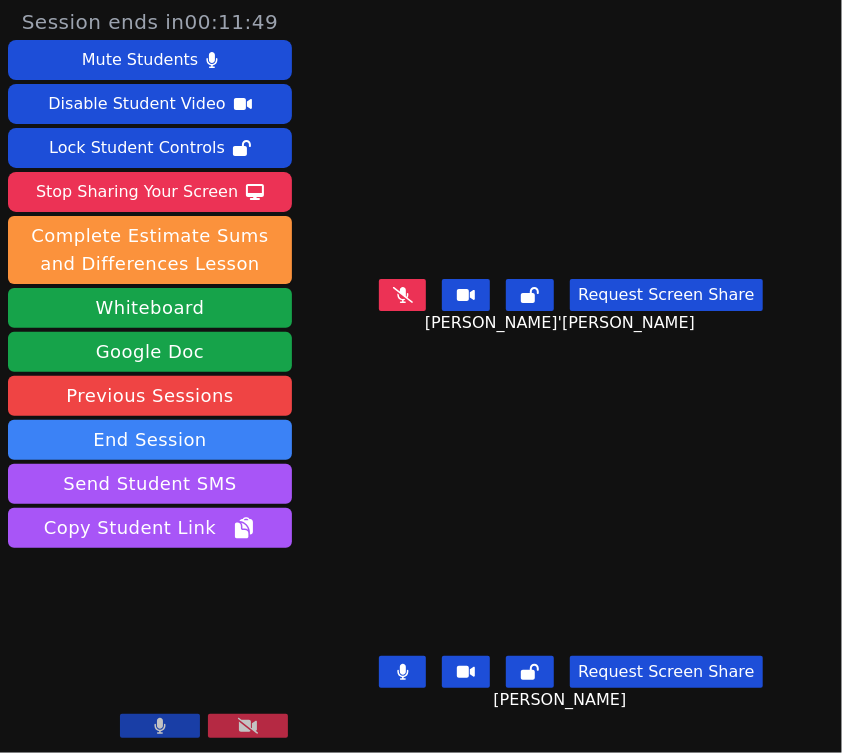
click at [305, 647] on div "Session ends in 00:11:49 Mute Students Disable Student Video Lock Student Contr…" at bounding box center [421, 376] width 842 height 753
click at [400, 306] on button at bounding box center [403, 295] width 48 height 32
click at [409, 680] on icon at bounding box center [403, 672] width 12 height 16
click at [423, 311] on button at bounding box center [403, 295] width 48 height 32
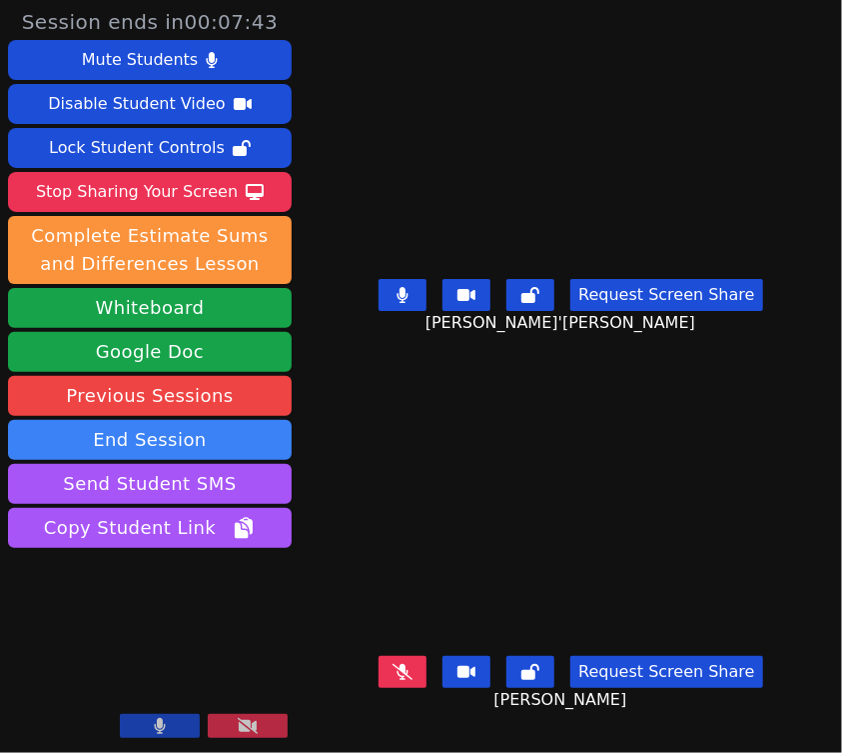
click at [400, 676] on button at bounding box center [403, 672] width 48 height 32
click at [407, 680] on icon at bounding box center [403, 672] width 12 height 16
click at [415, 311] on button at bounding box center [403, 295] width 48 height 32
click at [413, 303] on icon at bounding box center [403, 295] width 20 height 16
click at [409, 303] on icon at bounding box center [403, 295] width 12 height 16
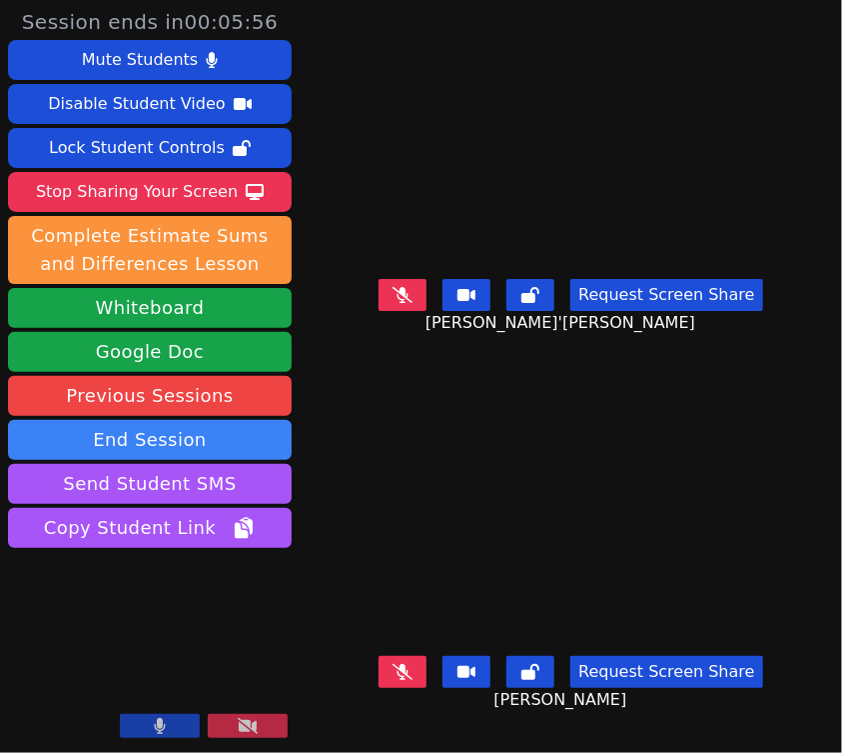
click at [149, 724] on button at bounding box center [160, 726] width 80 height 24
click at [150, 724] on icon at bounding box center [160, 726] width 20 height 16
click at [410, 680] on icon at bounding box center [403, 672] width 20 height 16
click at [412, 311] on button at bounding box center [403, 295] width 48 height 32
click at [413, 680] on icon at bounding box center [403, 672] width 20 height 16
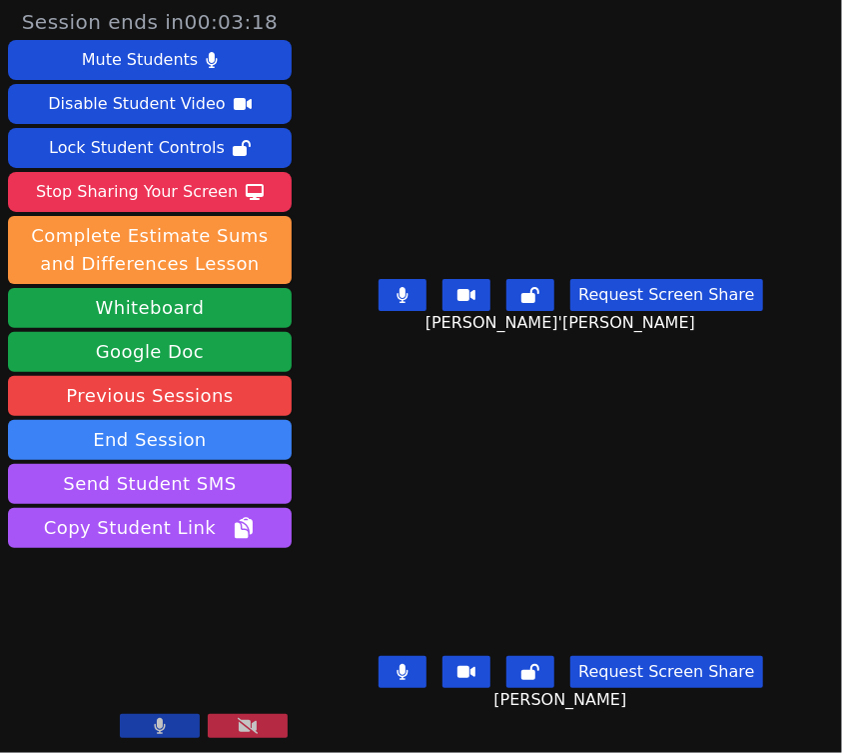
click at [409, 303] on icon at bounding box center [403, 295] width 12 height 16
click at [421, 311] on button at bounding box center [403, 295] width 48 height 32
click at [409, 680] on icon at bounding box center [403, 672] width 11 height 16
click at [399, 311] on button at bounding box center [403, 295] width 48 height 32
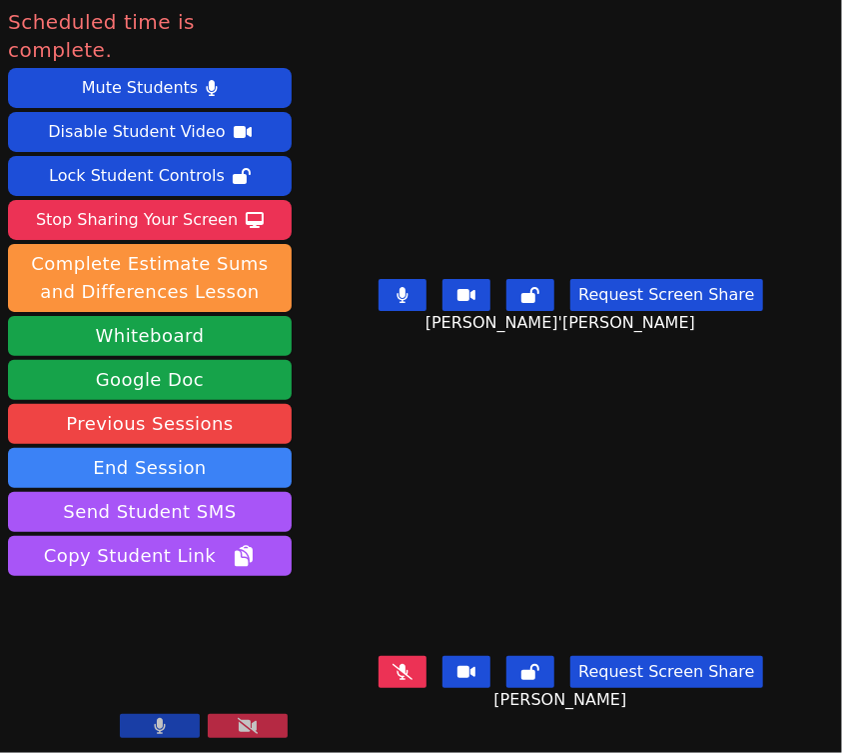
click at [423, 681] on button at bounding box center [403, 672] width 48 height 32
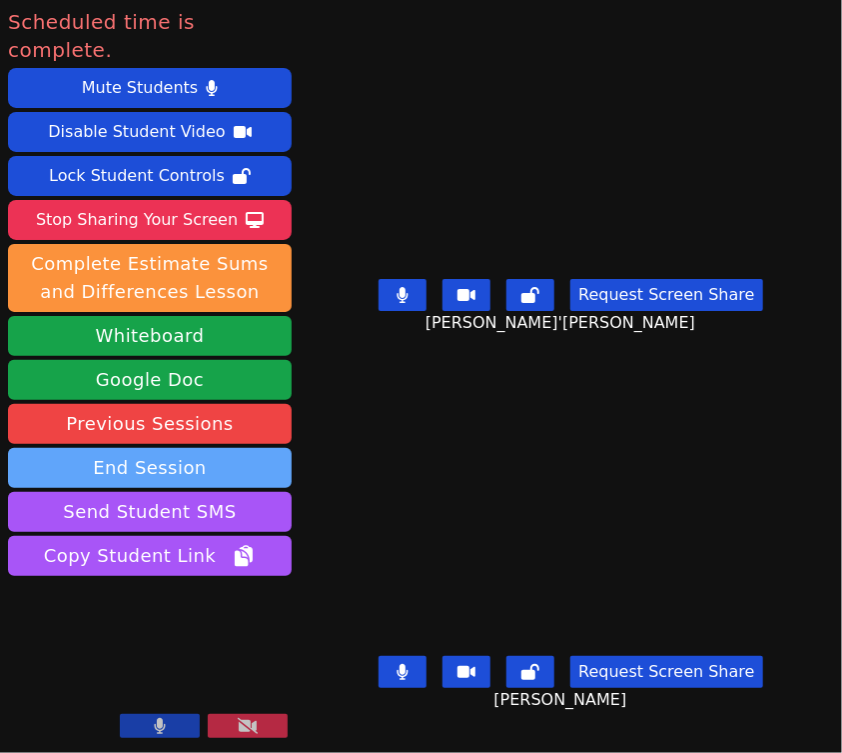
click at [138, 448] on button "End Session" at bounding box center [150, 468] width 284 height 40
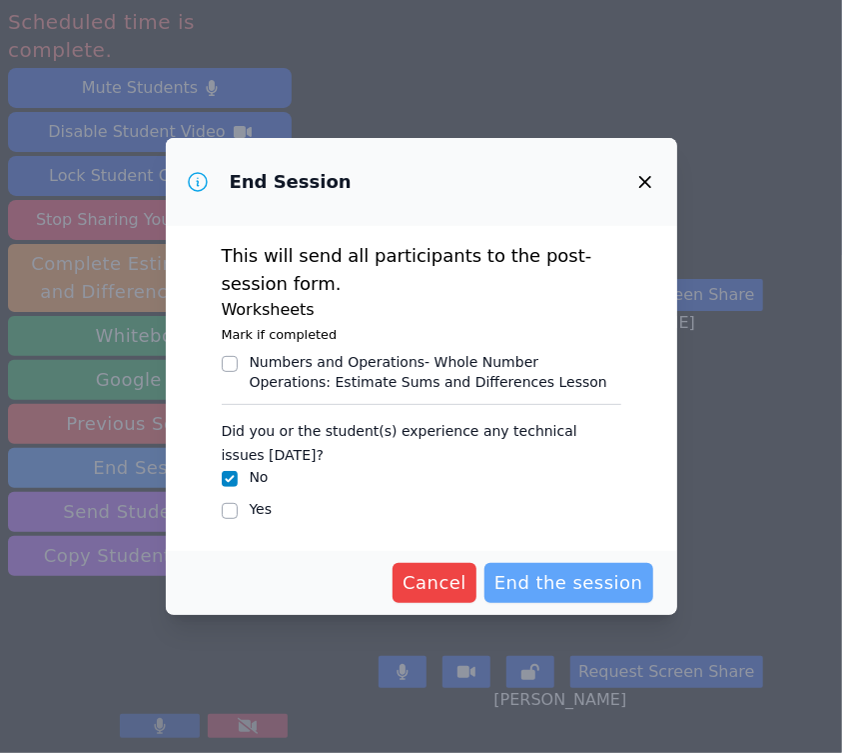
click at [577, 582] on span "End the session" at bounding box center [569, 583] width 149 height 28
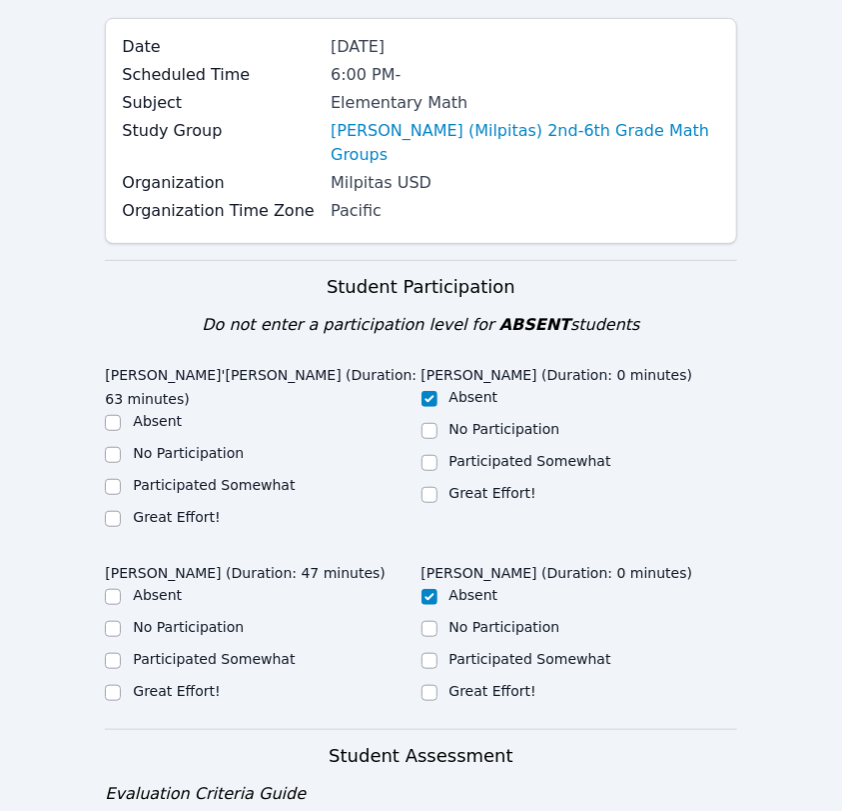
scroll to position [248, 0]
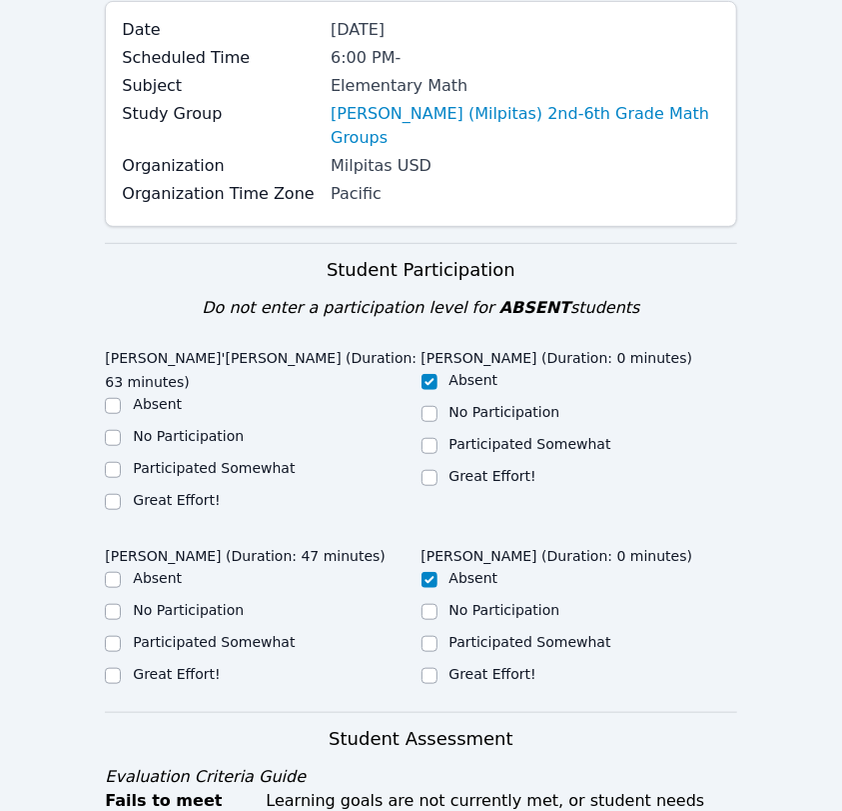
click at [178, 492] on label "Great Effort!" at bounding box center [176, 500] width 87 height 16
click at [121, 494] on input "Great Effort!" at bounding box center [113, 502] width 16 height 16
checkbox input "true"
click at [176, 666] on label "Great Effort!" at bounding box center [176, 674] width 87 height 16
click at [121, 668] on input "Great Effort!" at bounding box center [113, 676] width 16 height 16
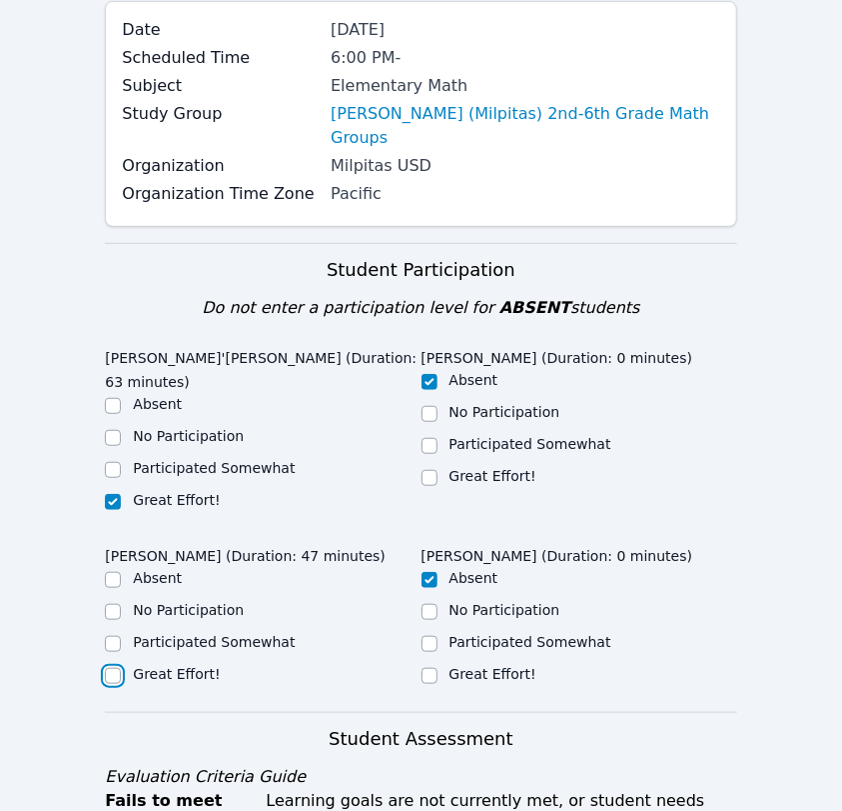
checkbox input "true"
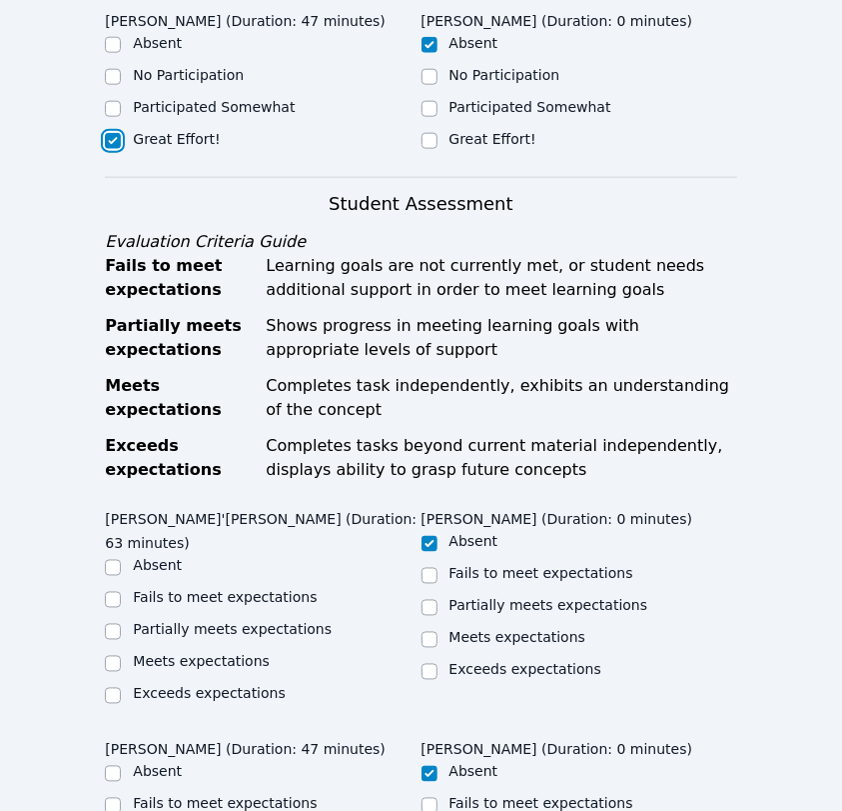
scroll to position [807, 0]
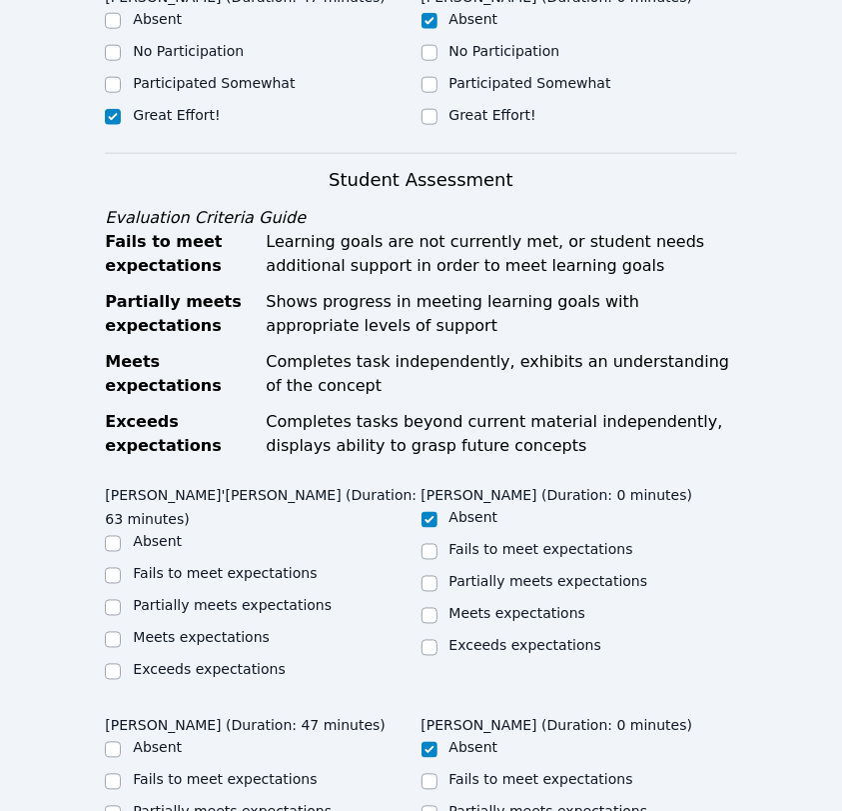
click at [223, 630] on label "Meets expectations" at bounding box center [201, 638] width 137 height 16
click at [121, 632] on input "Meets expectations" at bounding box center [113, 640] width 16 height 16
checkbox input "true"
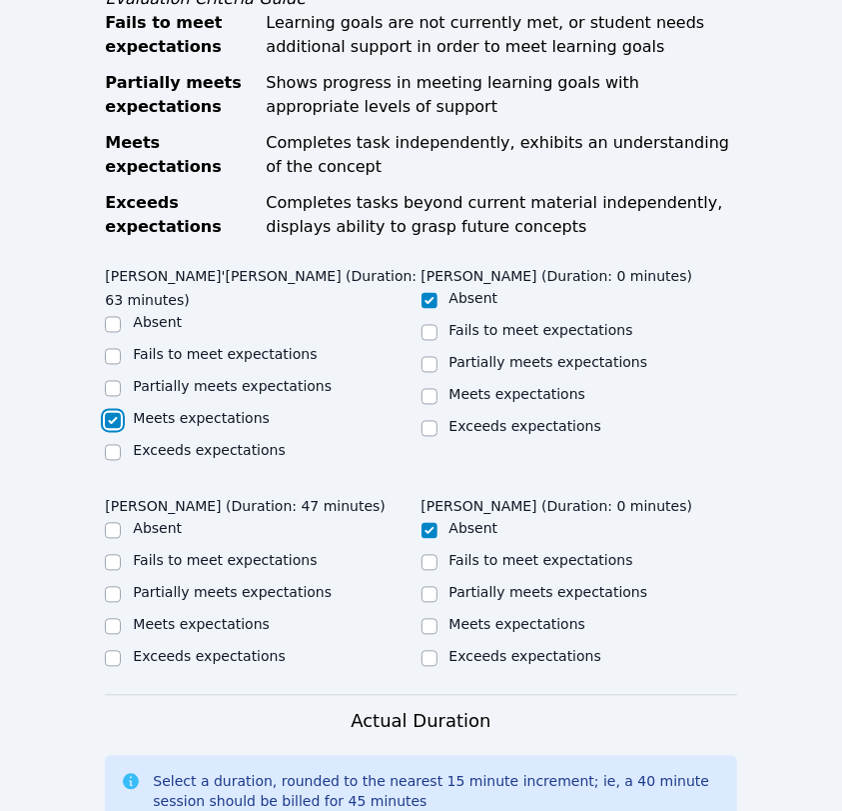
scroll to position [1032, 0]
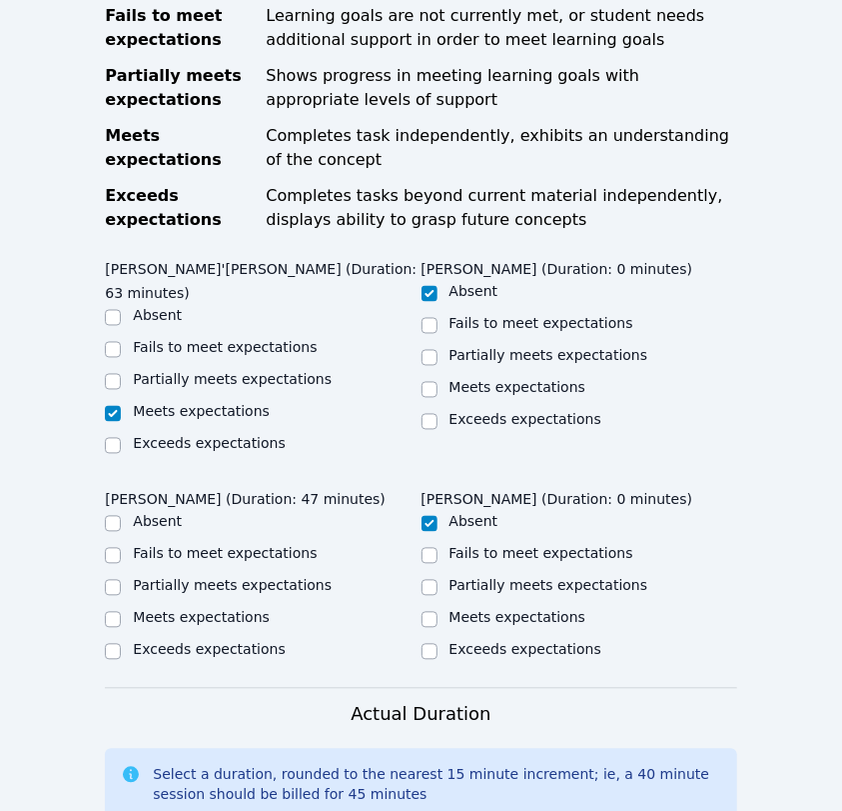
click at [221, 578] on label "Partially meets expectations" at bounding box center [232, 586] width 199 height 16
click at [121, 580] on input "Partially meets expectations" at bounding box center [113, 588] width 16 height 16
checkbox input "true"
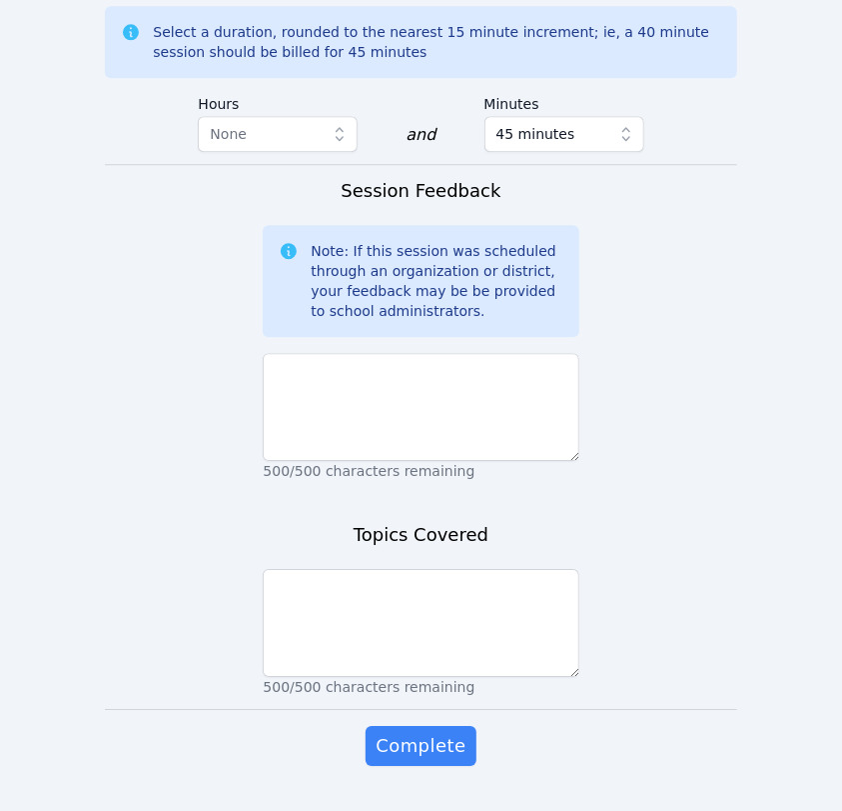
scroll to position [1777, 0]
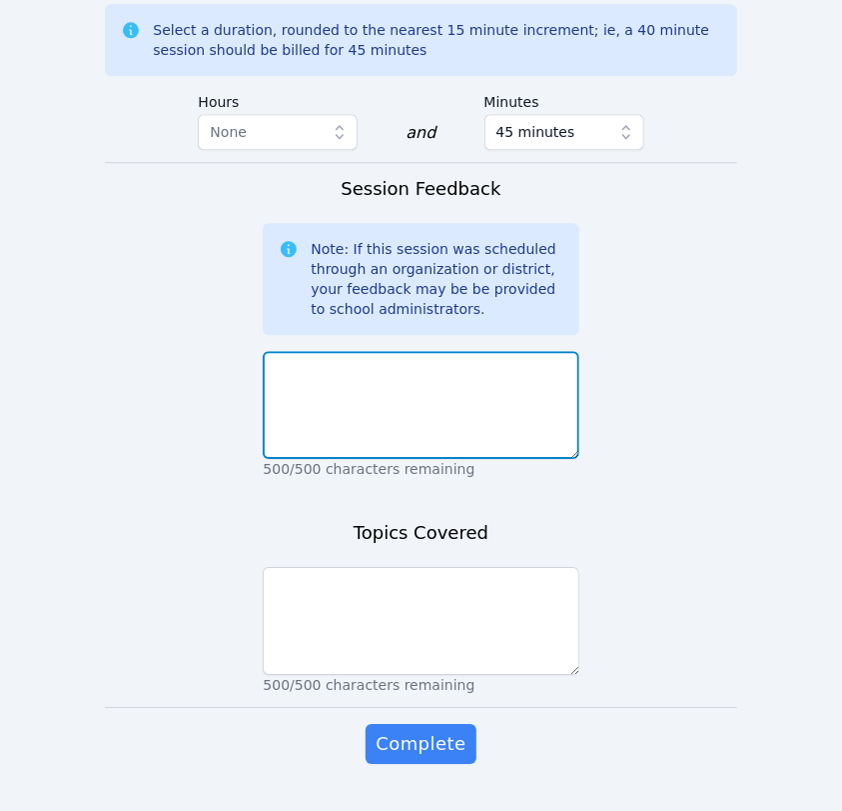
click at [372, 351] on textarea at bounding box center [421, 405] width 316 height 108
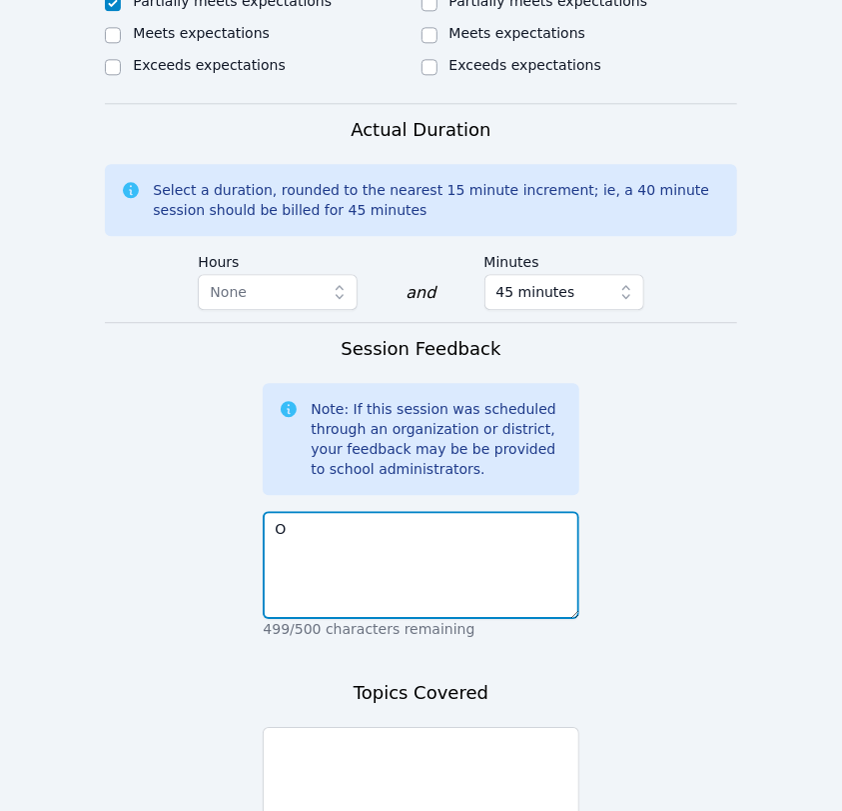
scroll to position [1350, 0]
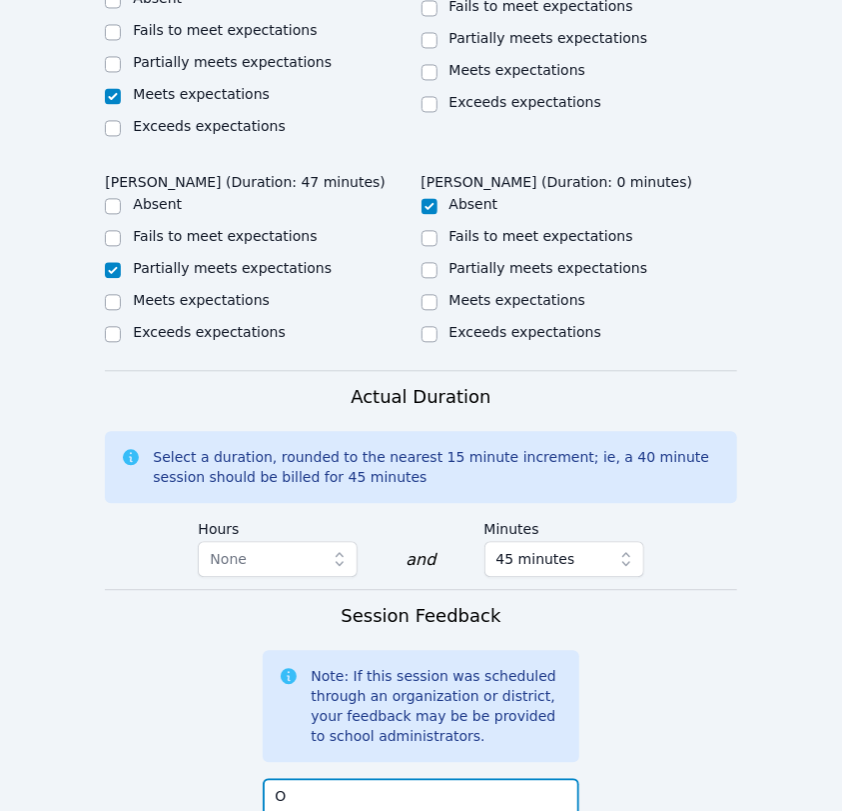
type textarea "O"
click at [171, 292] on label "Meets expectations" at bounding box center [201, 300] width 137 height 16
click at [121, 294] on input "Meets expectations" at bounding box center [113, 302] width 16 height 16
checkbox input "true"
checkbox input "false"
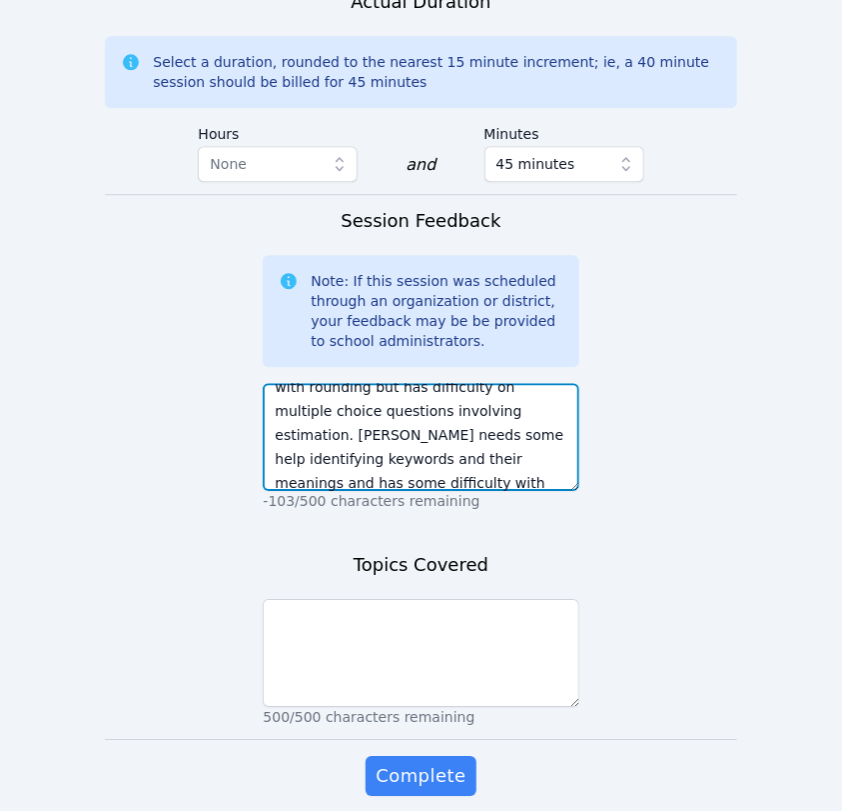
scroll to position [1777, 0]
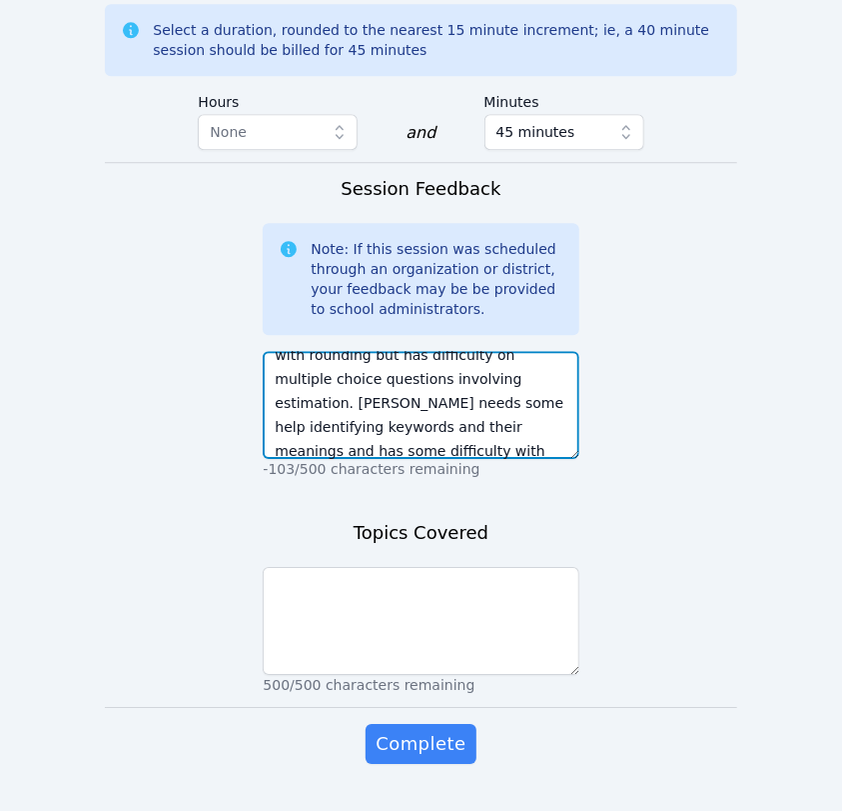
type textarea "Overall, Francis and Dante did wonderful adjusting to and using the Miro board.…"
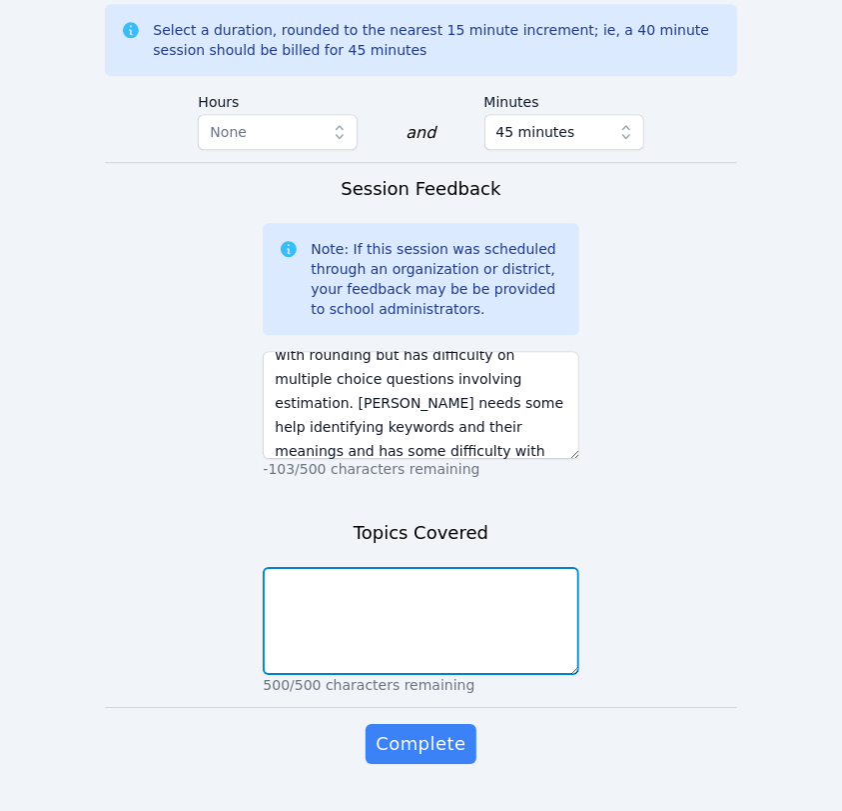
click at [346, 577] on textarea at bounding box center [421, 621] width 316 height 108
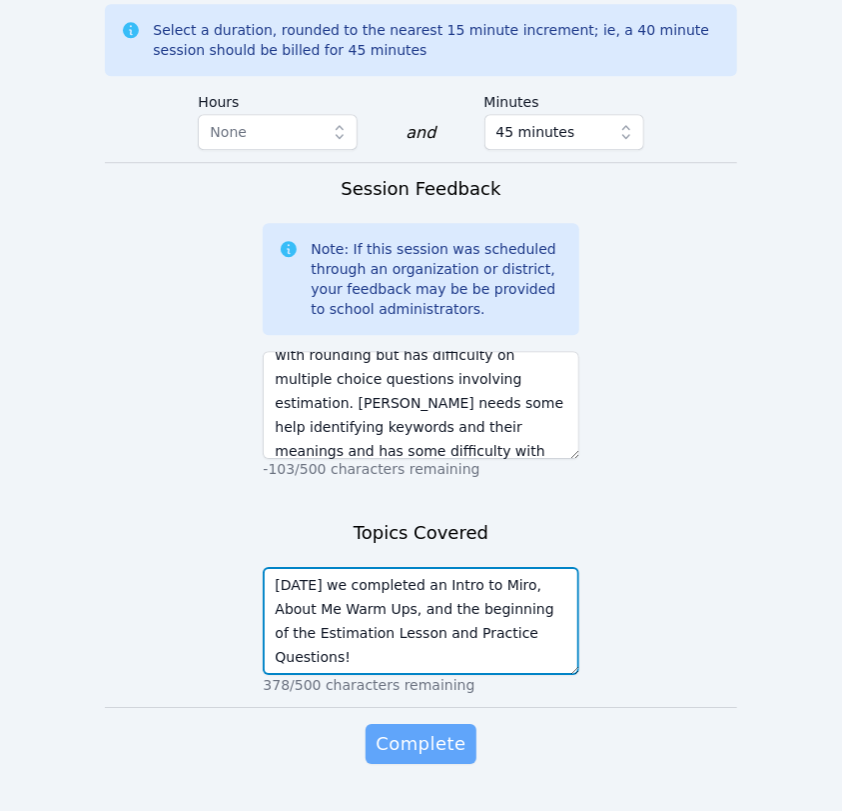
type textarea "Today we completed an Intro to Miro, About Me Warm Ups, and the beginning of th…"
click at [400, 730] on span "Complete" at bounding box center [421, 744] width 90 height 28
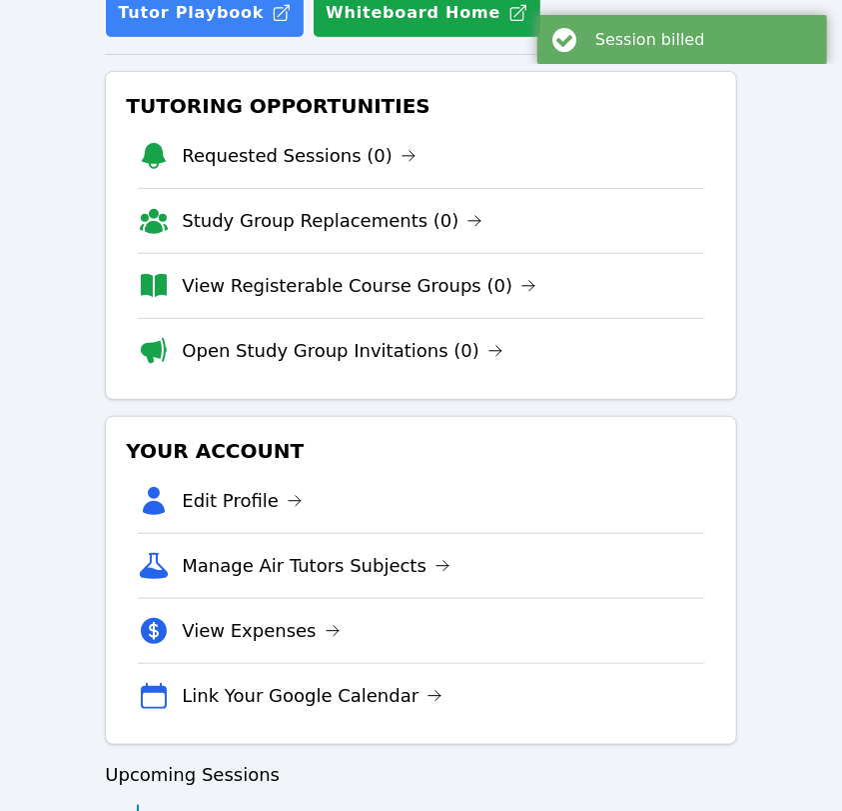
scroll to position [341, 0]
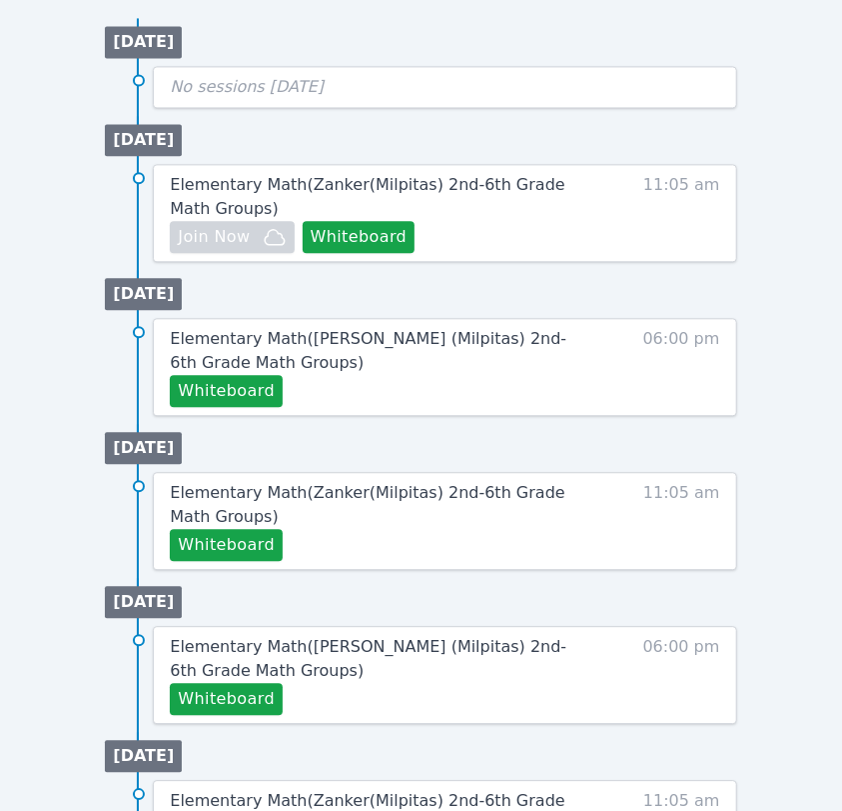
scroll to position [1450, 0]
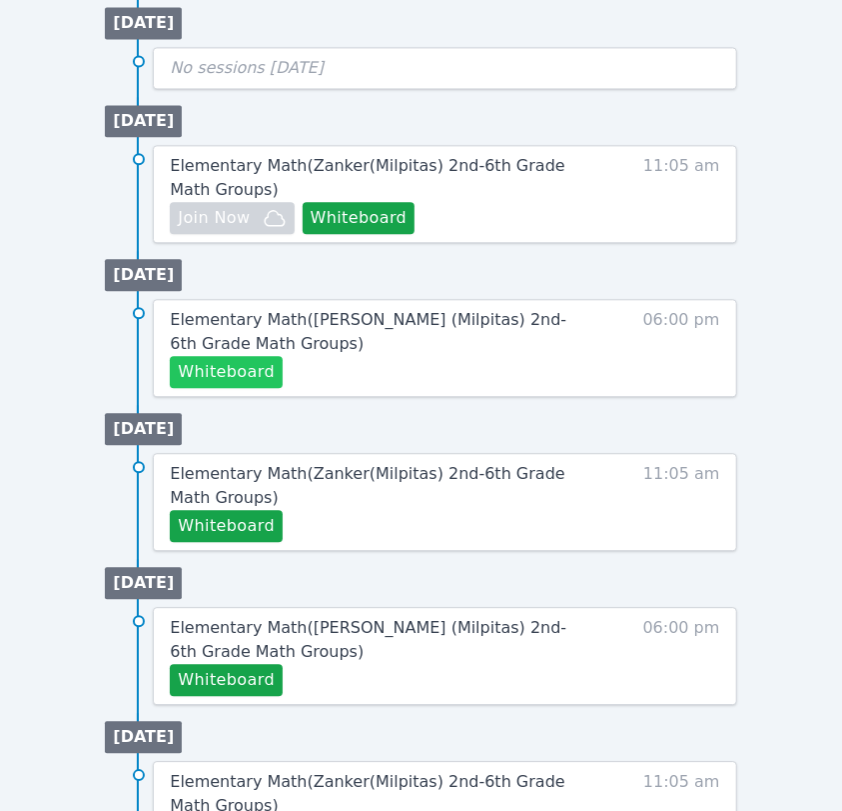
click at [218, 360] on button "Whiteboard" at bounding box center [226, 372] width 113 height 32
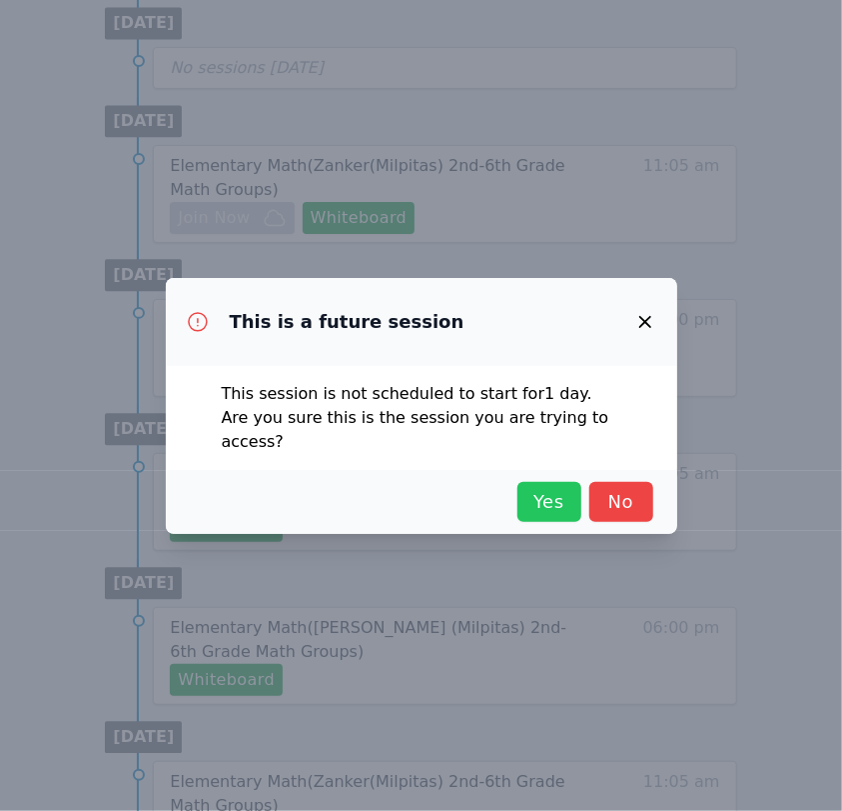
click at [550, 494] on span "Yes" at bounding box center [550, 502] width 44 height 28
